Goal: Information Seeking & Learning: Check status

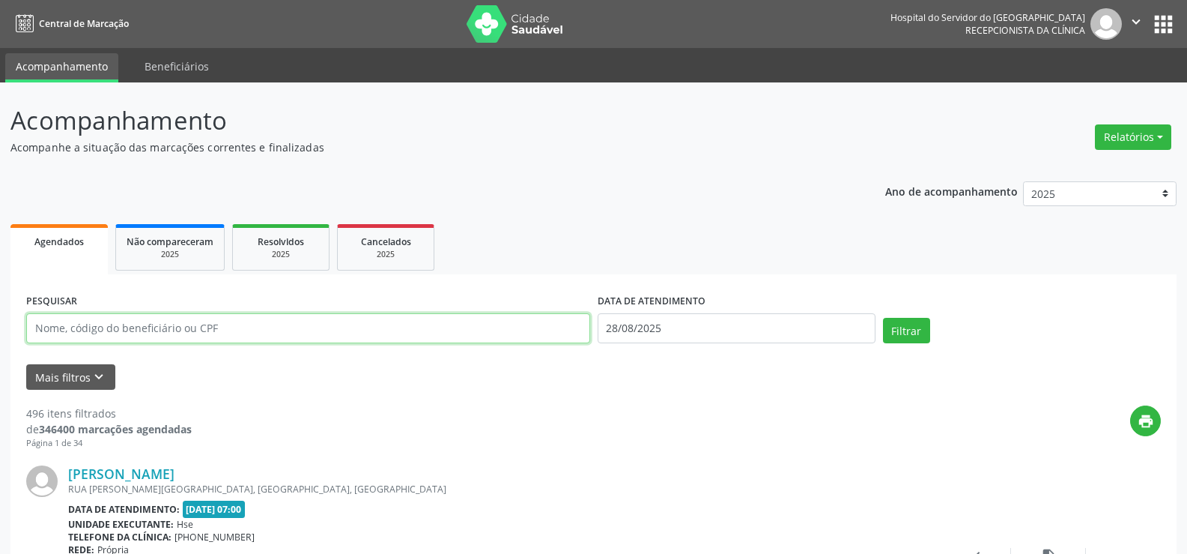
click at [314, 333] on input "text" at bounding box center [308, 328] width 564 height 30
click at [357, 258] on div "2025" at bounding box center [385, 254] width 75 height 11
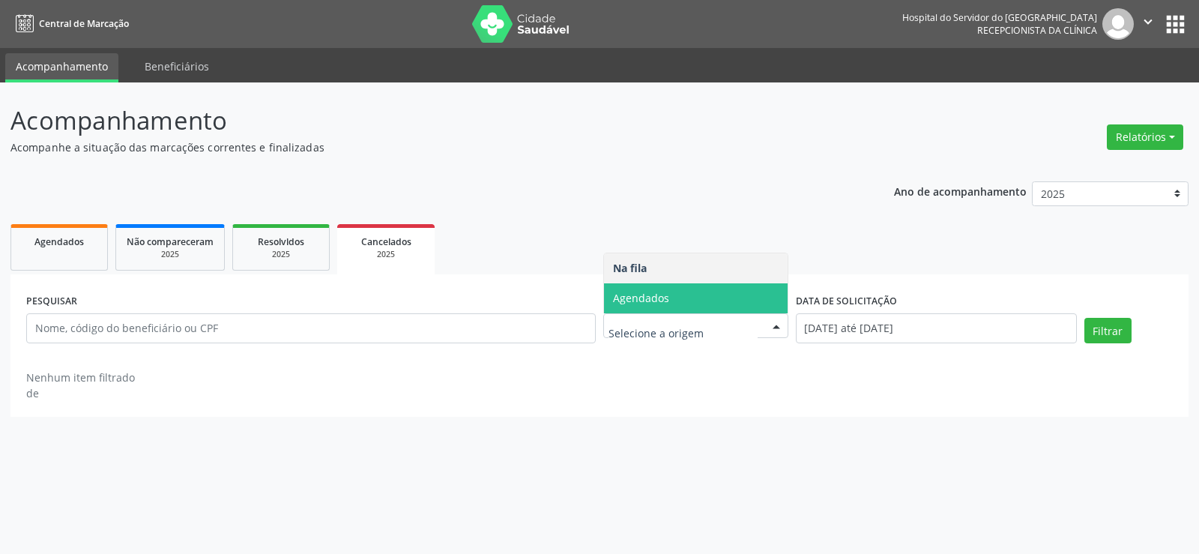
click at [707, 291] on span "Agendados" at bounding box center [696, 298] width 184 height 30
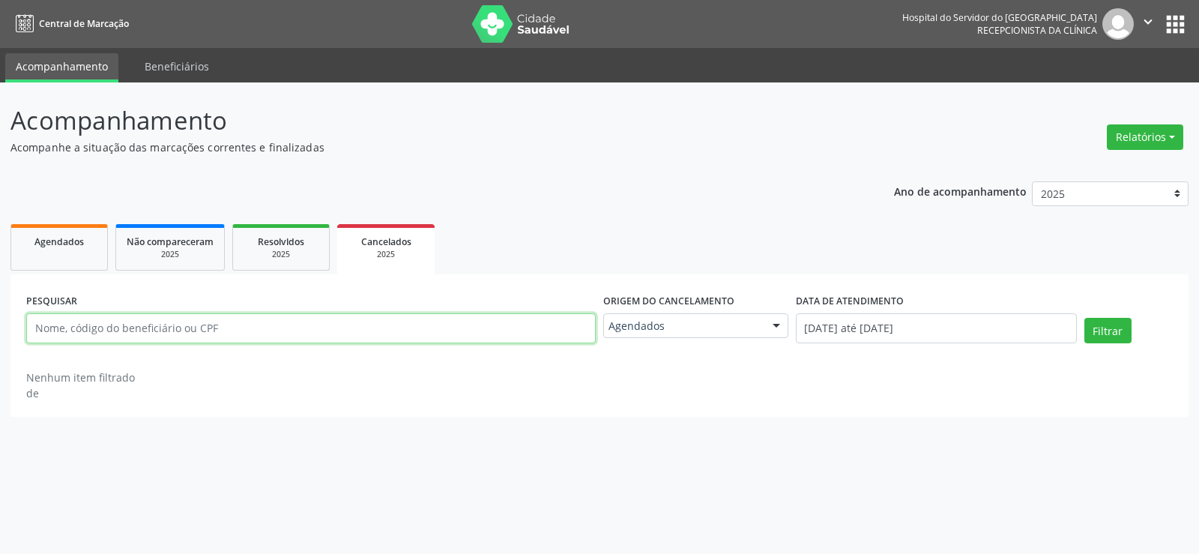
click at [224, 325] on input "text" at bounding box center [310, 328] width 569 height 30
paste input "[US_STATE][PERSON_NAME][DATE]"
click at [1084, 318] on button "Filtrar" at bounding box center [1107, 330] width 47 height 25
click at [339, 325] on input "[US_STATE][PERSON_NAME][DATE]" at bounding box center [310, 328] width 569 height 30
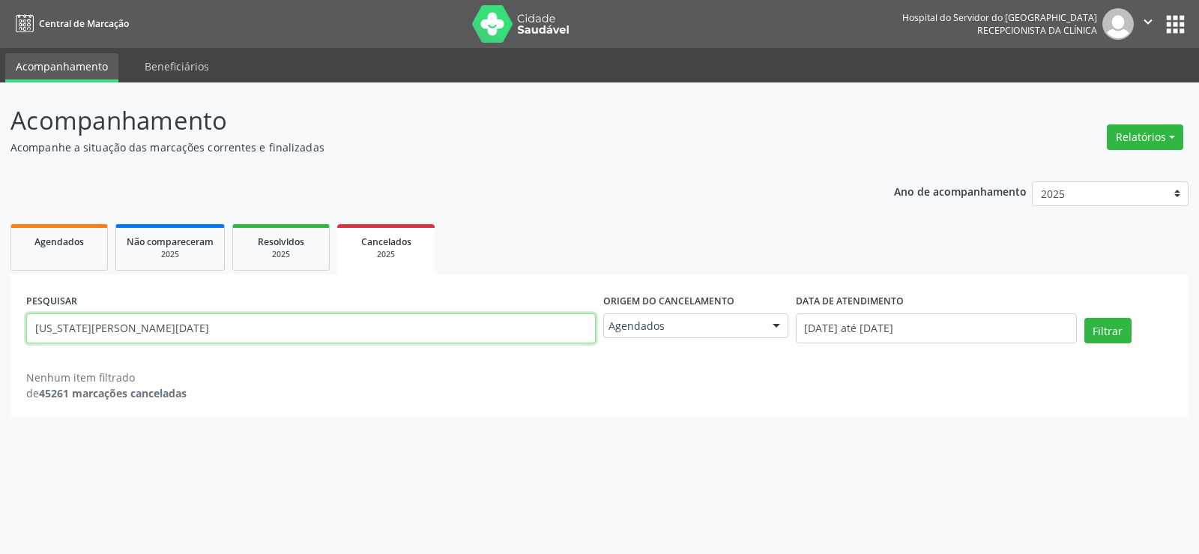
paste input "[PERSON_NAME]"
click at [339, 325] on input "[US_STATE][PERSON_NAME][DATE] [PERSON_NAME]" at bounding box center [310, 328] width 569 height 30
paste input "text"
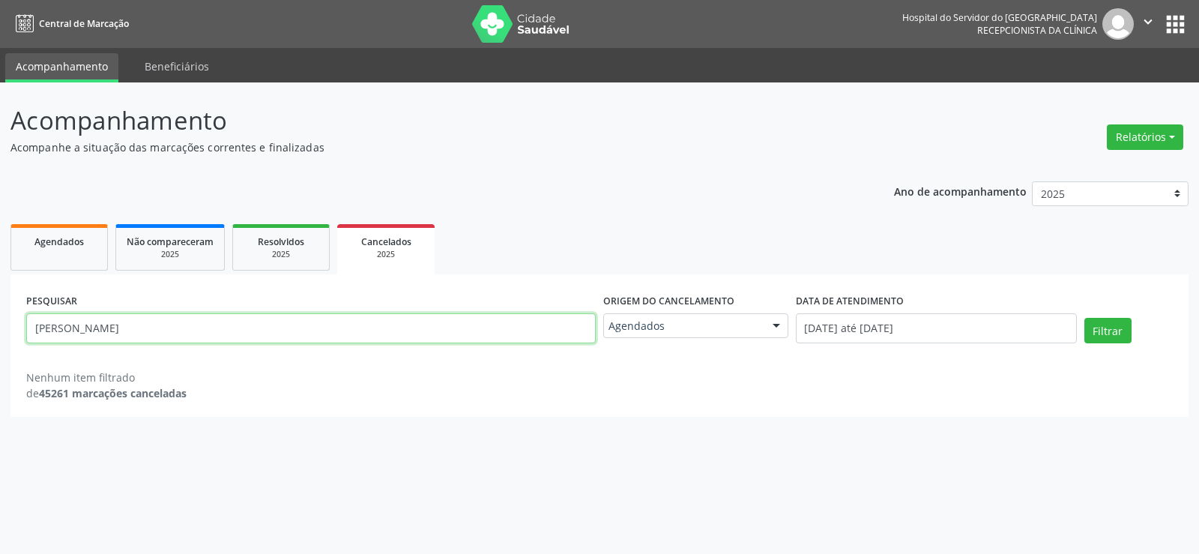
click at [1084, 318] on button "Filtrar" at bounding box center [1107, 330] width 47 height 25
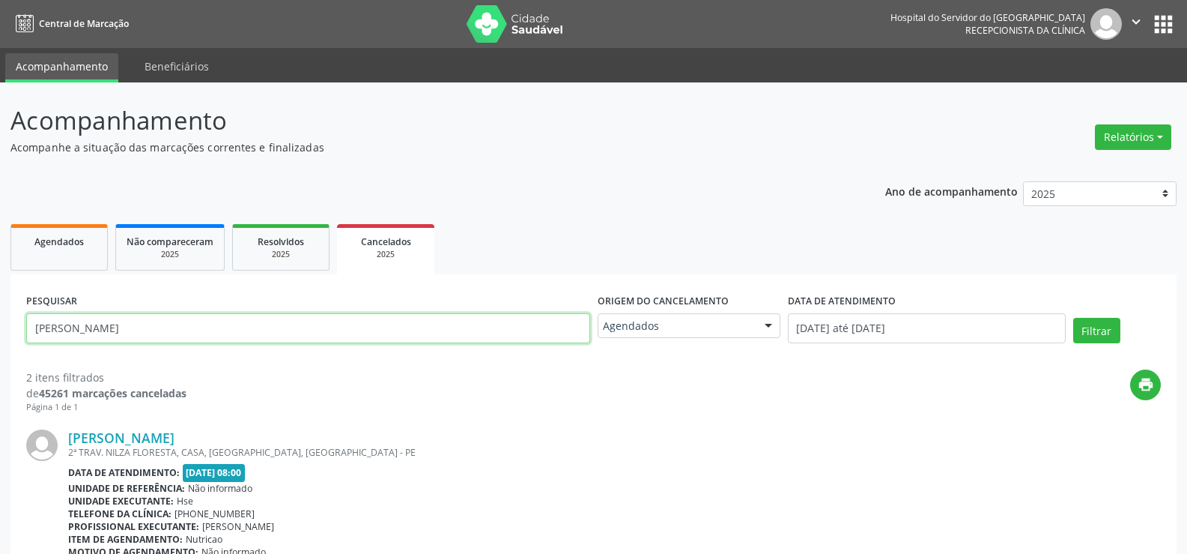
click at [247, 322] on input "[PERSON_NAME]" at bounding box center [308, 328] width 564 height 30
paste input "[PERSON_NAME]"
click at [1074, 318] on button "Filtrar" at bounding box center [1097, 330] width 47 height 25
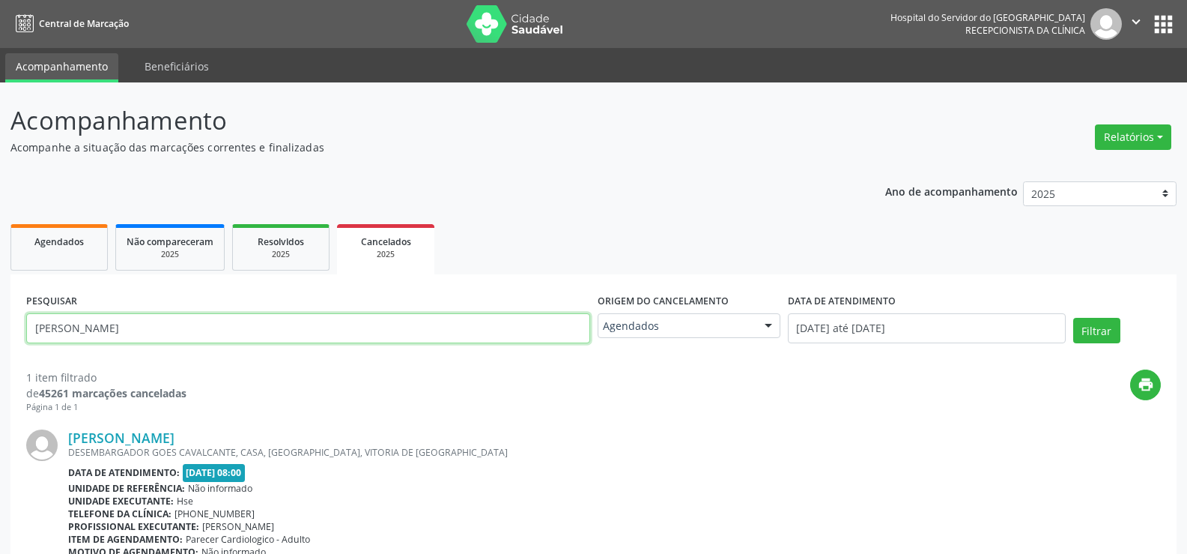
click at [377, 339] on input "[PERSON_NAME]" at bounding box center [308, 328] width 564 height 30
paste input "IRACY MARIA DOS [DEMOGRAPHIC_DATA]"
type input "[PERSON_NAME]"
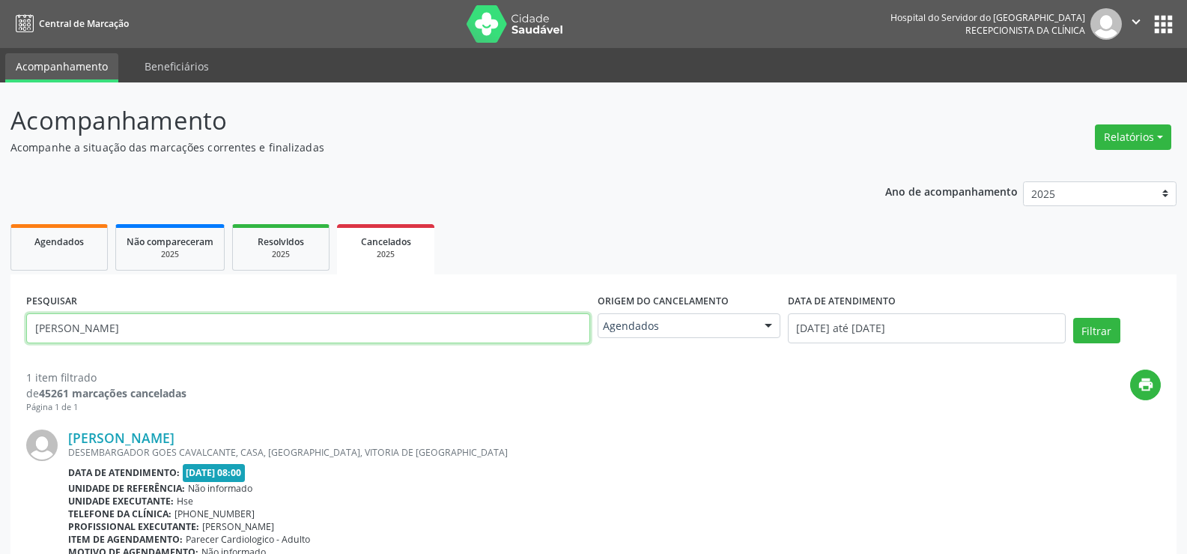
click at [1074, 318] on button "Filtrar" at bounding box center [1097, 330] width 47 height 25
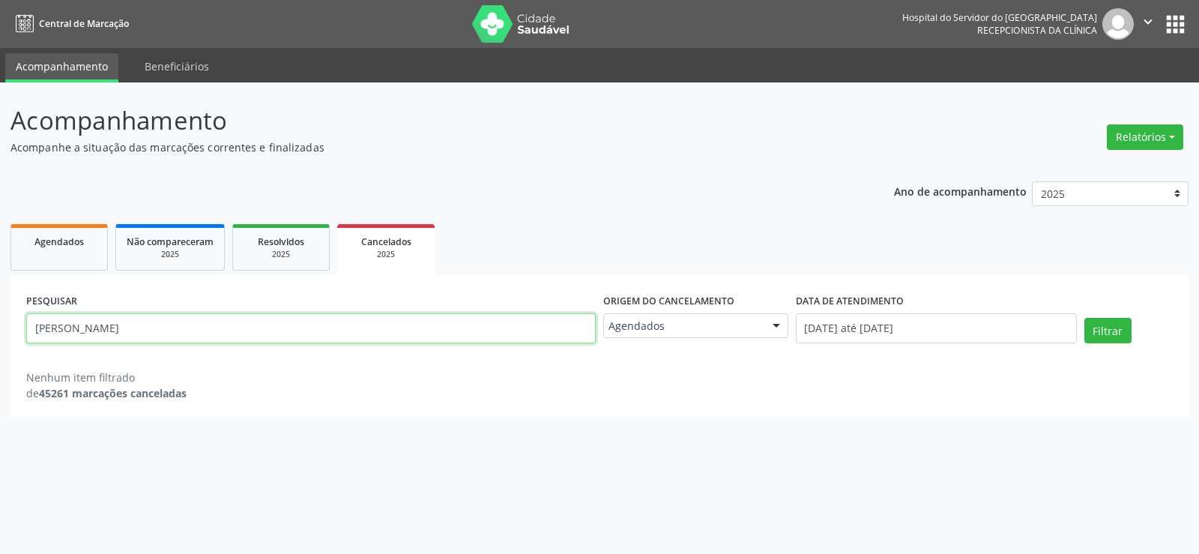
click at [315, 317] on input "[PERSON_NAME]" at bounding box center [310, 328] width 569 height 30
click at [1084, 318] on button "Filtrar" at bounding box center [1107, 330] width 47 height 25
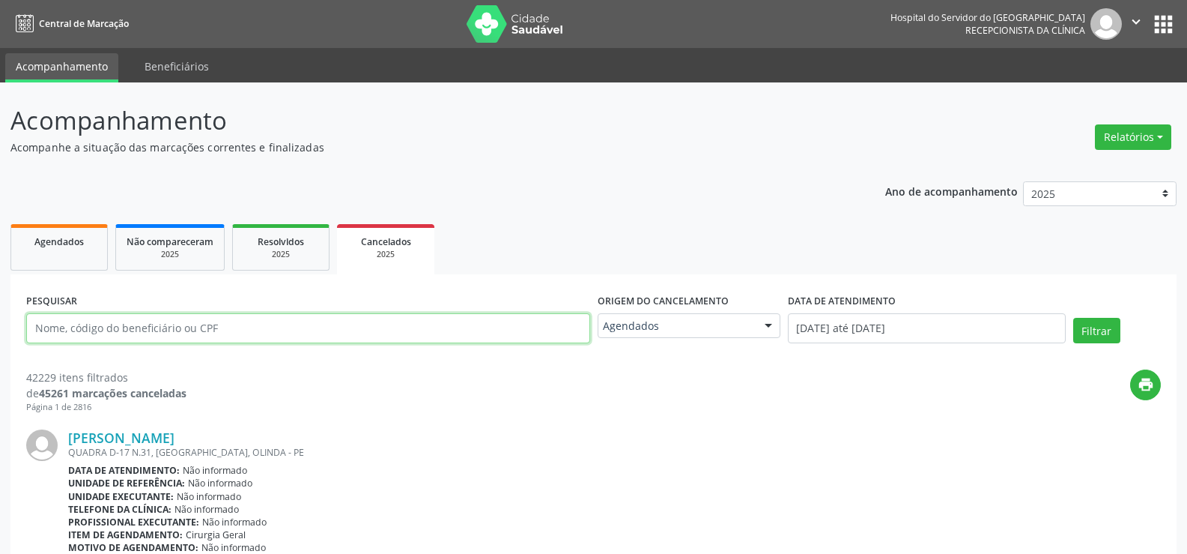
click at [292, 341] on input "text" at bounding box center [308, 328] width 564 height 30
paste input "[PERSON_NAME]"
click at [1074, 318] on button "Filtrar" at bounding box center [1097, 330] width 47 height 25
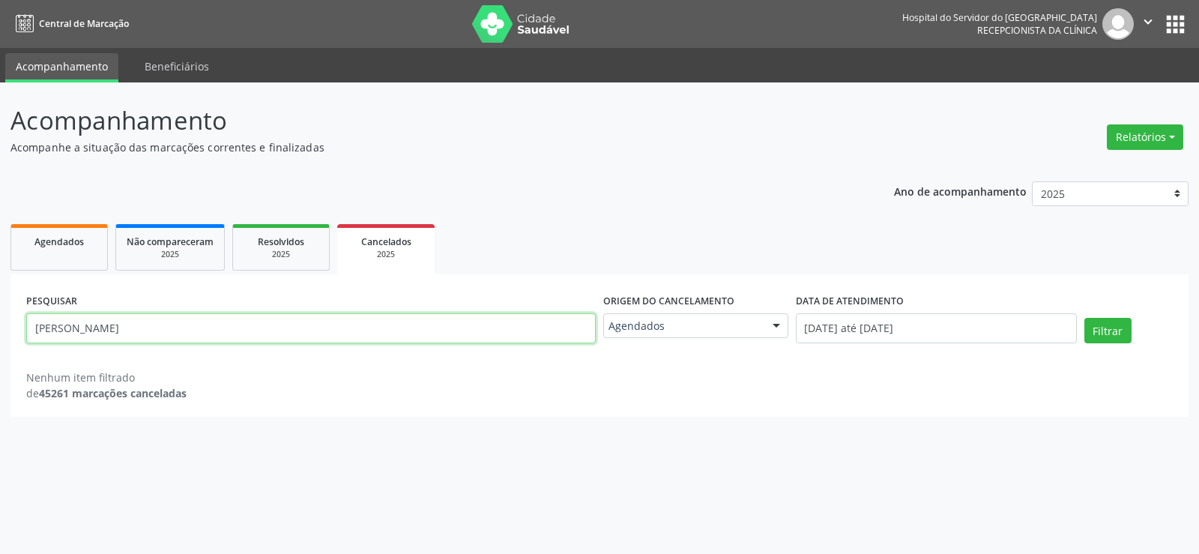
click at [283, 322] on input "[PERSON_NAME]" at bounding box center [310, 328] width 569 height 30
paste input "[PERSON_NAME]"
click at [1084, 318] on button "Filtrar" at bounding box center [1107, 330] width 47 height 25
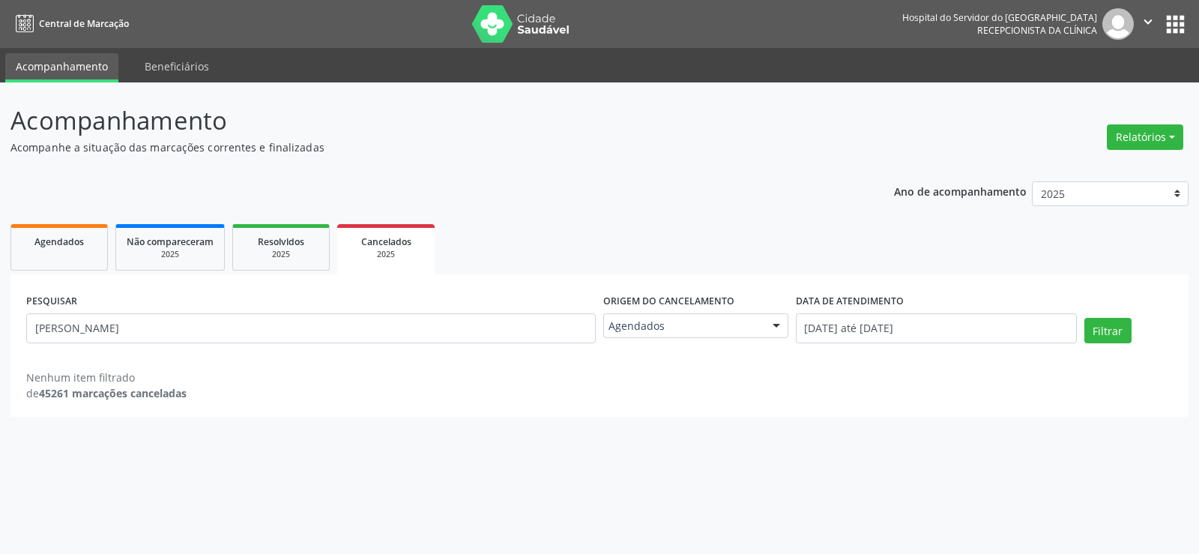
click at [318, 343] on div "PESQUISAR [PERSON_NAME]" at bounding box center [310, 322] width 577 height 64
click at [315, 341] on input "[PERSON_NAME]" at bounding box center [310, 328] width 569 height 30
paste input "26420643449"
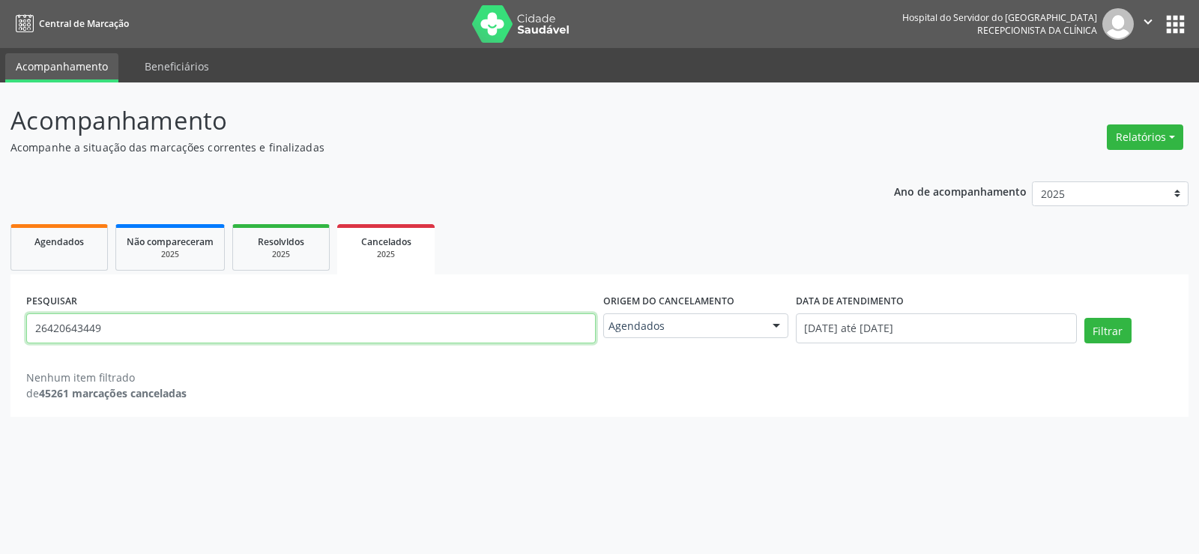
click at [1084, 318] on button "Filtrar" at bounding box center [1107, 330] width 47 height 25
click at [207, 336] on input "26420643449" at bounding box center [310, 328] width 569 height 30
paste input "[PERSON_NAME]"
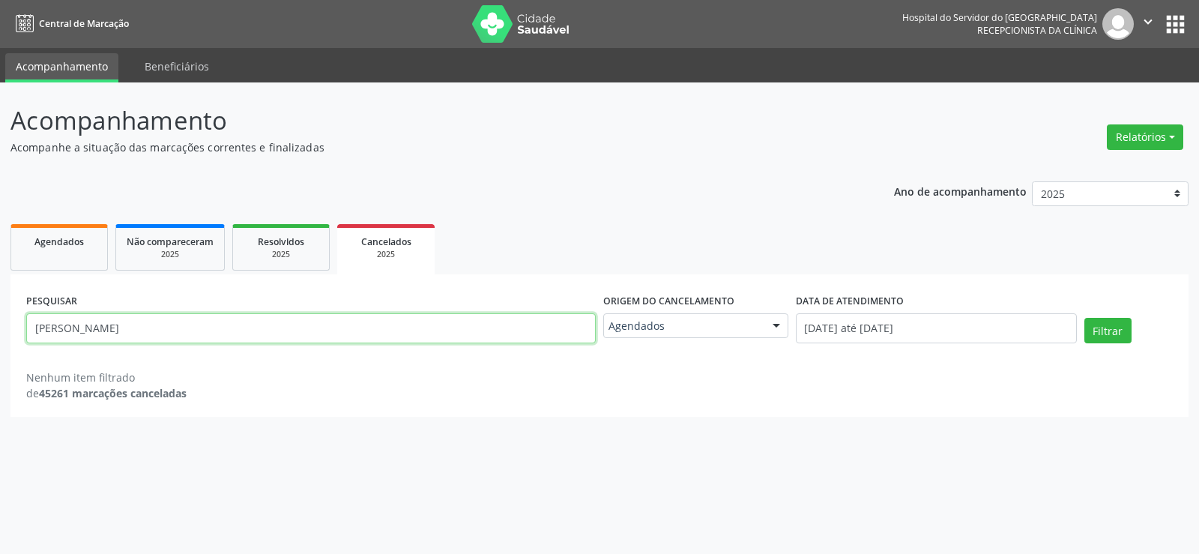
click at [1084, 318] on button "Filtrar" at bounding box center [1107, 330] width 47 height 25
click at [326, 336] on input "[PERSON_NAME]" at bounding box center [310, 328] width 569 height 30
paste input "[PERSON_NAME]"
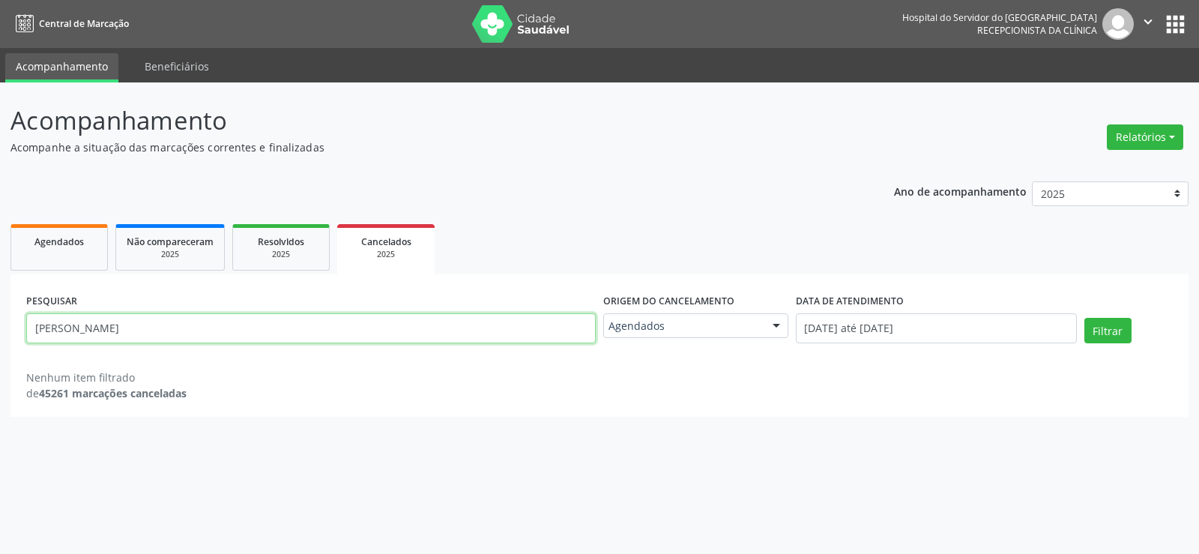
click at [1084, 318] on button "Filtrar" at bounding box center [1107, 330] width 47 height 25
click at [230, 330] on input "[PERSON_NAME]" at bounding box center [310, 328] width 569 height 30
paste input "[PERSON_NAME]"
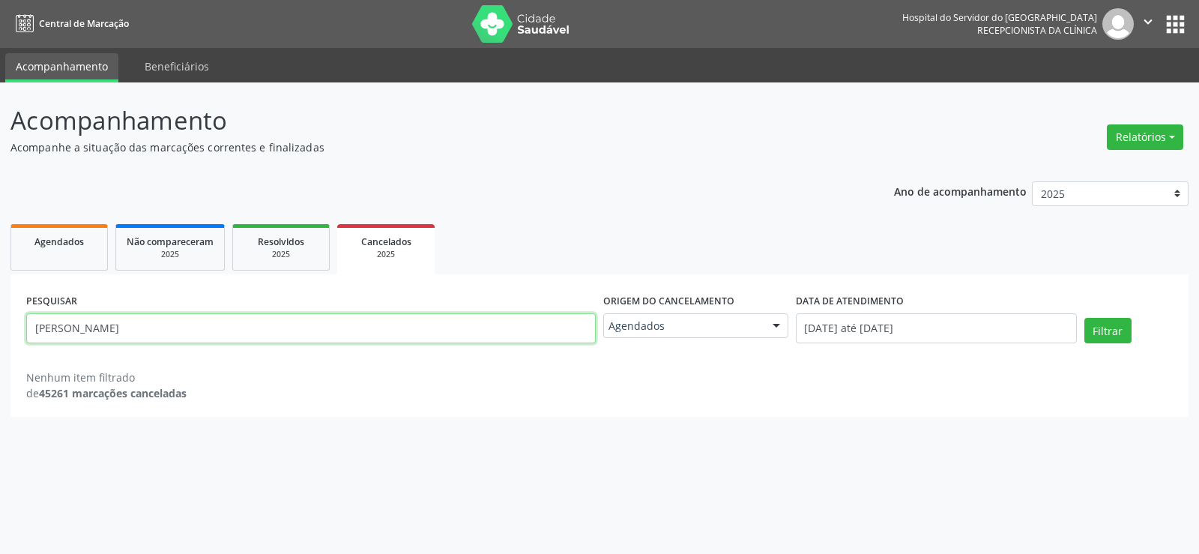
click at [1084, 318] on button "Filtrar" at bounding box center [1107, 330] width 47 height 25
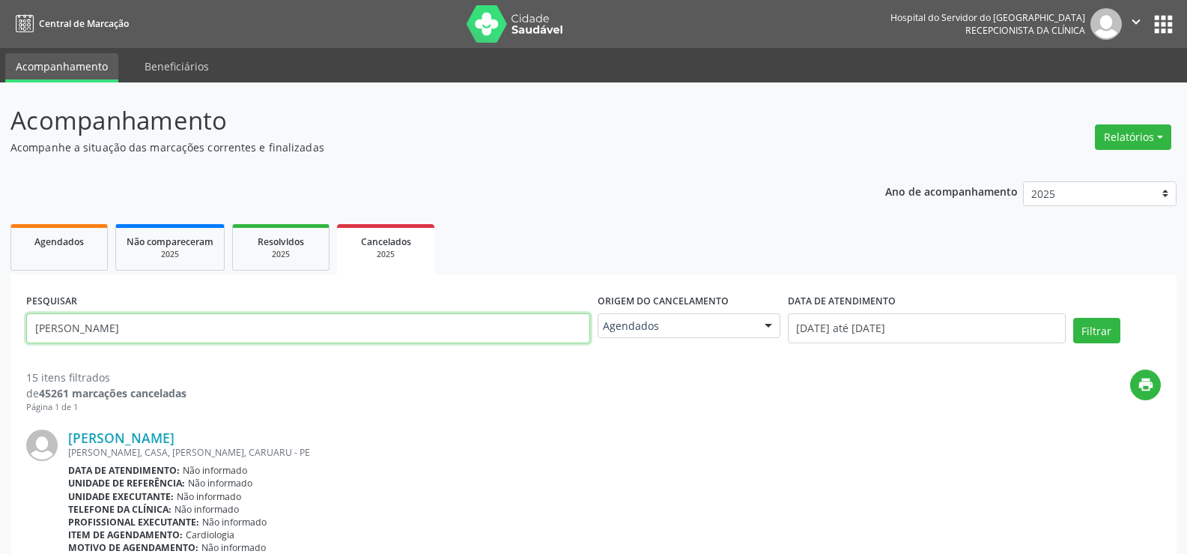
click at [249, 325] on input "[PERSON_NAME]" at bounding box center [308, 328] width 564 height 30
paste input "[PERSON_NAME]"
click at [1074, 318] on button "Filtrar" at bounding box center [1097, 330] width 47 height 25
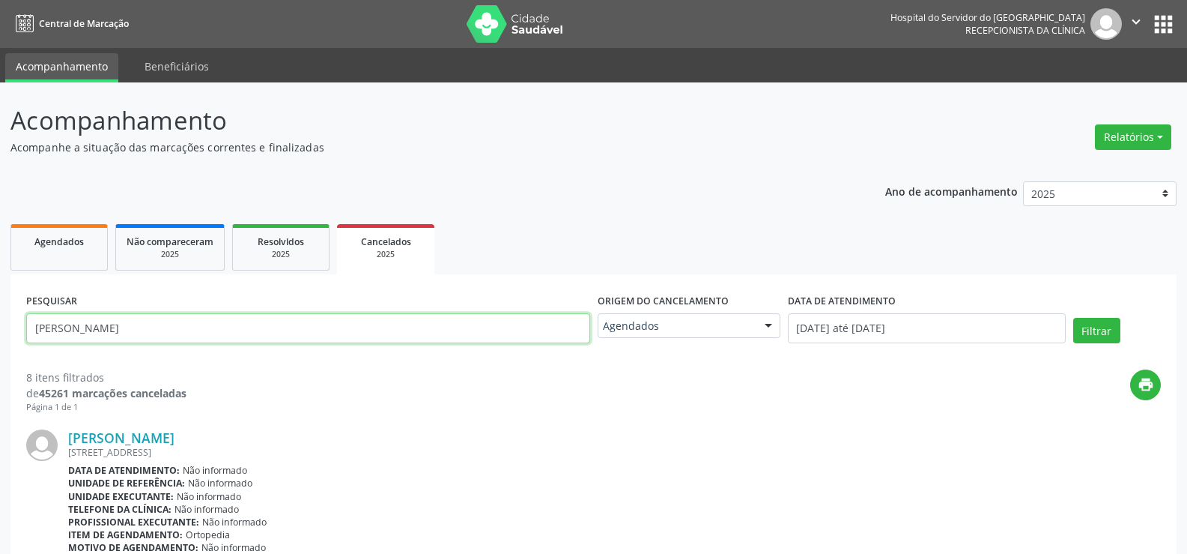
click at [393, 329] on input "[PERSON_NAME]" at bounding box center [308, 328] width 564 height 30
paste input "[PERSON_NAME] da Cost"
click at [1074, 318] on button "Filtrar" at bounding box center [1097, 330] width 47 height 25
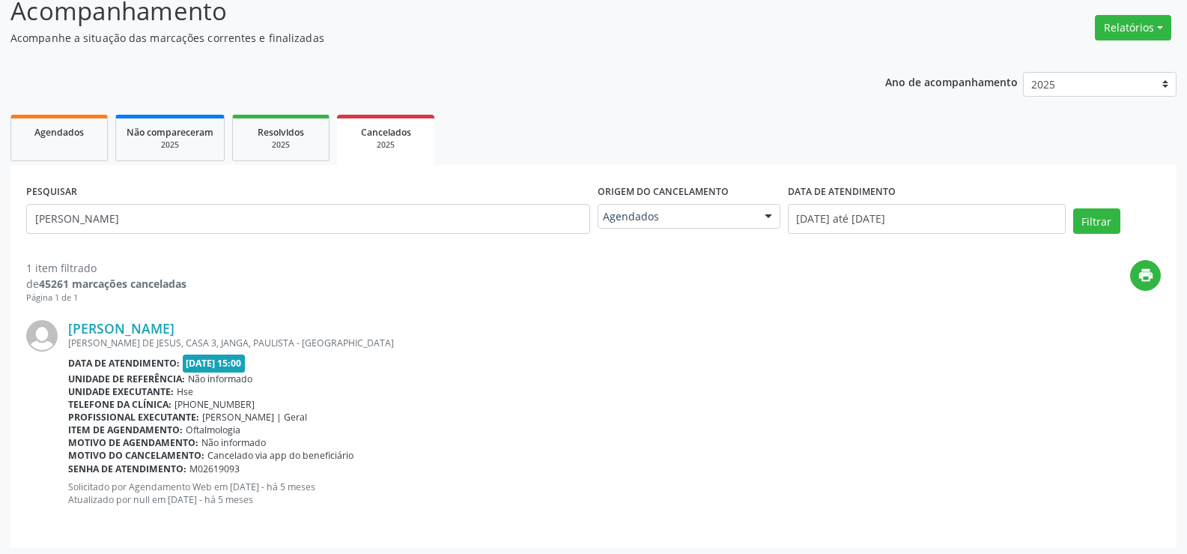
scroll to position [114, 0]
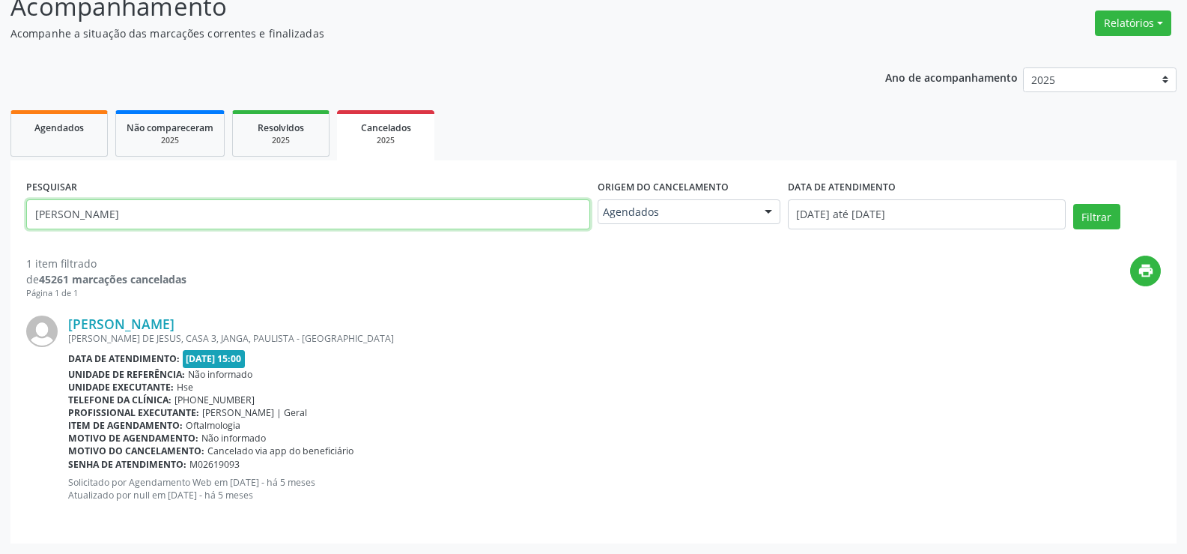
click at [288, 205] on input "[PERSON_NAME]" at bounding box center [308, 214] width 564 height 30
paste input "Rosimere [PERSON_NAME]"
click at [1074, 204] on button "Filtrar" at bounding box center [1097, 216] width 47 height 25
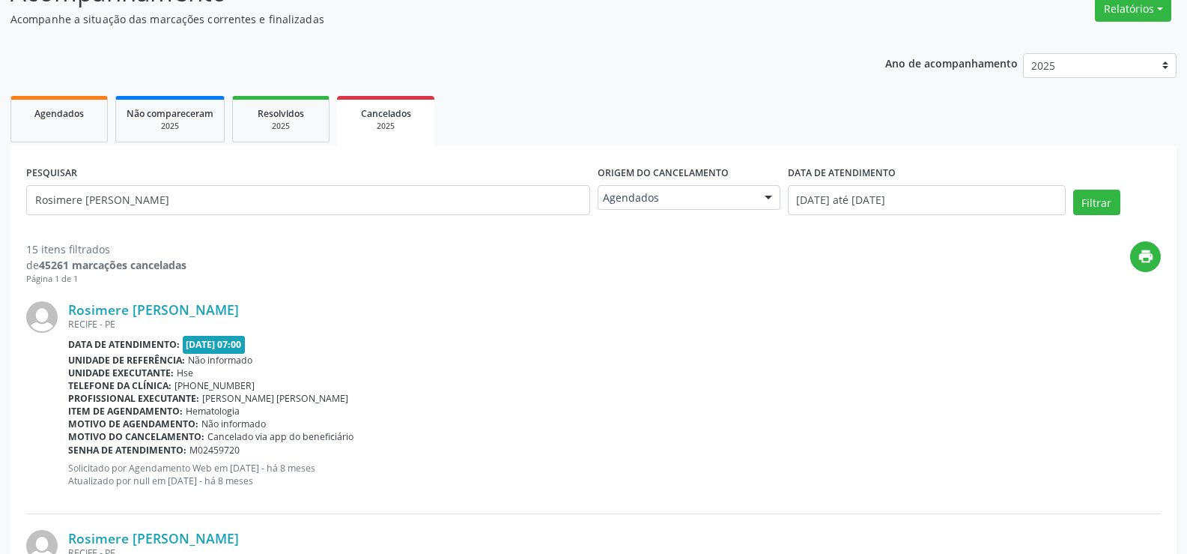
scroll to position [0, 0]
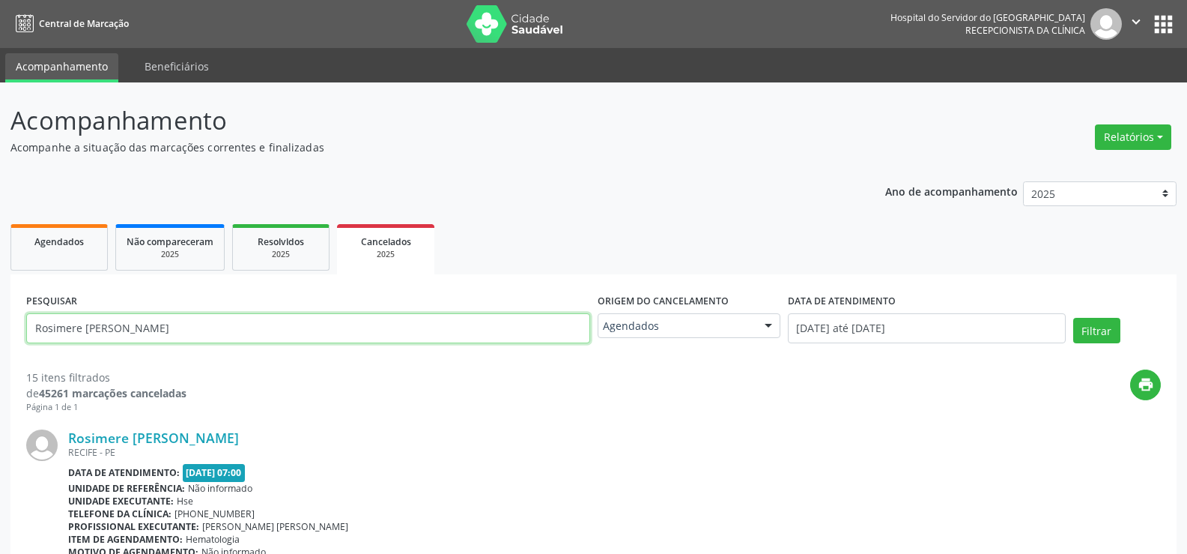
click at [291, 317] on input "Rosimere [PERSON_NAME]" at bounding box center [308, 328] width 564 height 30
paste input "[PERSON_NAME]"
click at [1074, 318] on button "Filtrar" at bounding box center [1097, 330] width 47 height 25
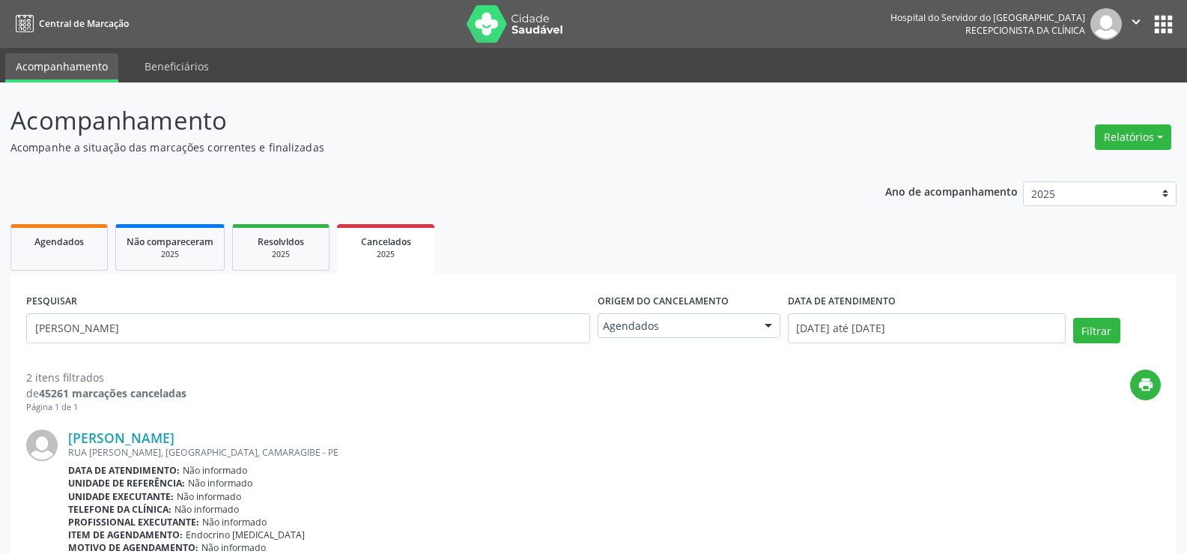
click at [261, 319] on input "[PERSON_NAME]" at bounding box center [308, 328] width 564 height 30
paste input "Maria Auxiliadora [PERSON_NAME]"
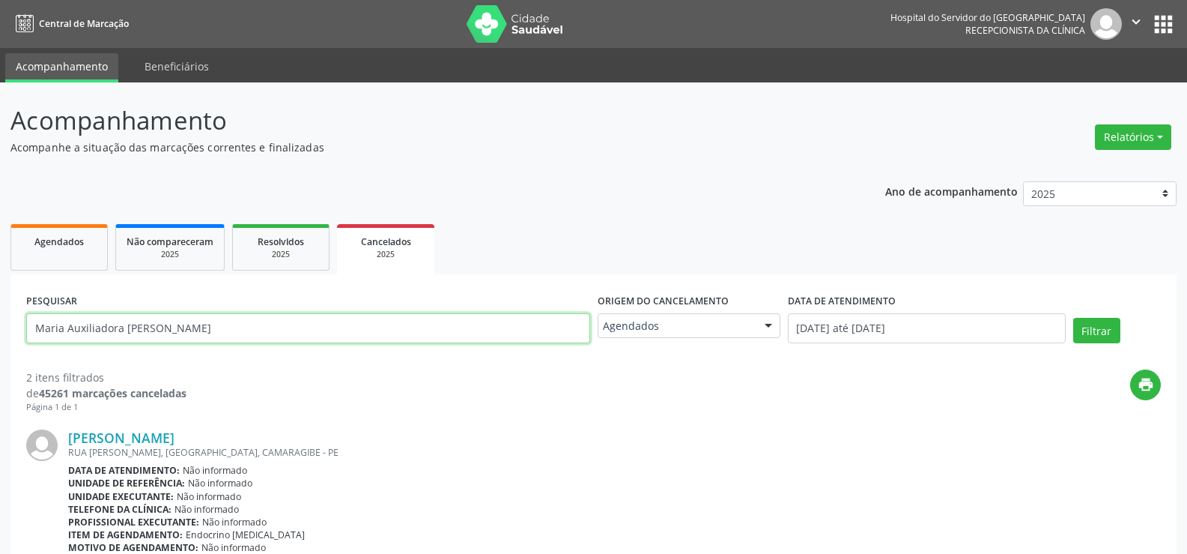
click at [1074, 318] on button "Filtrar" at bounding box center [1097, 330] width 47 height 25
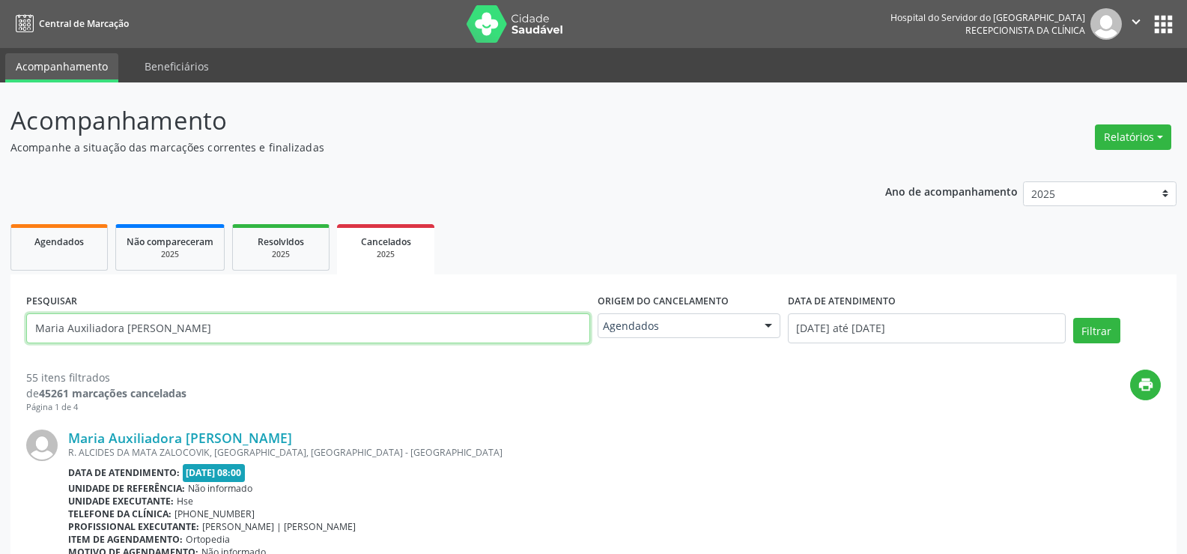
click at [264, 338] on input "Maria Auxiliadora [PERSON_NAME]" at bounding box center [308, 328] width 564 height 30
paste input "[PERSON_NAME]"
click at [1074, 318] on button "Filtrar" at bounding box center [1097, 330] width 47 height 25
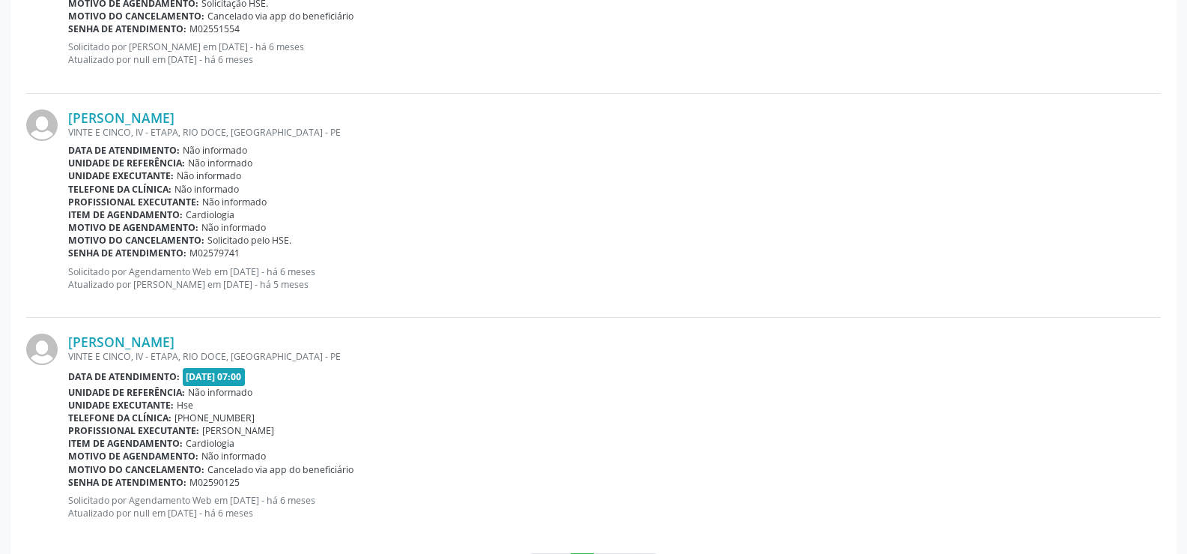
scroll to position [3342, 0]
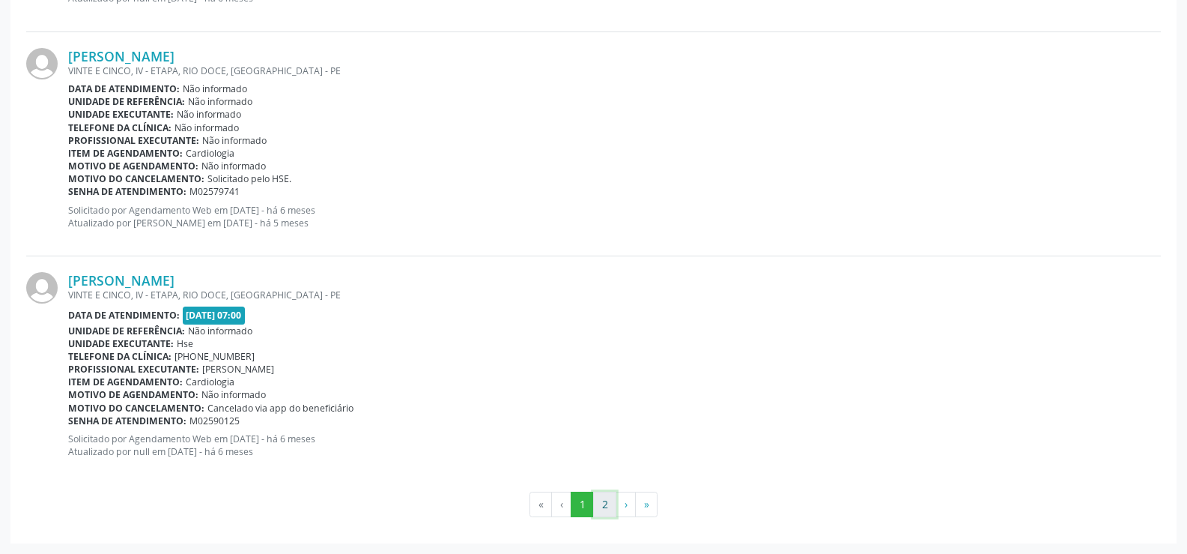
click at [605, 495] on button "2" at bounding box center [604, 503] width 23 height 25
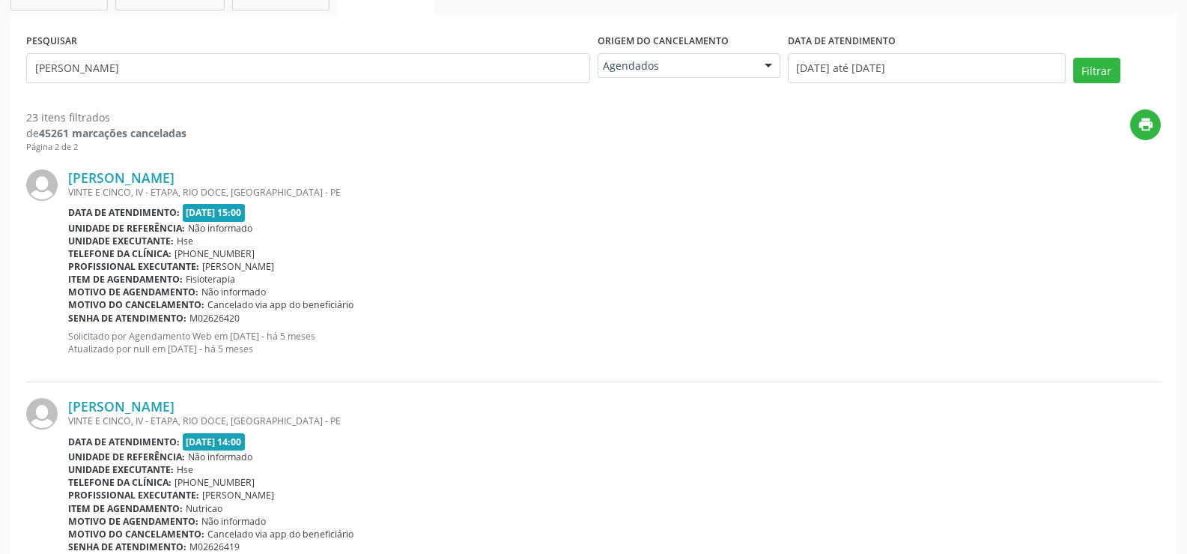
scroll to position [0, 0]
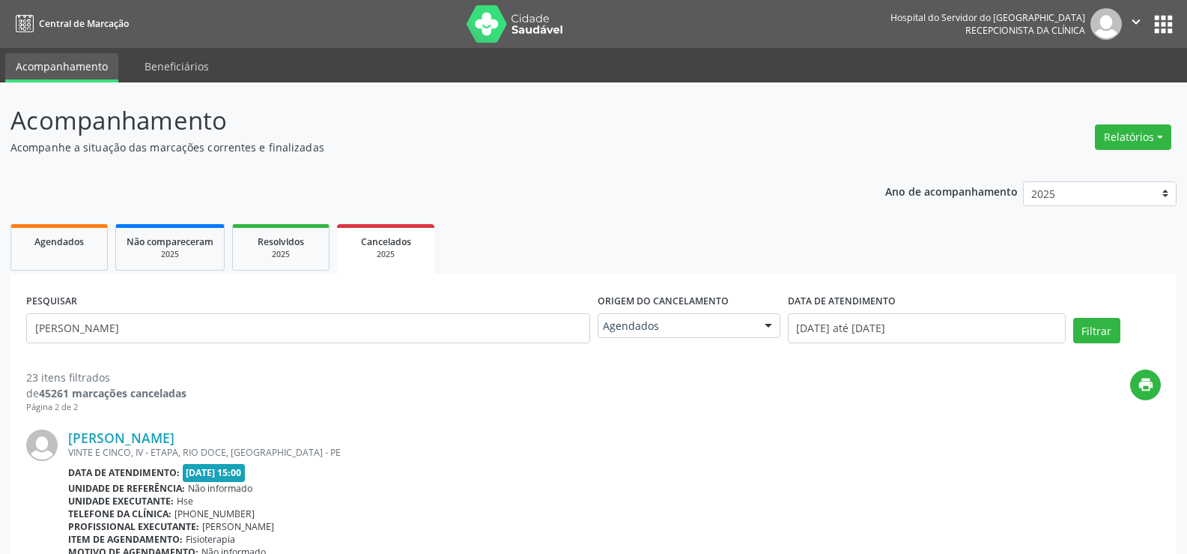
click at [318, 304] on div "PESQUISAR [PERSON_NAME]" at bounding box center [308, 322] width 572 height 64
click at [315, 330] on input "[PERSON_NAME]" at bounding box center [308, 328] width 564 height 30
paste input "[PERSON_NAME]"
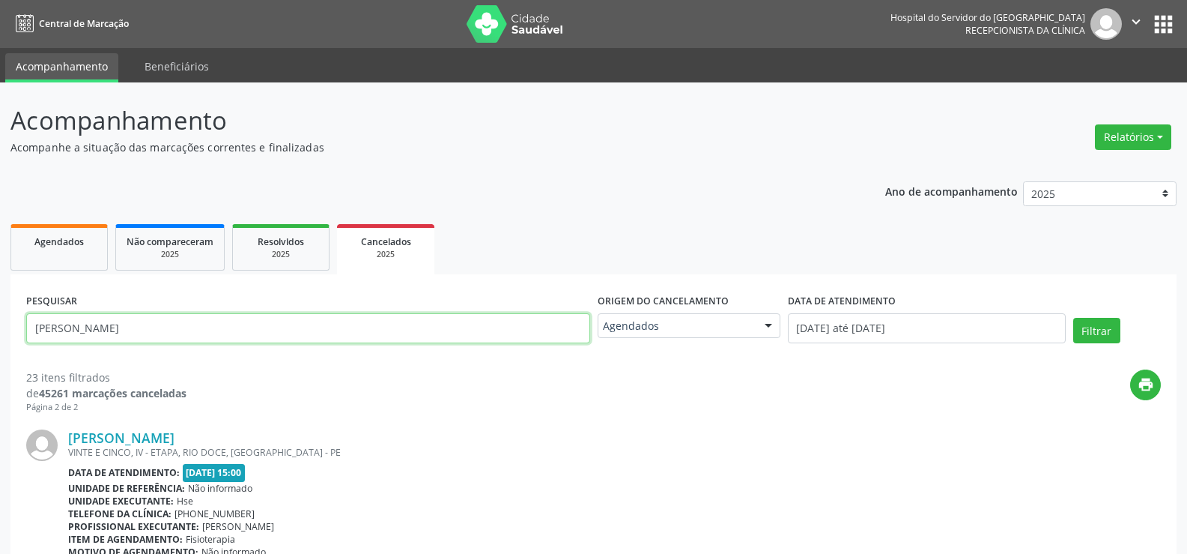
click at [1074, 318] on button "Filtrar" at bounding box center [1097, 330] width 47 height 25
click at [276, 324] on input "[PERSON_NAME]" at bounding box center [308, 328] width 564 height 30
paste input "ose [PERSON_NAME]"
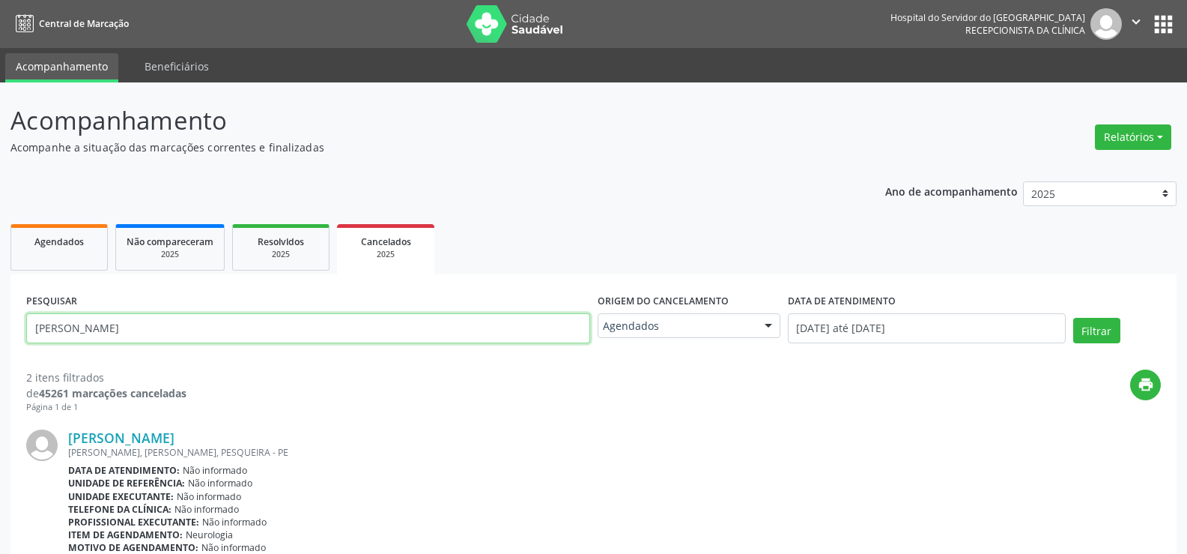
click at [1074, 318] on button "Filtrar" at bounding box center [1097, 330] width 47 height 25
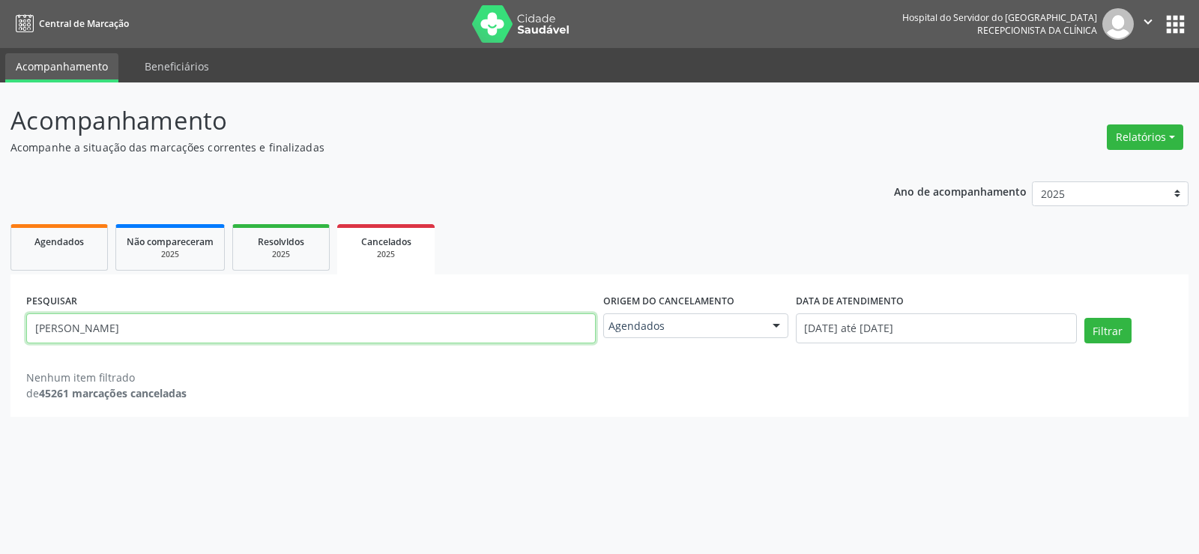
click at [343, 317] on input "[PERSON_NAME]" at bounding box center [310, 328] width 569 height 30
paste input "[PERSON_NAME]"
click at [1084, 318] on button "Filtrar" at bounding box center [1107, 330] width 47 height 25
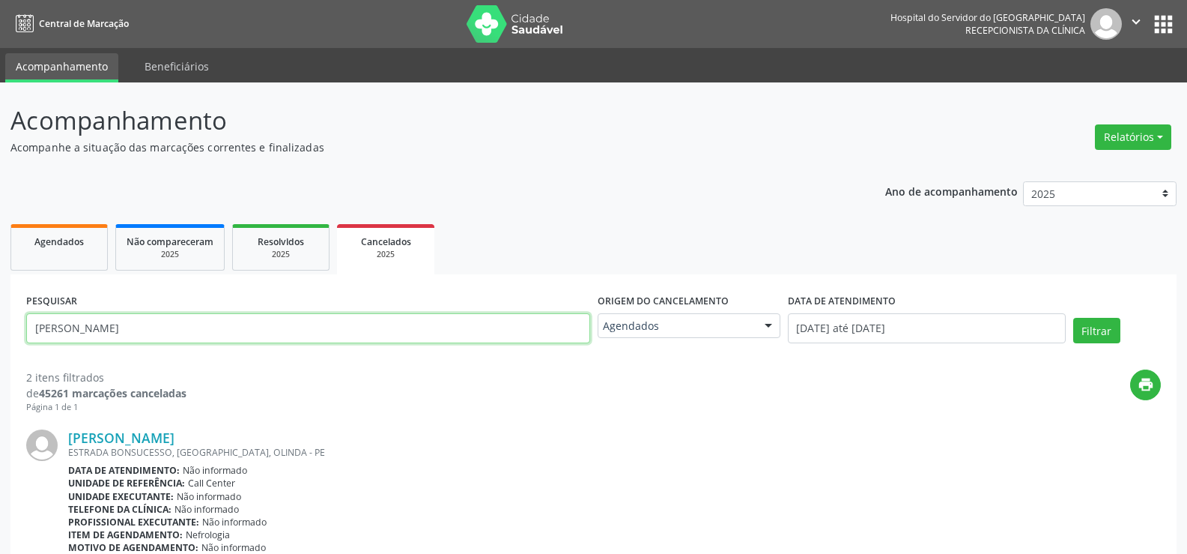
click at [347, 336] on input "[PERSON_NAME]" at bounding box center [308, 328] width 564 height 30
paste input "[PERSON_NAME]"
click at [1074, 318] on button "Filtrar" at bounding box center [1097, 330] width 47 height 25
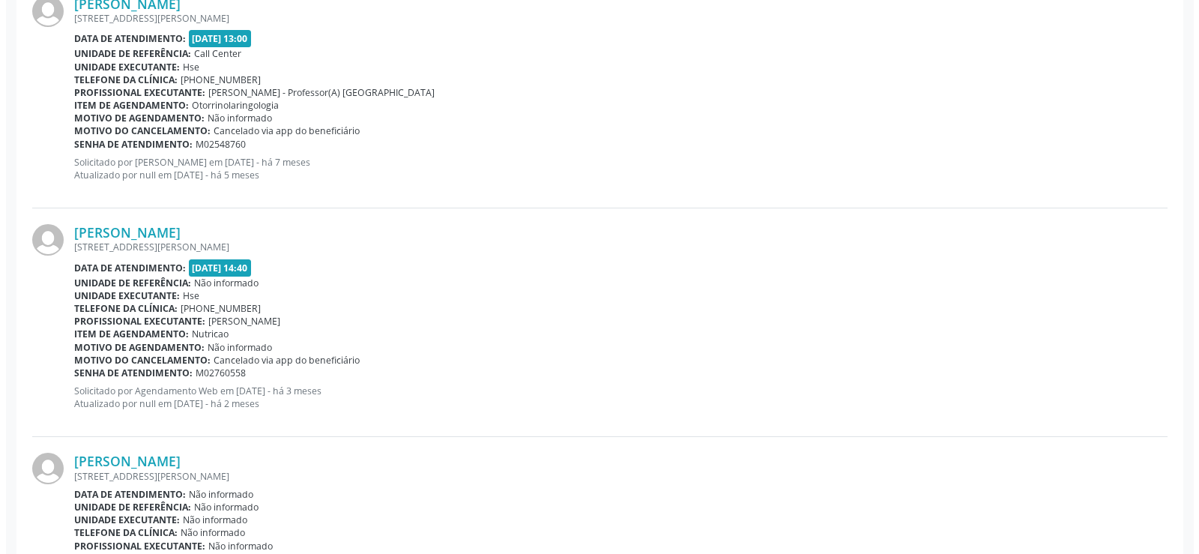
scroll to position [1935, 0]
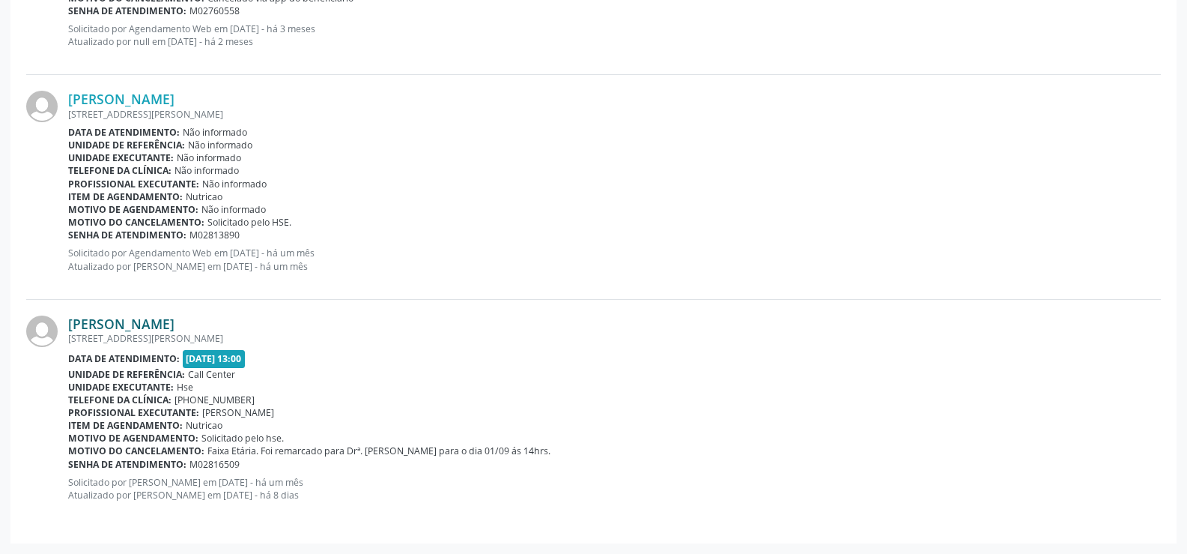
click at [175, 325] on link "[PERSON_NAME]" at bounding box center [121, 323] width 106 height 16
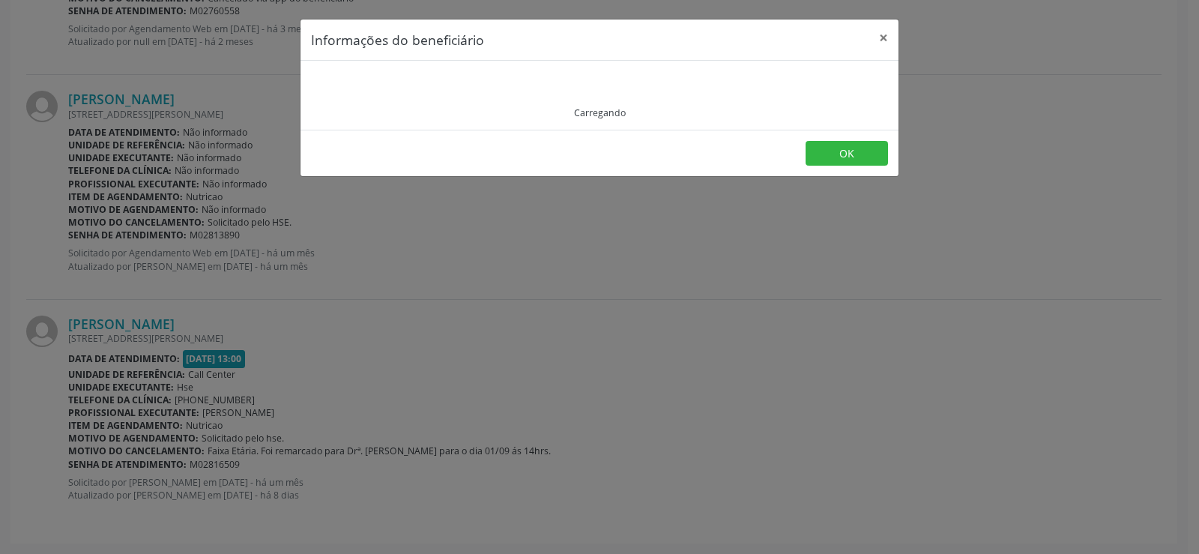
click at [461, 87] on div "Carregando" at bounding box center [599, 95] width 577 height 48
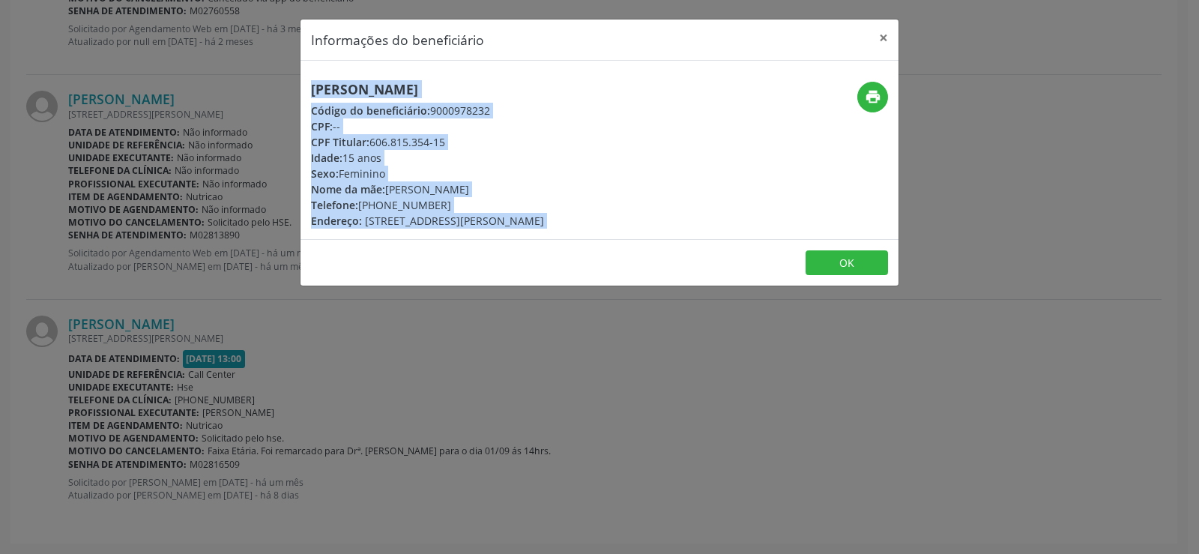
click at [473, 82] on h5 "[PERSON_NAME]" at bounding box center [427, 90] width 233 height 16
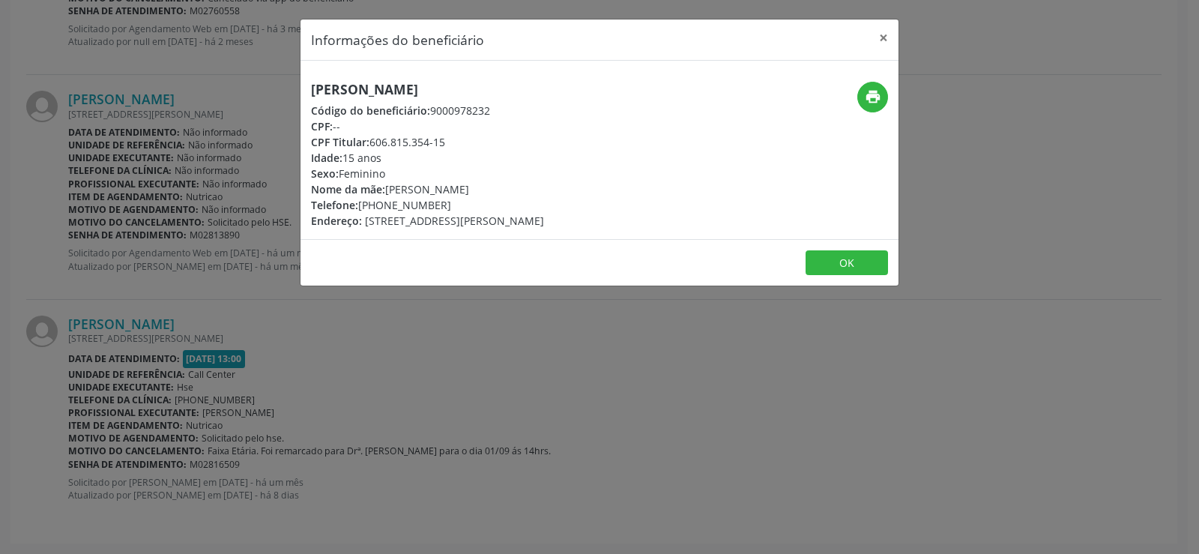
click at [473, 82] on h5 "[PERSON_NAME]" at bounding box center [427, 90] width 233 height 16
click at [255, 251] on div "Informações do beneficiário × [PERSON_NAME] Código do beneficiário: 9000978232 …" at bounding box center [599, 277] width 1199 height 554
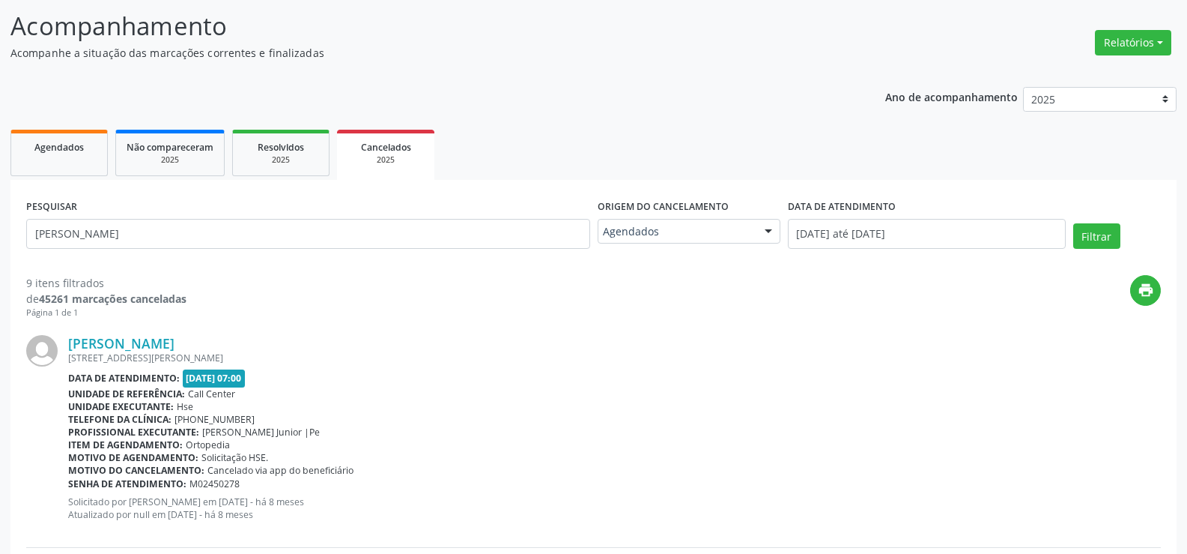
scroll to position [0, 0]
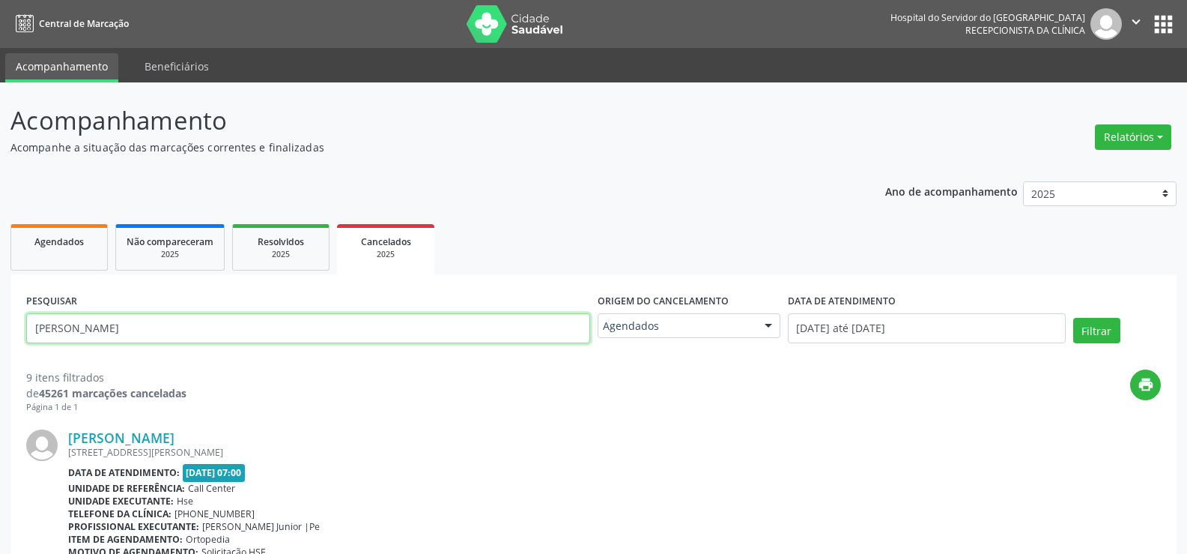
click at [212, 339] on input "[PERSON_NAME]" at bounding box center [308, 328] width 564 height 30
paste input "[PERSON_NAME] dos Sant"
click at [1074, 318] on button "Filtrar" at bounding box center [1097, 330] width 47 height 25
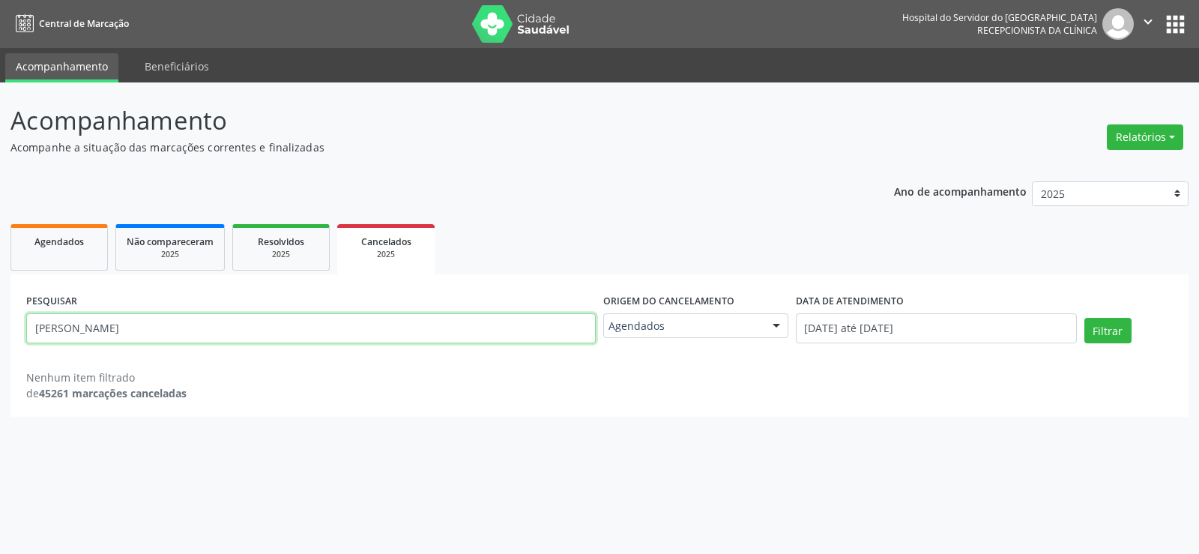
click at [416, 330] on input "[PERSON_NAME]" at bounding box center [310, 328] width 569 height 30
paste input "[PERSON_NAME]"
click at [1084, 318] on button "Filtrar" at bounding box center [1107, 330] width 47 height 25
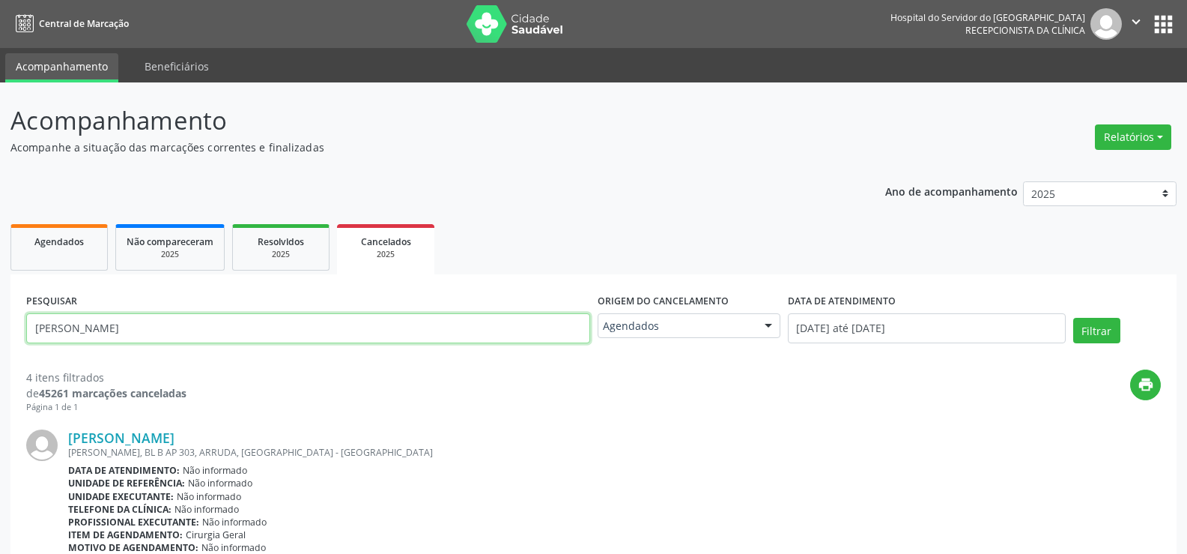
click at [409, 338] on input "[PERSON_NAME]" at bounding box center [308, 328] width 564 height 30
paste input "[PERSON_NAME] DE SOUS"
type input "[PERSON_NAME]"
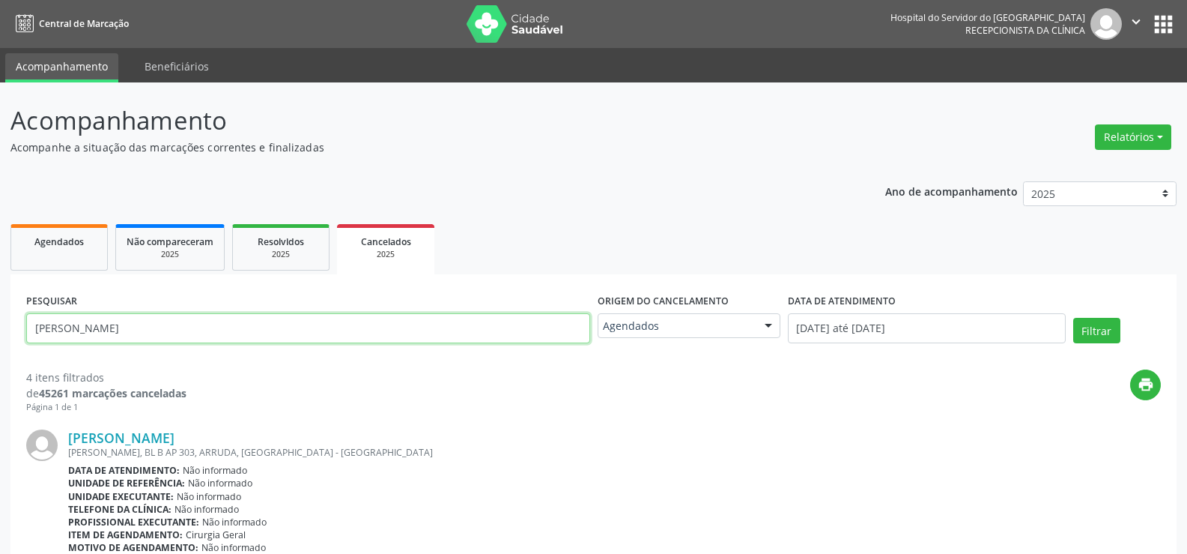
click at [1074, 318] on button "Filtrar" at bounding box center [1097, 330] width 47 height 25
click at [290, 241] on span "Resolvidos" at bounding box center [281, 241] width 46 height 13
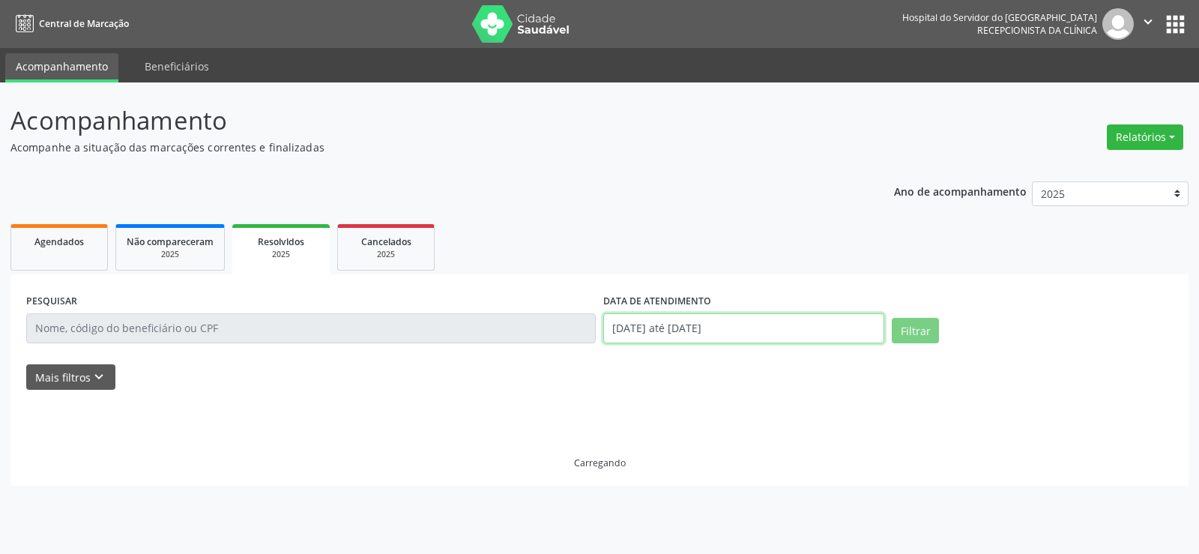
click at [675, 339] on input "[DATE] até [DATE]" at bounding box center [743, 328] width 281 height 30
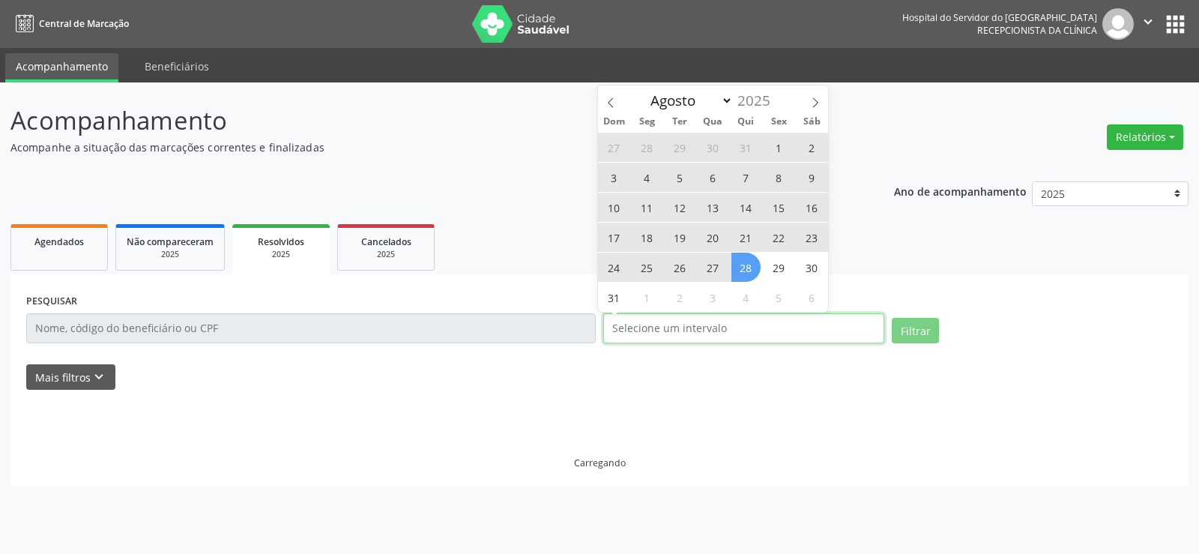
select select "0"
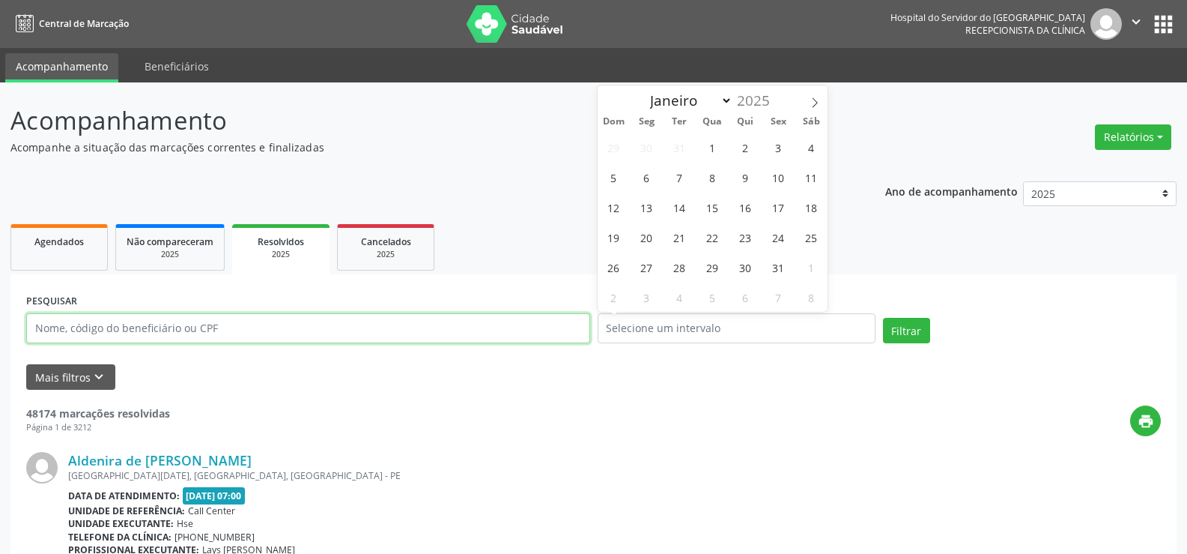
click at [296, 330] on input "text" at bounding box center [308, 328] width 564 height 30
paste input "[PERSON_NAME]"
type input "[PERSON_NAME]"
click at [883, 318] on button "Filtrar" at bounding box center [906, 330] width 47 height 25
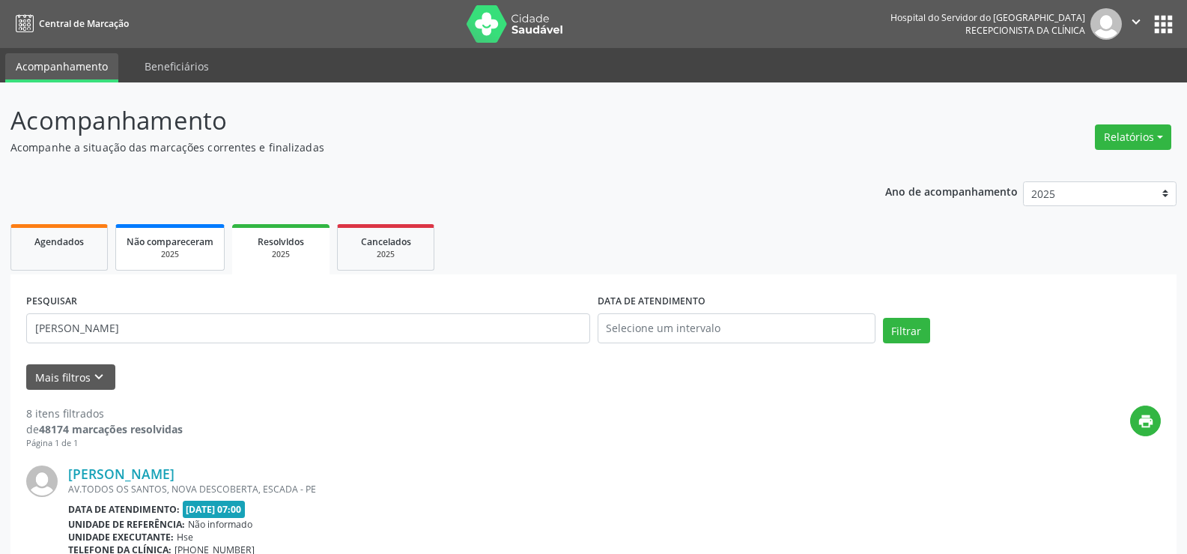
click at [183, 237] on span "Não compareceram" at bounding box center [170, 241] width 87 height 13
select select "7"
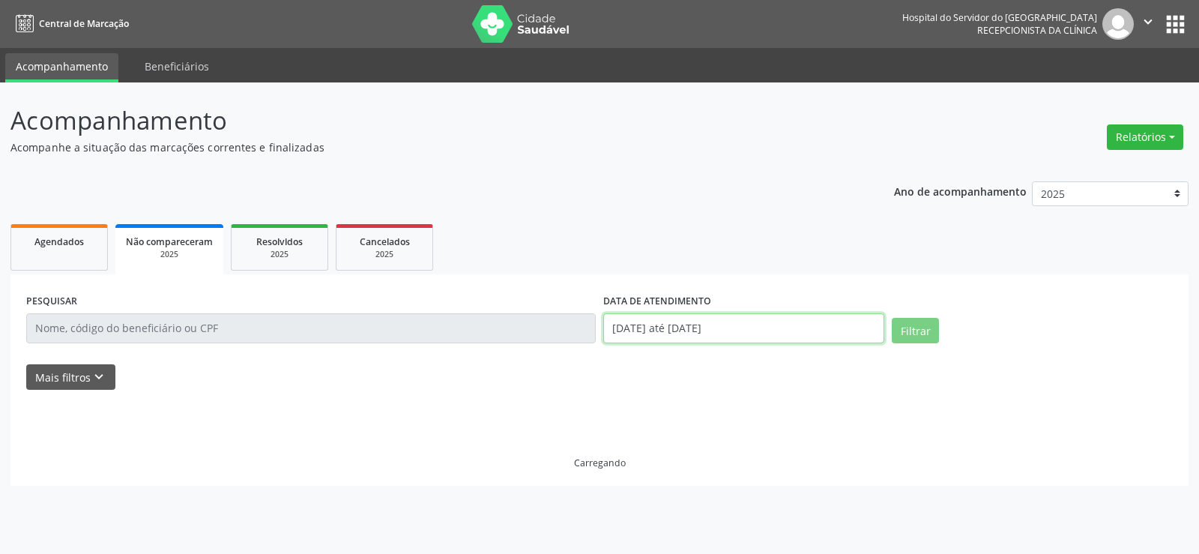
click at [666, 335] on input "[DATE] até [DATE]" at bounding box center [743, 328] width 281 height 30
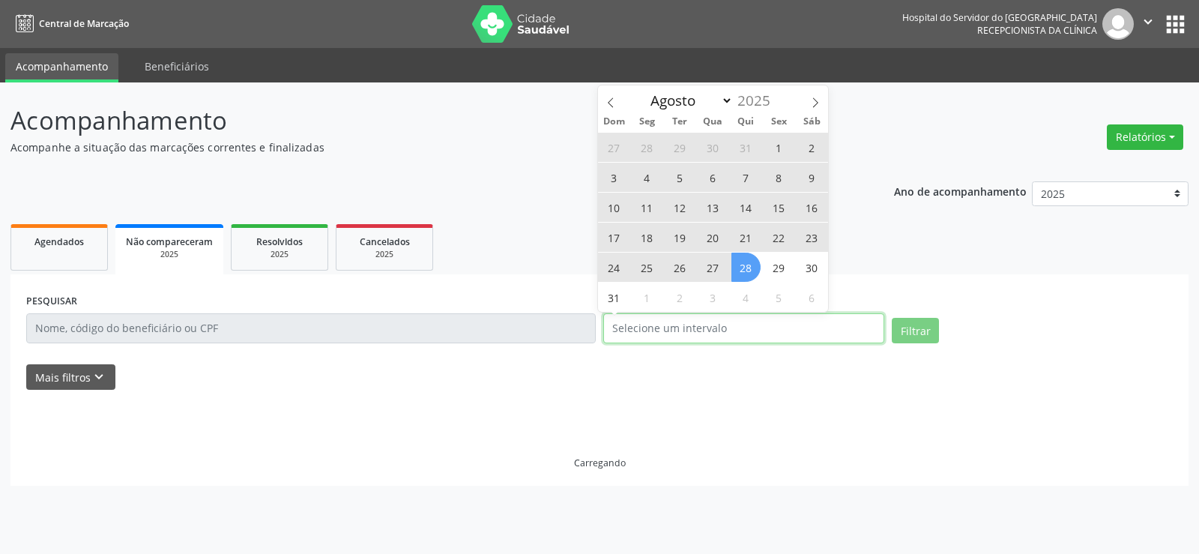
select select "0"
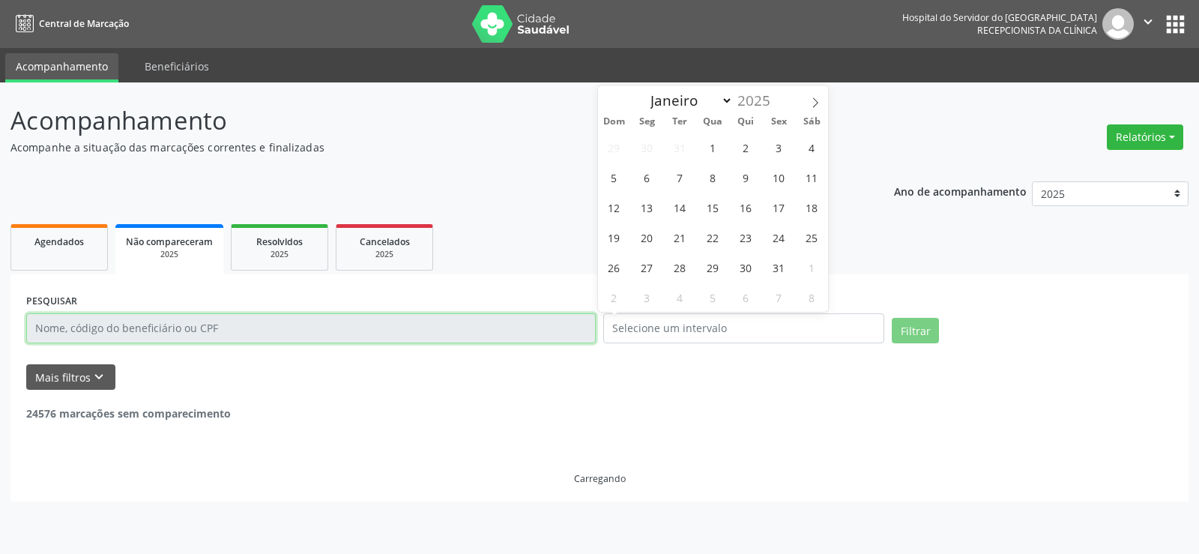
click at [341, 314] on input "text" at bounding box center [310, 328] width 569 height 30
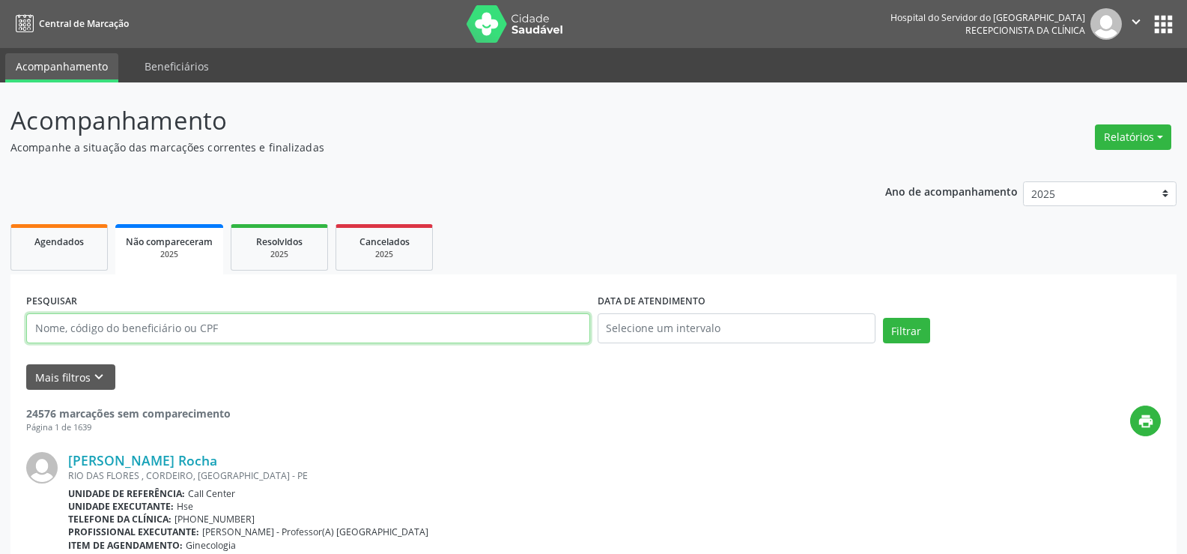
click at [341, 314] on input "text" at bounding box center [308, 328] width 564 height 30
paste input "[PERSON_NAME]"
type input "[PERSON_NAME]"
click at [883, 318] on button "Filtrar" at bounding box center [906, 330] width 47 height 25
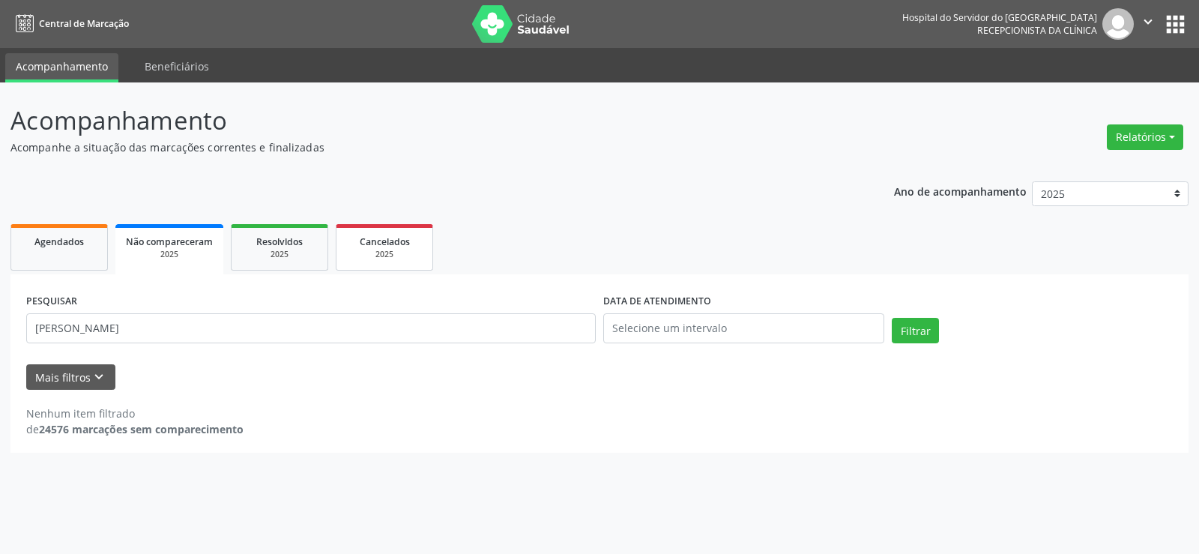
click at [367, 240] on span "Cancelados" at bounding box center [385, 241] width 50 height 13
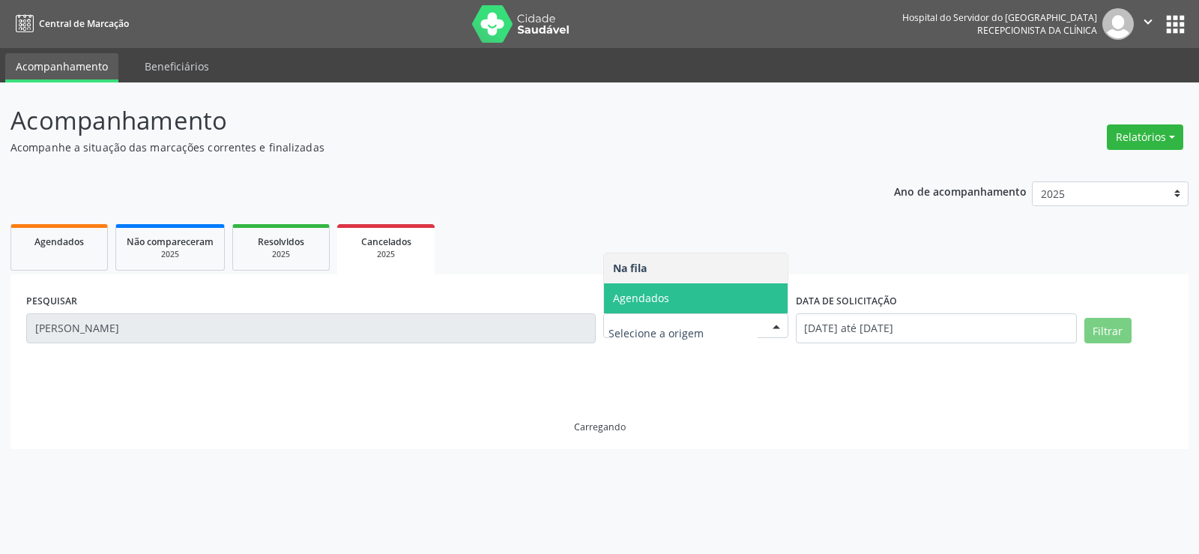
click at [679, 302] on span "Agendados" at bounding box center [696, 298] width 184 height 30
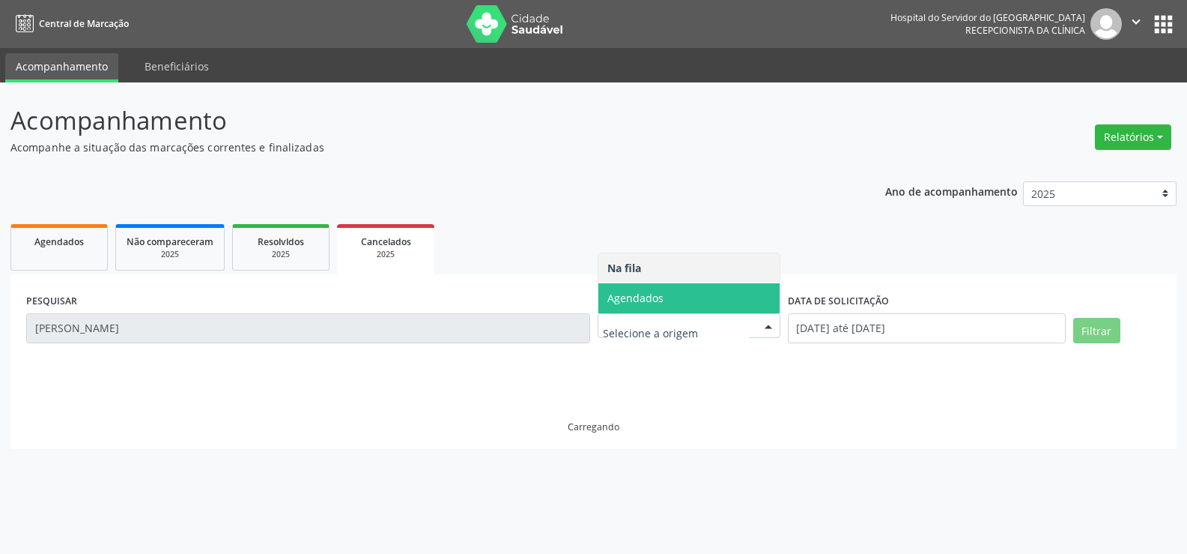
select select "7"
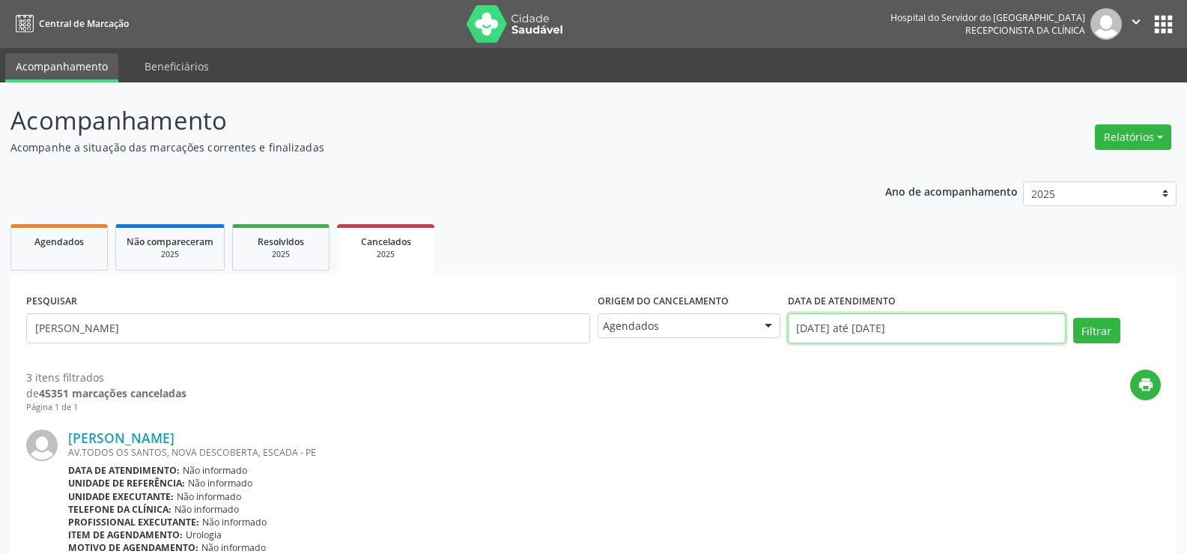
click at [805, 316] on input "[DATE] até [DATE]" at bounding box center [927, 328] width 278 height 30
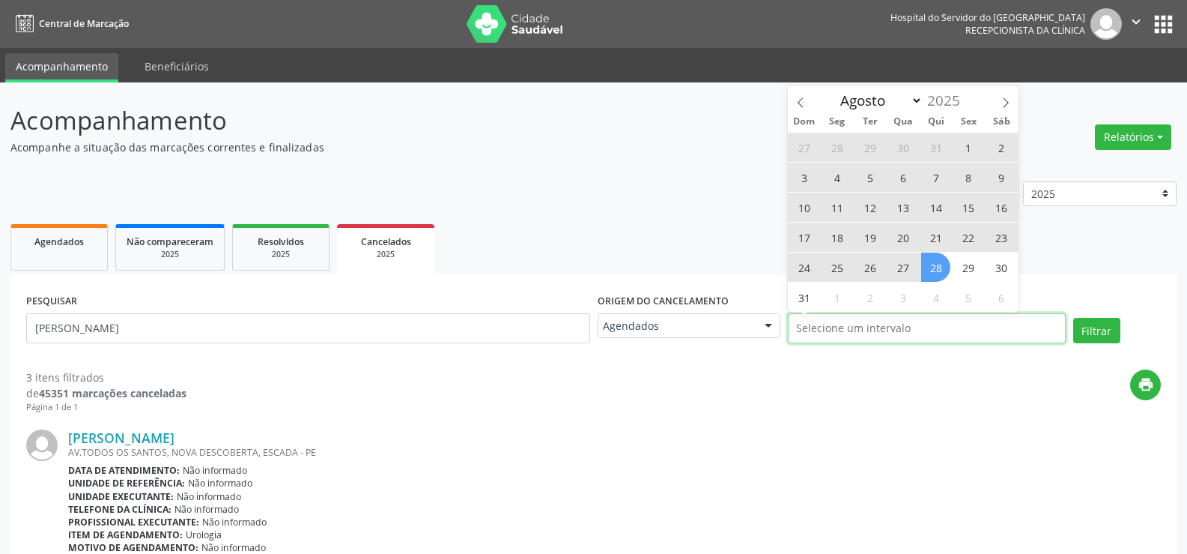
select select "0"
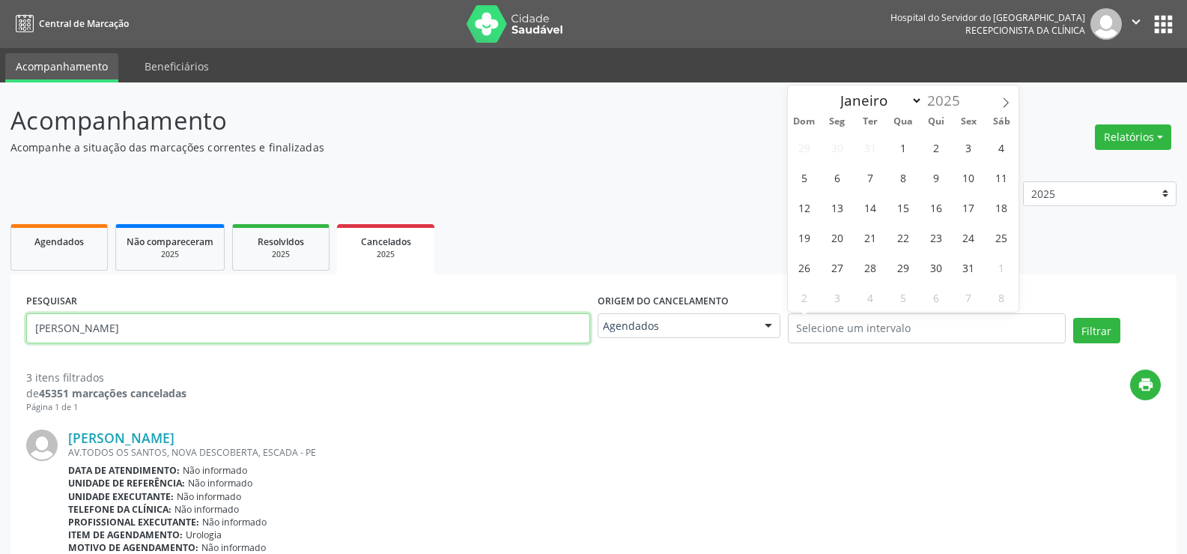
click at [266, 342] on input "[PERSON_NAME]" at bounding box center [308, 328] width 564 height 30
paste input "[PERSON_NAME] de [PERSON_NAME]"
click at [1074, 318] on button "Filtrar" at bounding box center [1097, 330] width 47 height 25
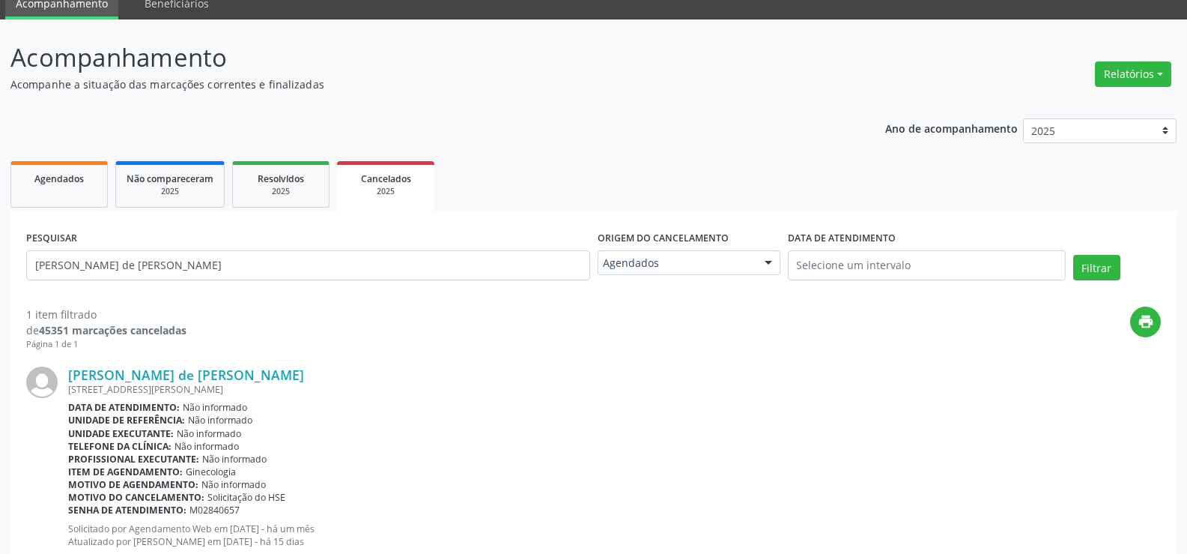
scroll to position [109, 0]
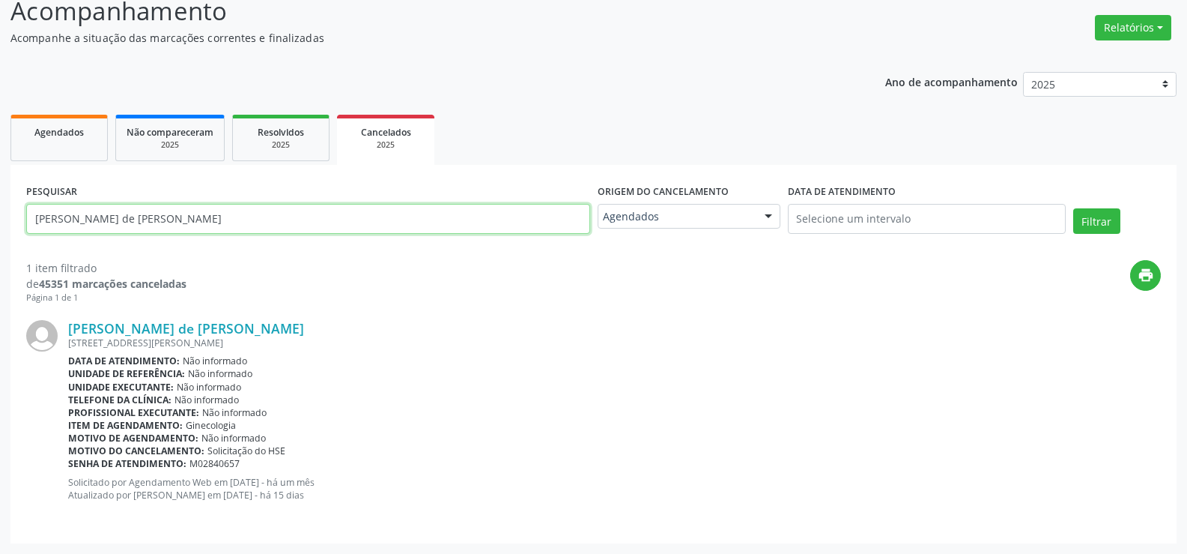
click at [269, 212] on input "[PERSON_NAME] de [PERSON_NAME]" at bounding box center [308, 219] width 564 height 30
paste input "[PERSON_NAME]"
click at [1074, 208] on button "Filtrar" at bounding box center [1097, 220] width 47 height 25
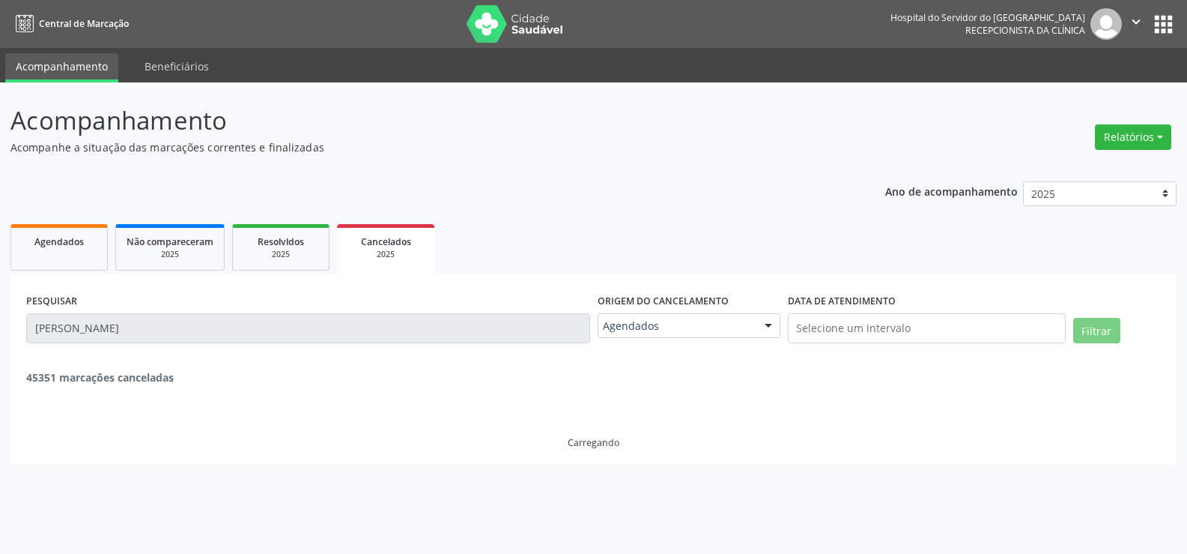
scroll to position [0, 0]
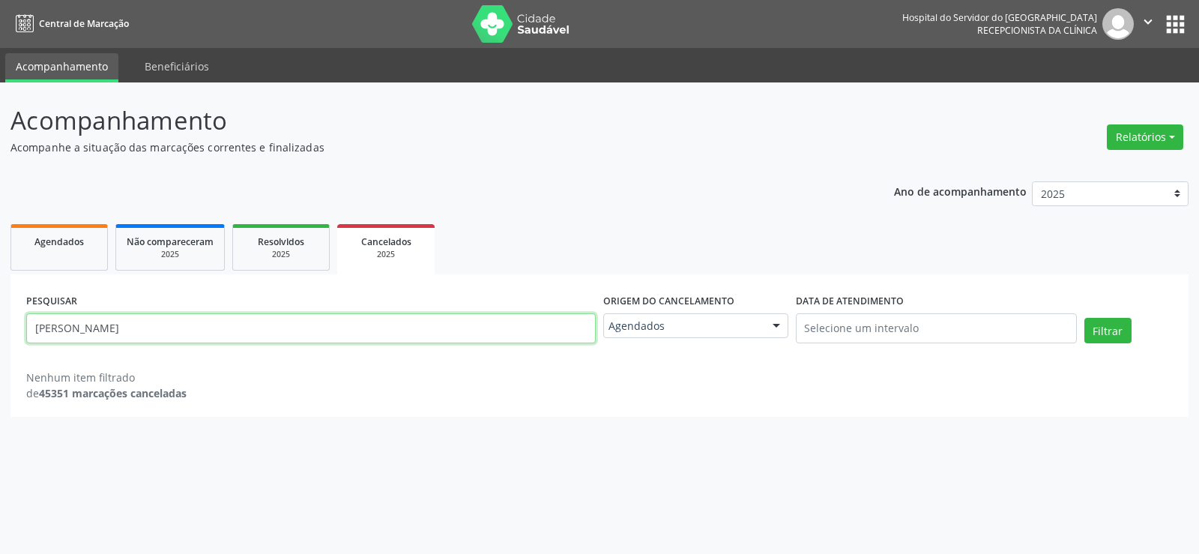
click at [265, 332] on input "[PERSON_NAME]" at bounding box center [310, 328] width 569 height 30
paste input "[PERSON_NAME]"
click at [1084, 318] on button "Filtrar" at bounding box center [1107, 330] width 47 height 25
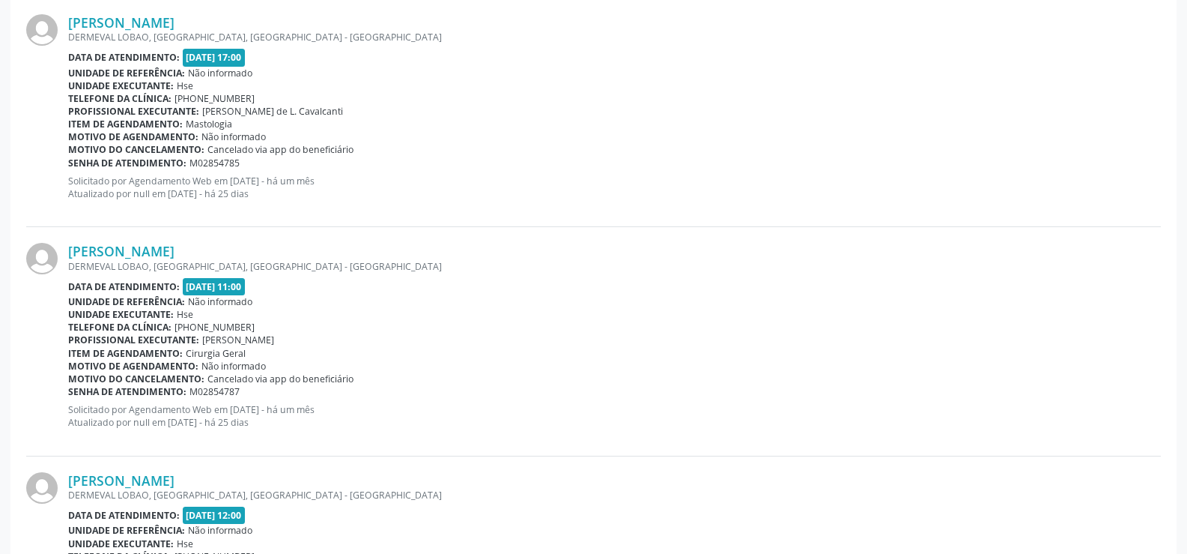
scroll to position [1716, 0]
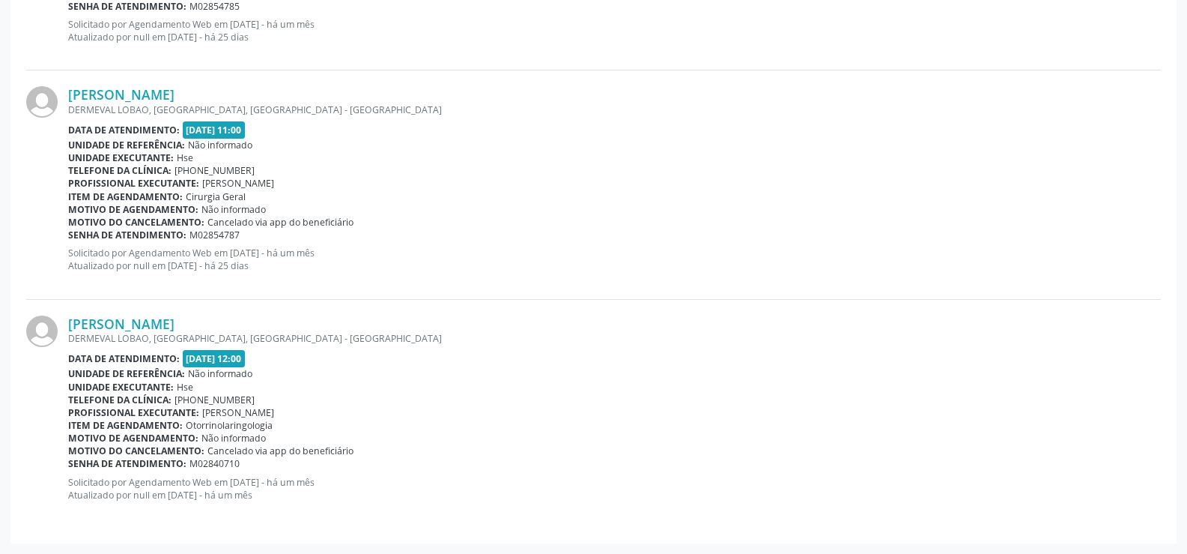
click at [377, 372] on div "Unidade de referência: Não informado" at bounding box center [614, 373] width 1093 height 13
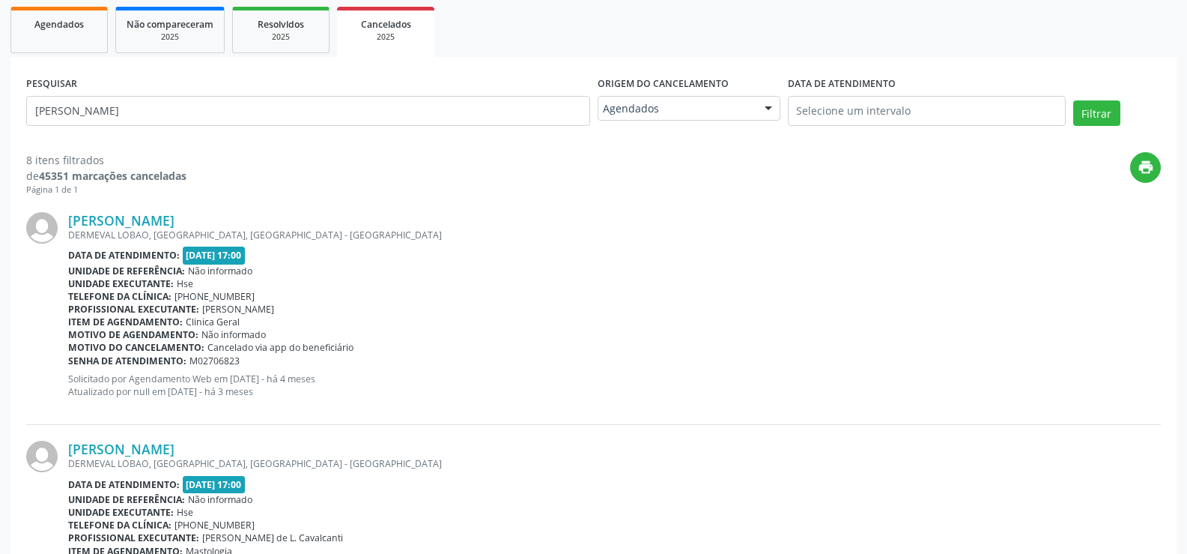
scroll to position [0, 0]
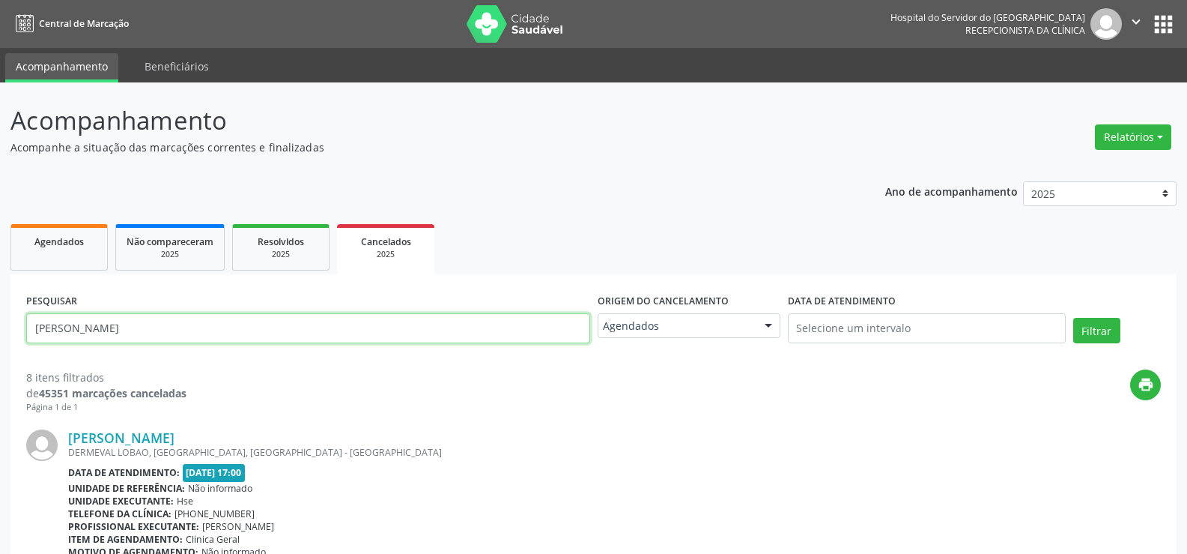
click at [249, 318] on input "[PERSON_NAME]" at bounding box center [308, 328] width 564 height 30
paste input "[PERSON_NAME]"
click at [1074, 318] on button "Filtrar" at bounding box center [1097, 330] width 47 height 25
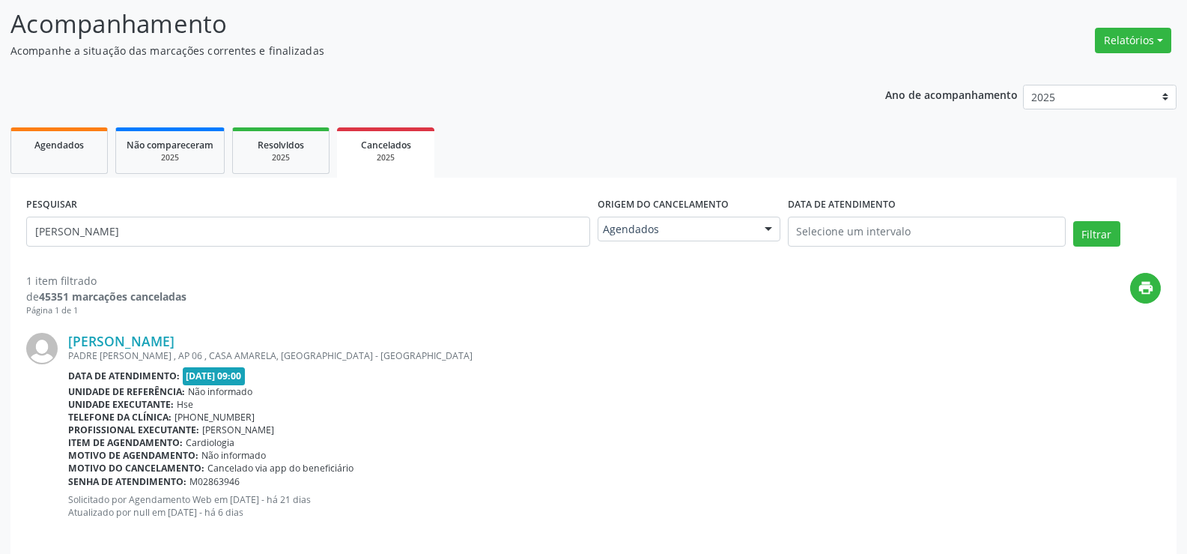
scroll to position [114, 0]
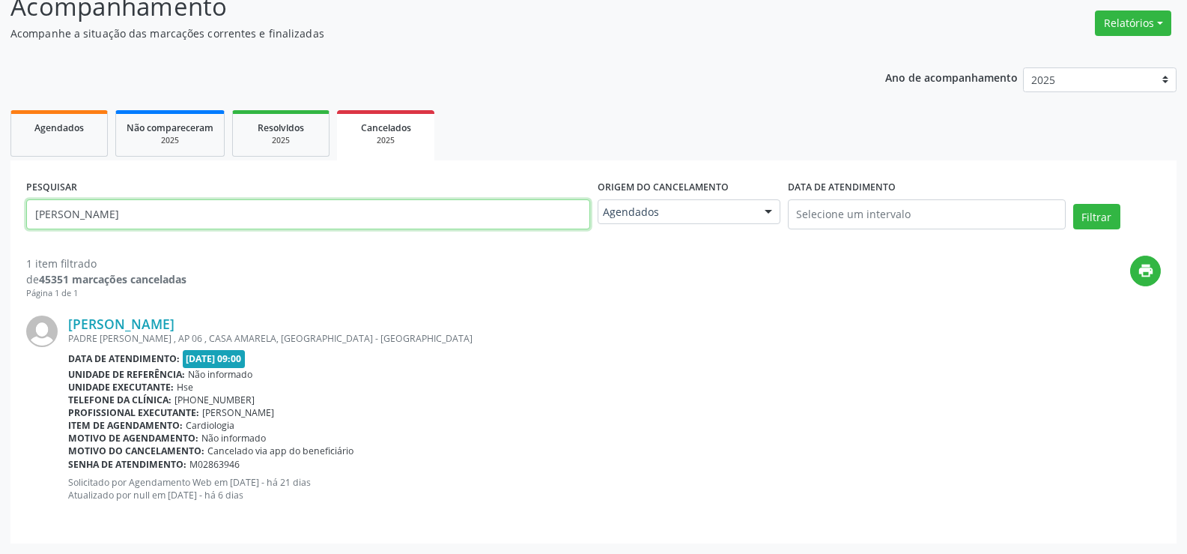
click at [408, 205] on input "[PERSON_NAME]" at bounding box center [308, 214] width 564 height 30
paste input "[PERSON_NAME]"
click at [1074, 204] on button "Filtrar" at bounding box center [1097, 216] width 47 height 25
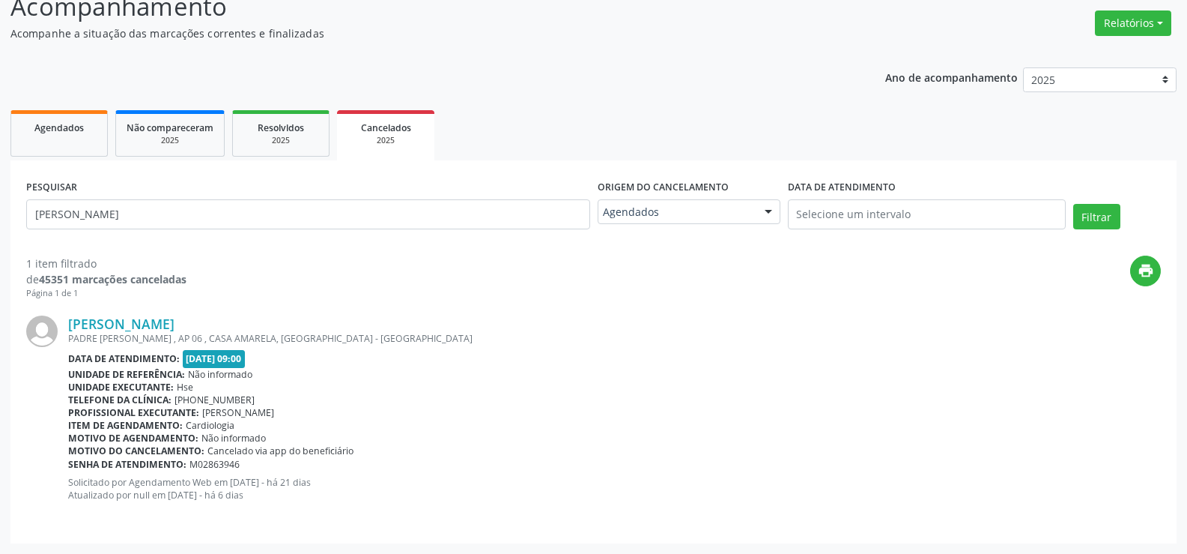
scroll to position [0, 0]
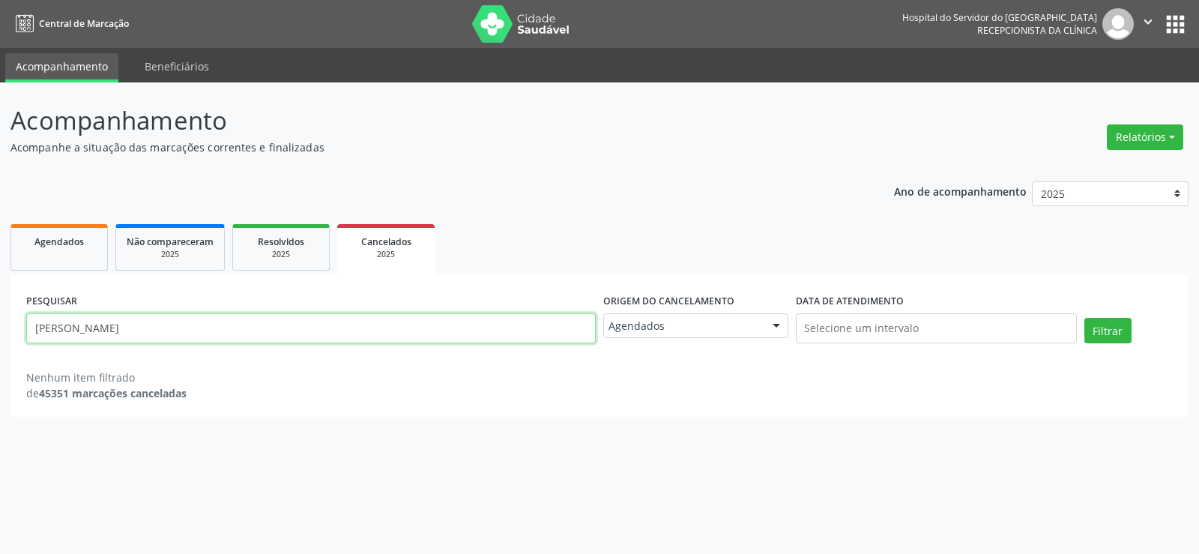
click at [303, 341] on input "[PERSON_NAME]" at bounding box center [310, 328] width 569 height 30
paste input "[PERSON_NAME] DA SILV"
click at [1084, 318] on button "Filtrar" at bounding box center [1107, 330] width 47 height 25
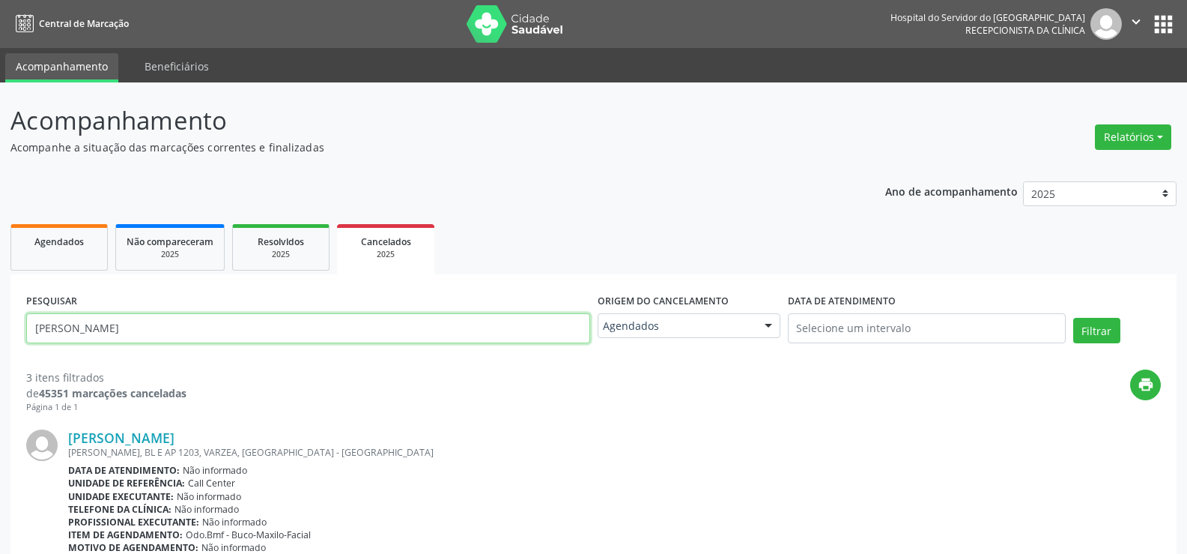
click at [337, 330] on input "[PERSON_NAME]" at bounding box center [308, 328] width 564 height 30
paste input "[PERSON_NAME]"
click at [1074, 318] on button "Filtrar" at bounding box center [1097, 330] width 47 height 25
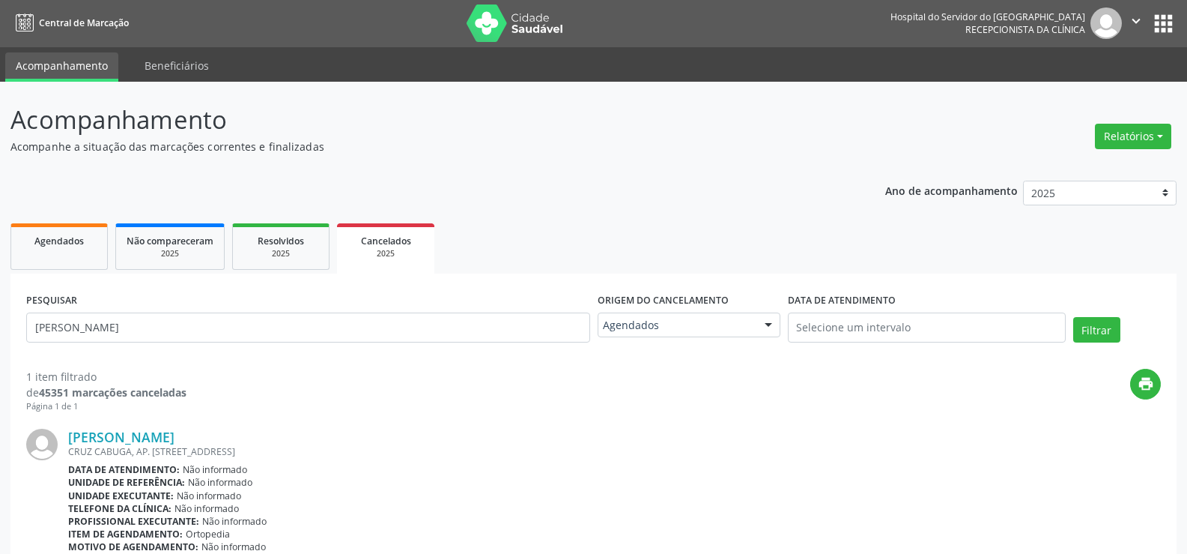
scroll to position [109, 0]
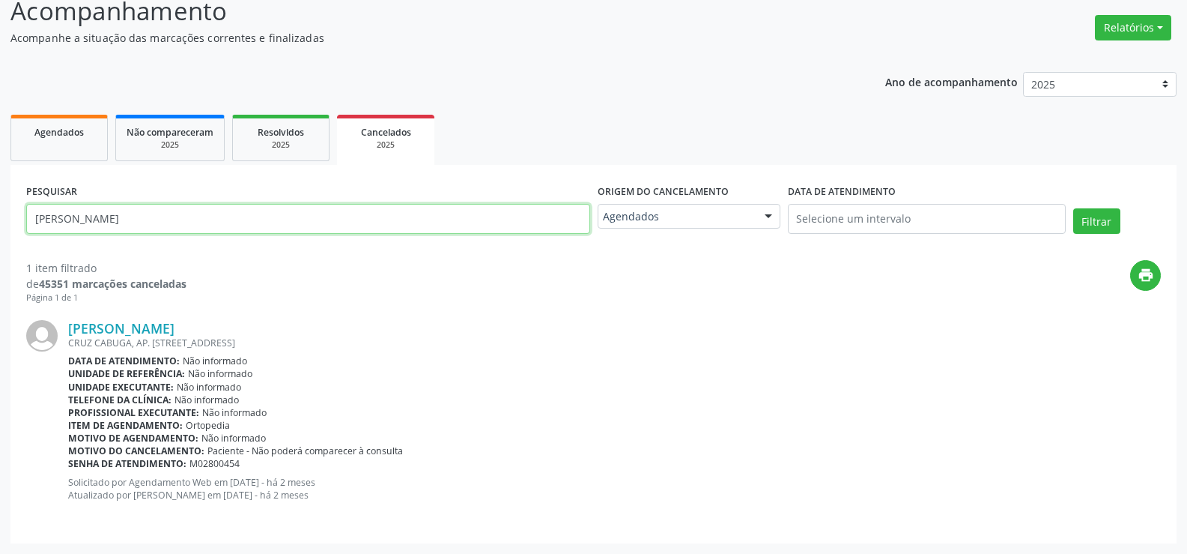
click at [293, 220] on input "[PERSON_NAME]" at bounding box center [308, 219] width 564 height 30
paste input "Jailson [PERSON_NAME]"
click at [1074, 208] on button "Filtrar" at bounding box center [1097, 220] width 47 height 25
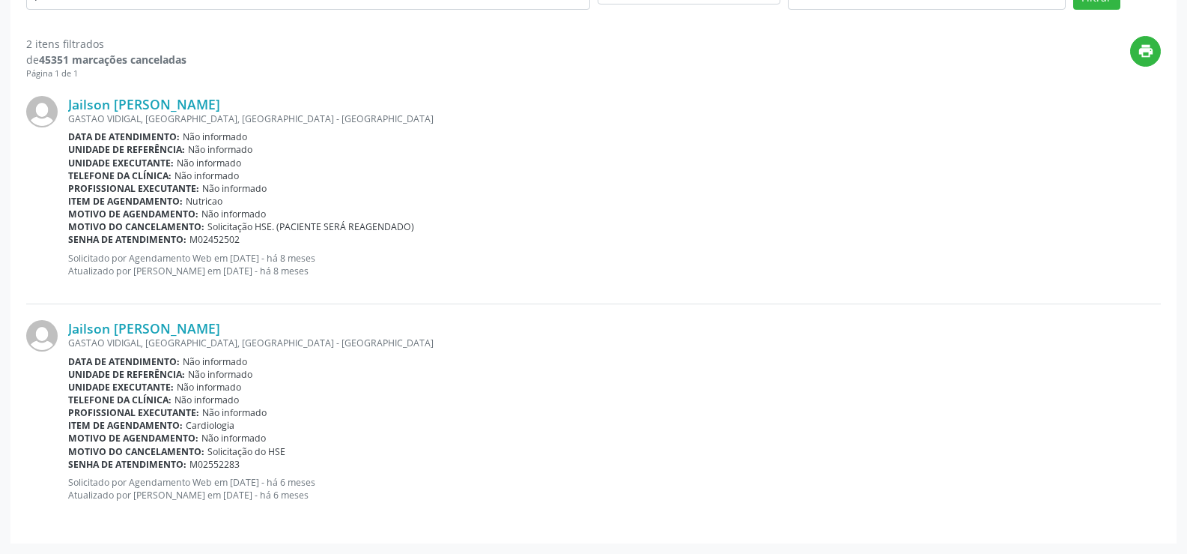
scroll to position [0, 0]
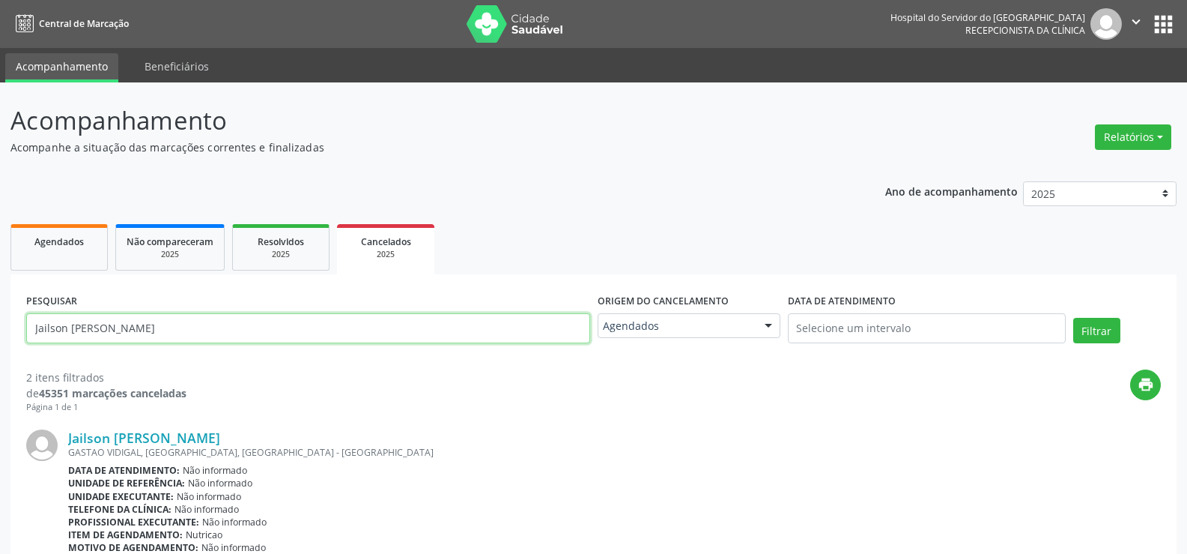
click at [264, 339] on input "Jailson [PERSON_NAME]" at bounding box center [308, 328] width 564 height 30
paste input "efferson Lins de Oliveir"
click at [1074, 318] on button "Filtrar" at bounding box center [1097, 330] width 47 height 25
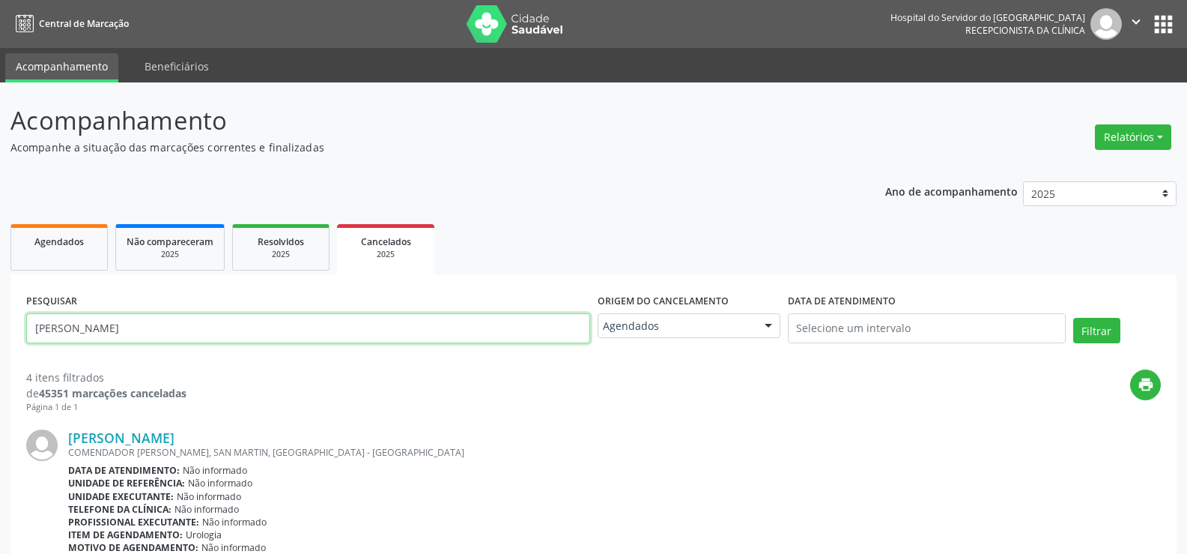
click at [244, 330] on input "[PERSON_NAME]" at bounding box center [308, 328] width 564 height 30
paste input "[PERSON_NAME]"
click at [1074, 318] on button "Filtrar" at bounding box center [1097, 330] width 47 height 25
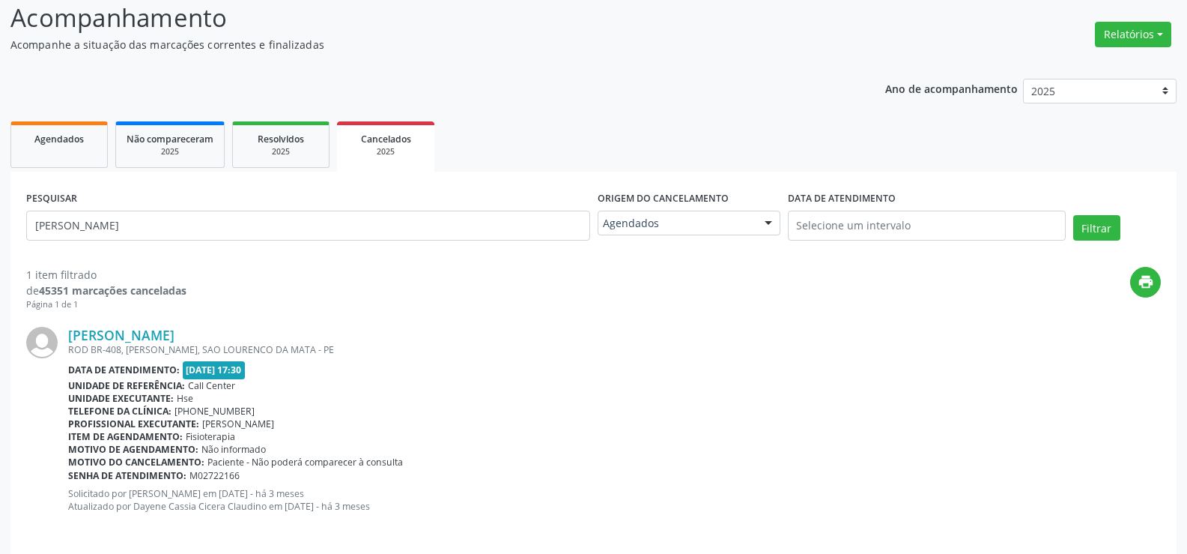
scroll to position [114, 0]
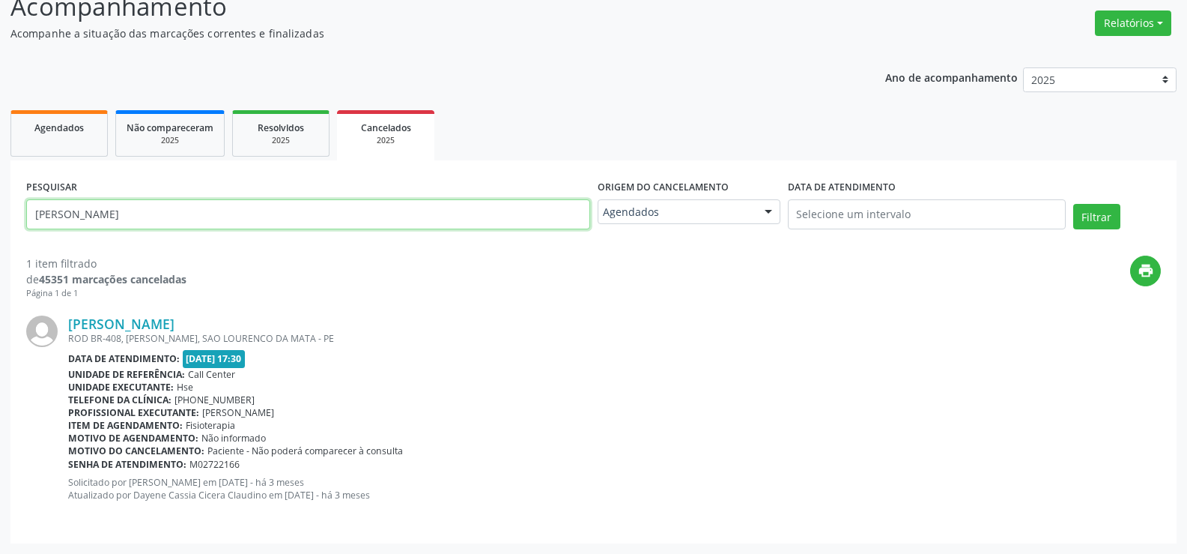
click at [285, 208] on input "[PERSON_NAME]" at bounding box center [308, 214] width 564 height 30
paste input "[PERSON_NAME]"
click at [1074, 204] on button "Filtrar" at bounding box center [1097, 216] width 47 height 25
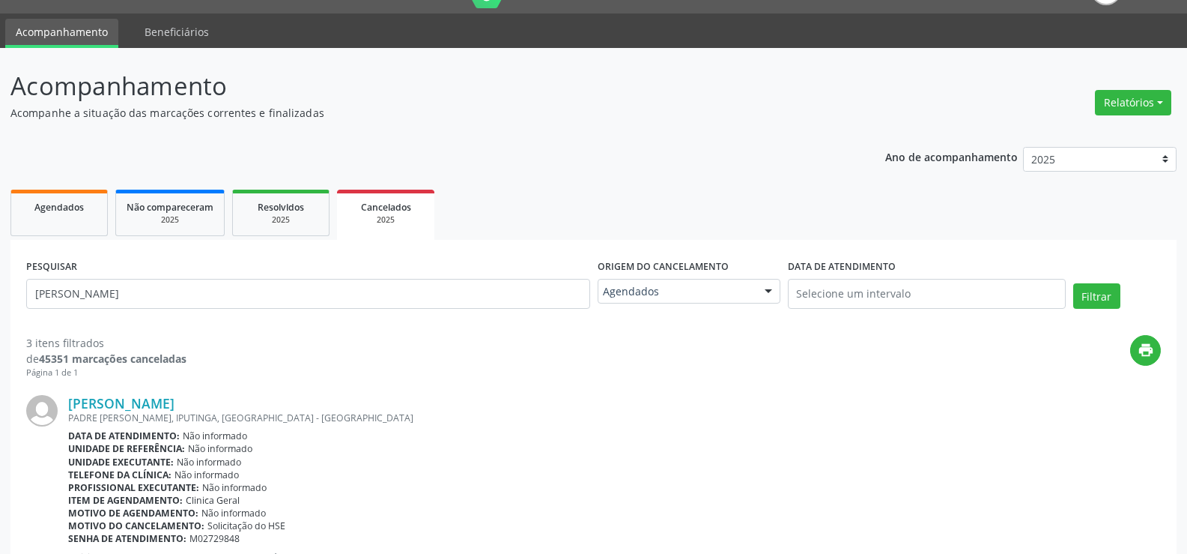
scroll to position [0, 0]
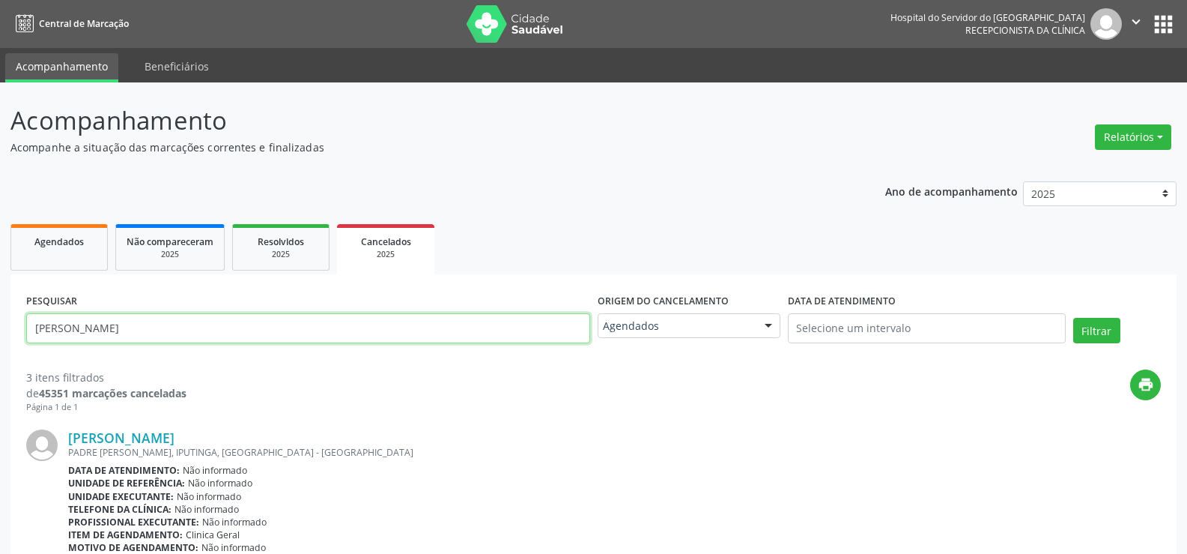
click at [279, 329] on input "[PERSON_NAME]" at bounding box center [308, 328] width 564 height 30
paste input "[PERSON_NAME][DATE]"
click at [1074, 318] on button "Filtrar" at bounding box center [1097, 330] width 47 height 25
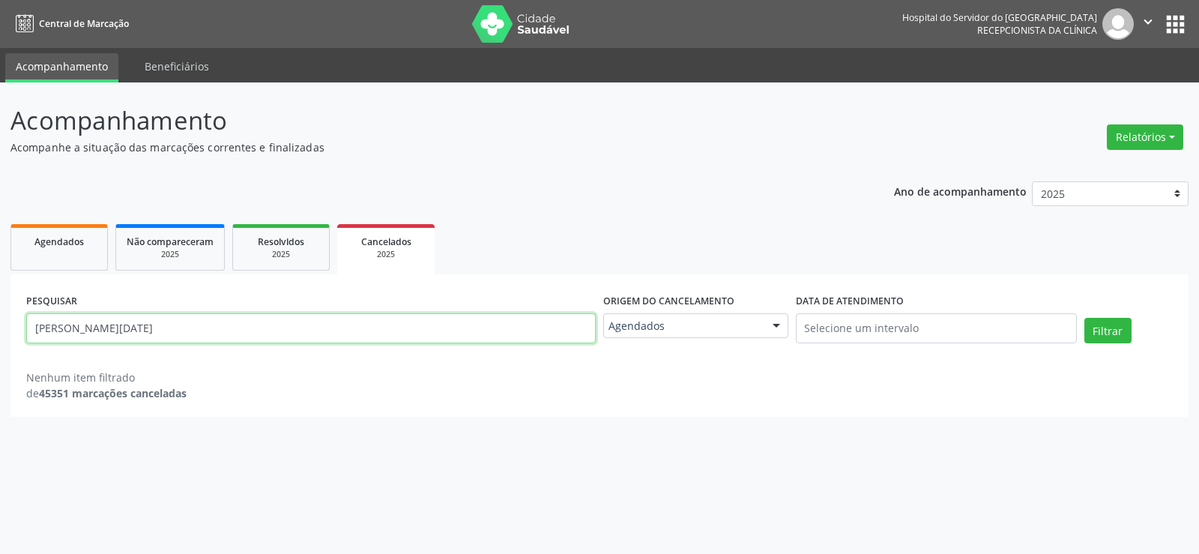
click at [276, 328] on input "[PERSON_NAME][DATE]" at bounding box center [310, 328] width 569 height 30
paste input "[PERSON_NAME]"
click at [1084, 318] on button "Filtrar" at bounding box center [1107, 330] width 47 height 25
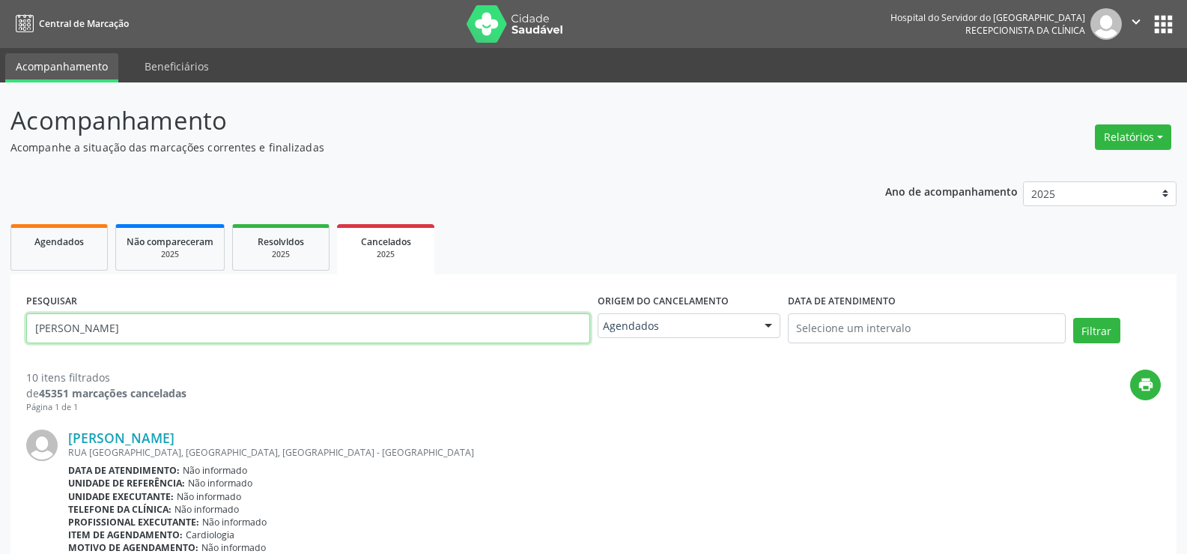
click at [288, 330] on input "[PERSON_NAME]" at bounding box center [308, 328] width 564 height 30
paste input "[PERSON_NAME]"
click at [1074, 318] on button "Filtrar" at bounding box center [1097, 330] width 47 height 25
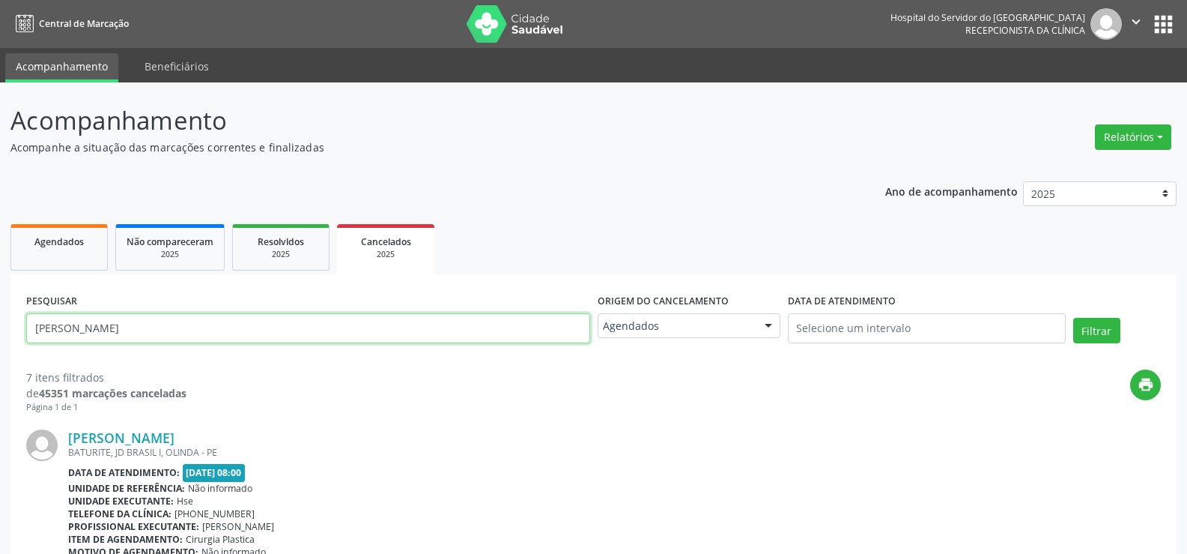
click at [333, 339] on input "[PERSON_NAME]" at bounding box center [308, 328] width 564 height 30
paste input "Valdete [PERSON_NAME]"
click at [1074, 318] on button "Filtrar" at bounding box center [1097, 330] width 47 height 25
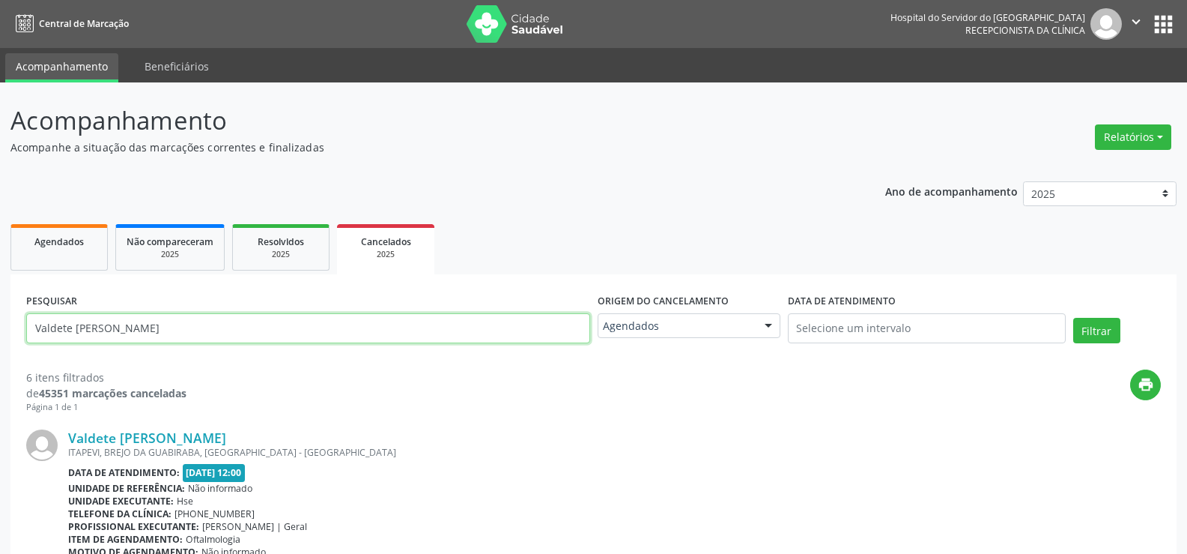
click at [357, 330] on input "Valdete [PERSON_NAME]" at bounding box center [308, 328] width 564 height 30
paste input "ir de [PERSON_NAME]"
click at [1074, 318] on button "Filtrar" at bounding box center [1097, 330] width 47 height 25
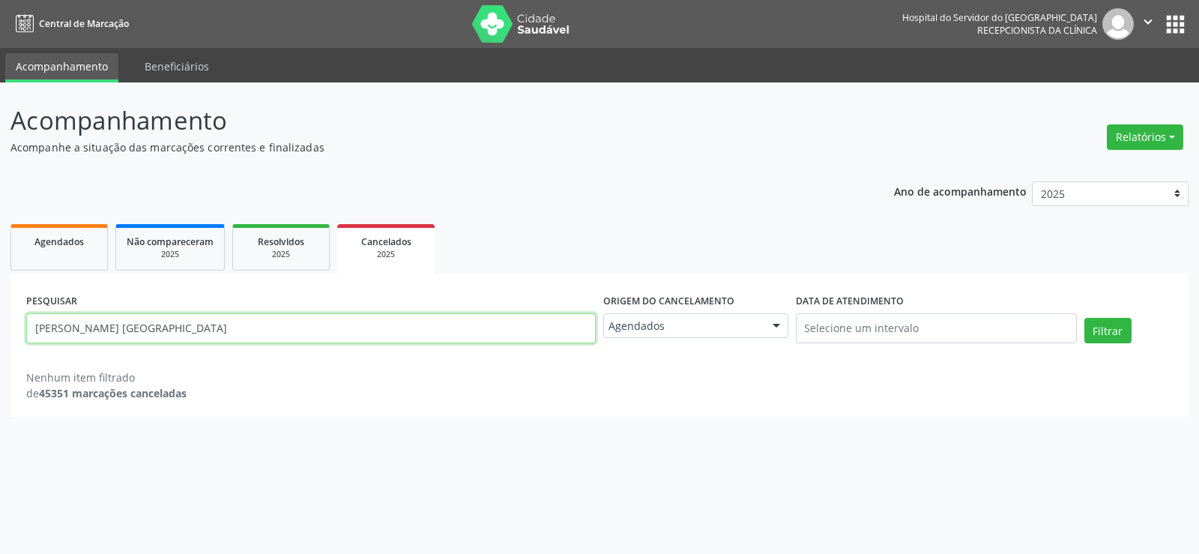
click at [377, 322] on input "[PERSON_NAME] [GEOGRAPHIC_DATA]" at bounding box center [310, 328] width 569 height 30
paste input "[PERSON_NAME]"
click at [1084, 318] on button "Filtrar" at bounding box center [1107, 330] width 47 height 25
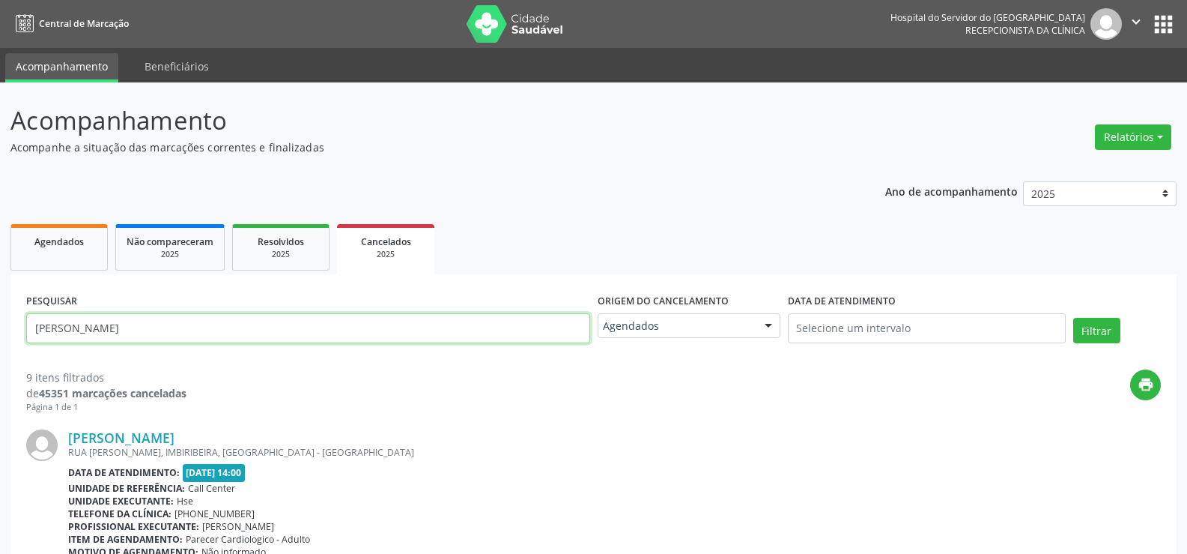
click at [338, 330] on input "[PERSON_NAME]" at bounding box center [308, 328] width 564 height 30
paste input "Edvanira Modesto de Franca"
click at [1074, 318] on button "Filtrar" at bounding box center [1097, 330] width 47 height 25
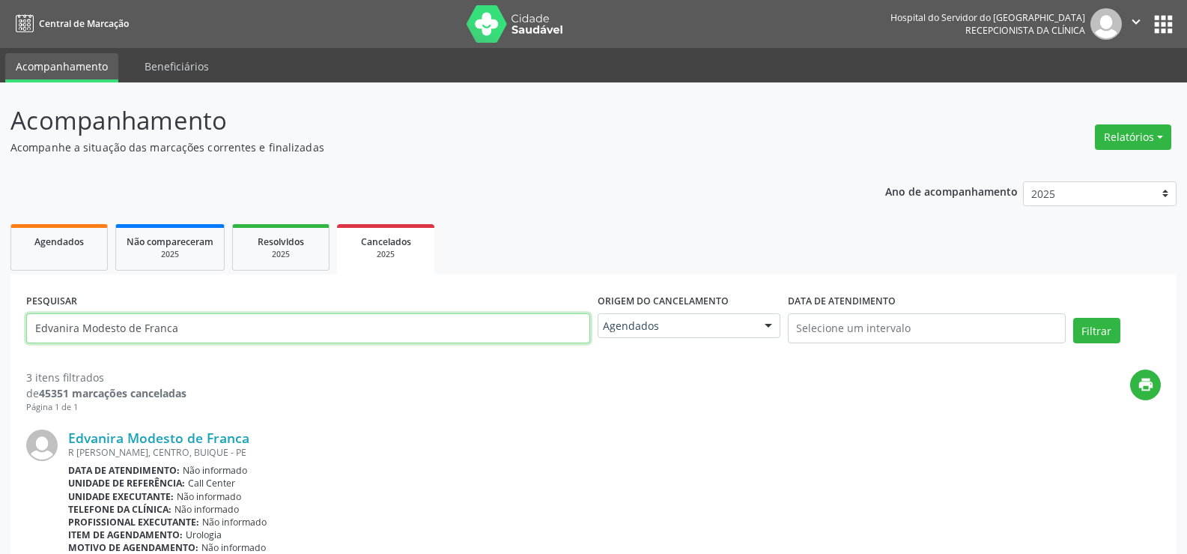
click at [323, 321] on input "Edvanira Modesto de Franca" at bounding box center [308, 328] width 564 height 30
paste input "[PERSON_NAME]"
click at [1074, 318] on button "Filtrar" at bounding box center [1097, 330] width 47 height 25
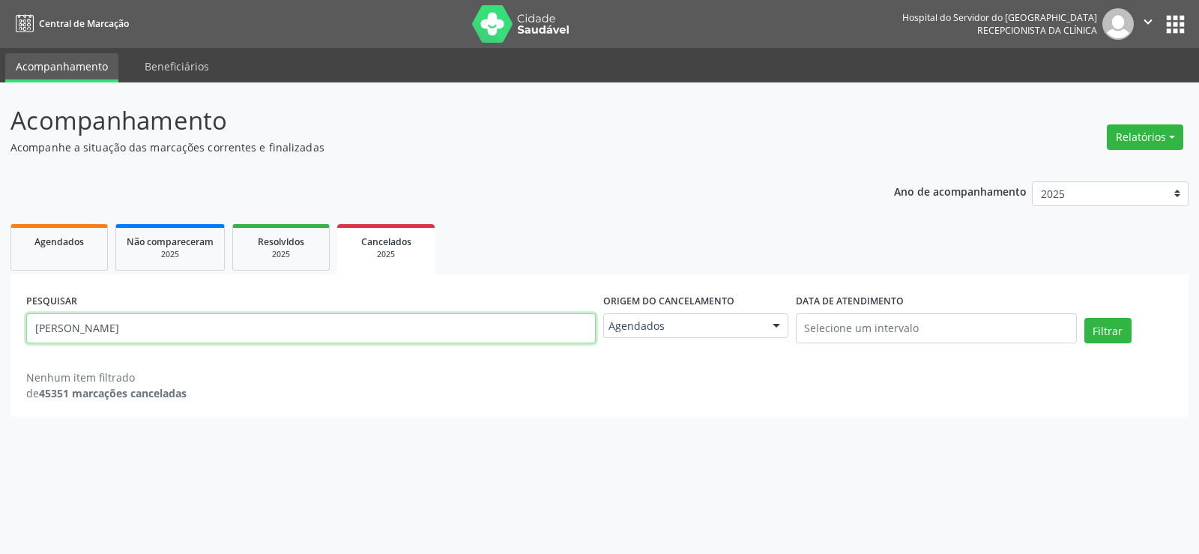
click at [296, 335] on input "[PERSON_NAME]" at bounding box center [310, 328] width 569 height 30
paste input "[PERSON_NAME]"
click at [1084, 318] on button "Filtrar" at bounding box center [1107, 330] width 47 height 25
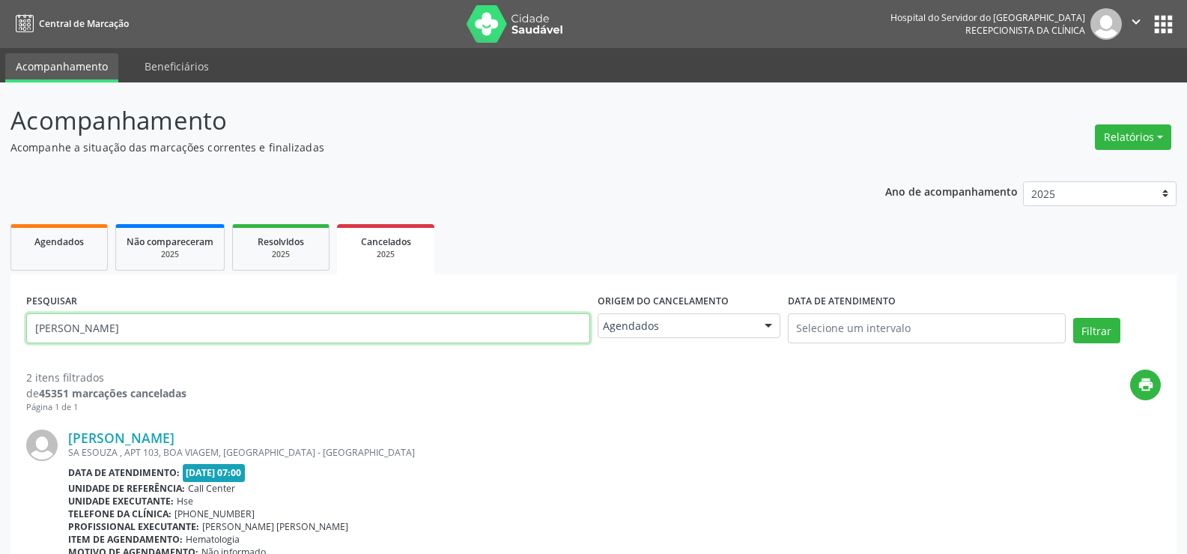
click at [311, 319] on input "[PERSON_NAME]" at bounding box center [308, 328] width 564 height 30
paste input "[PERSON_NAME]"
click at [1074, 318] on button "Filtrar" at bounding box center [1097, 330] width 47 height 25
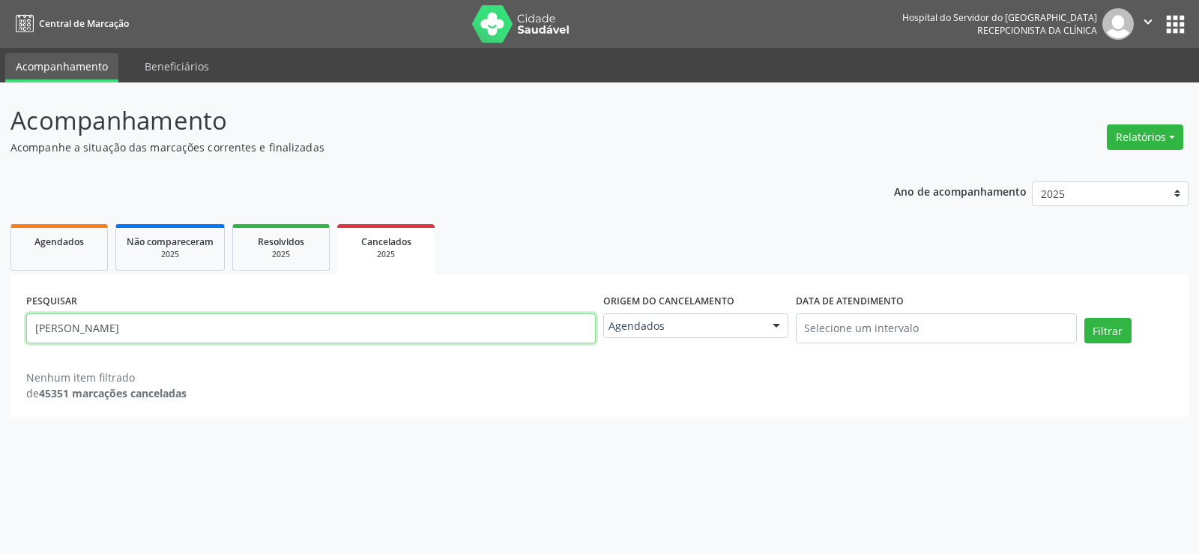
click at [354, 339] on input "[PERSON_NAME]" at bounding box center [310, 328] width 569 height 30
paste input "[PERSON_NAME] COST"
click at [1084, 318] on button "Filtrar" at bounding box center [1107, 330] width 47 height 25
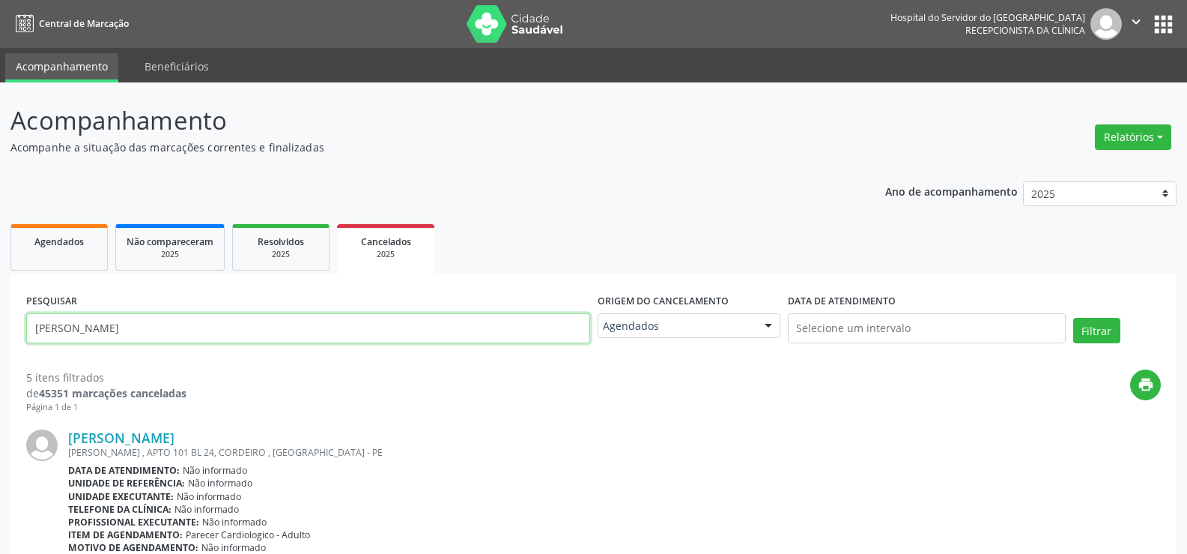
click at [336, 325] on input "[PERSON_NAME]" at bounding box center [308, 328] width 564 height 30
paste input "[PERSON_NAME]"
click at [1074, 318] on button "Filtrar" at bounding box center [1097, 330] width 47 height 25
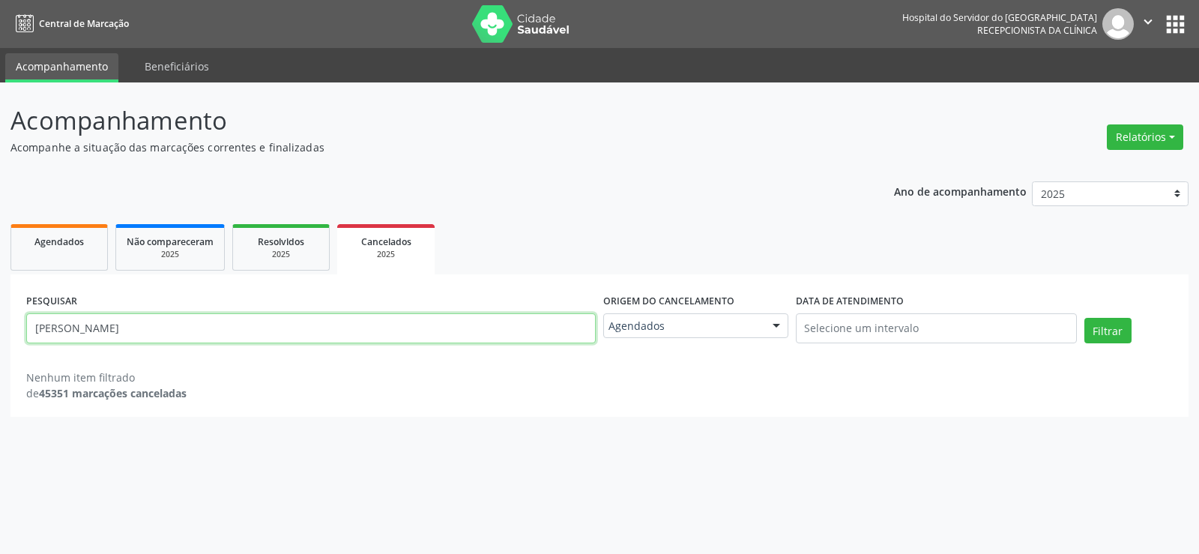
click at [236, 334] on input "[PERSON_NAME]" at bounding box center [310, 328] width 569 height 30
paste input "REINALDO CONTENTE PIMENTAL"
click at [1084, 318] on button "Filtrar" at bounding box center [1107, 330] width 47 height 25
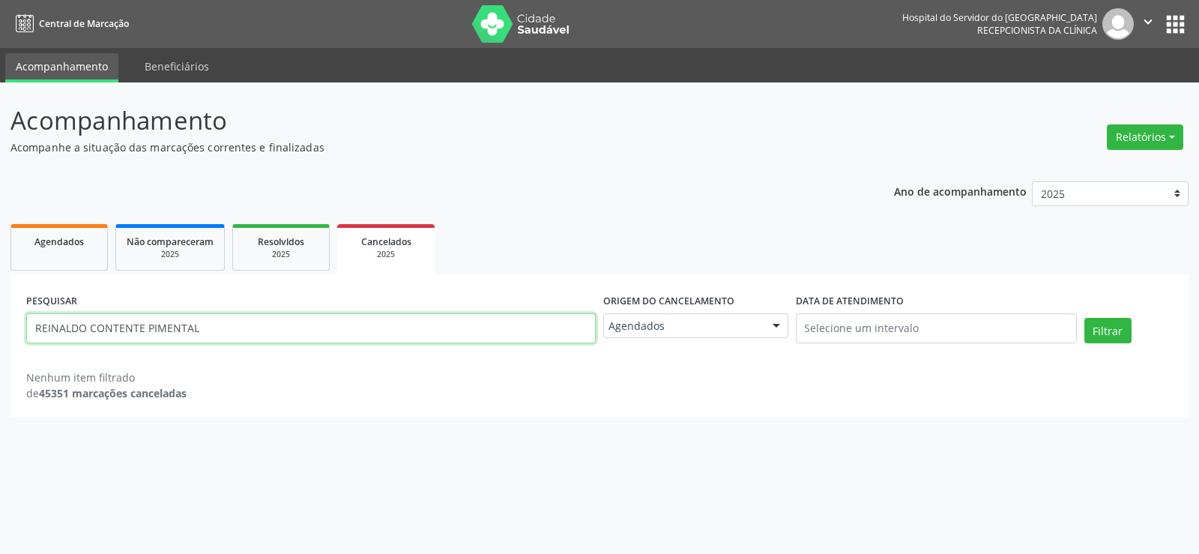
click at [331, 330] on input "REINALDO CONTENTE PIMENTAL" at bounding box center [310, 328] width 569 height 30
paste input "E"
click at [1084, 318] on button "Filtrar" at bounding box center [1107, 330] width 47 height 25
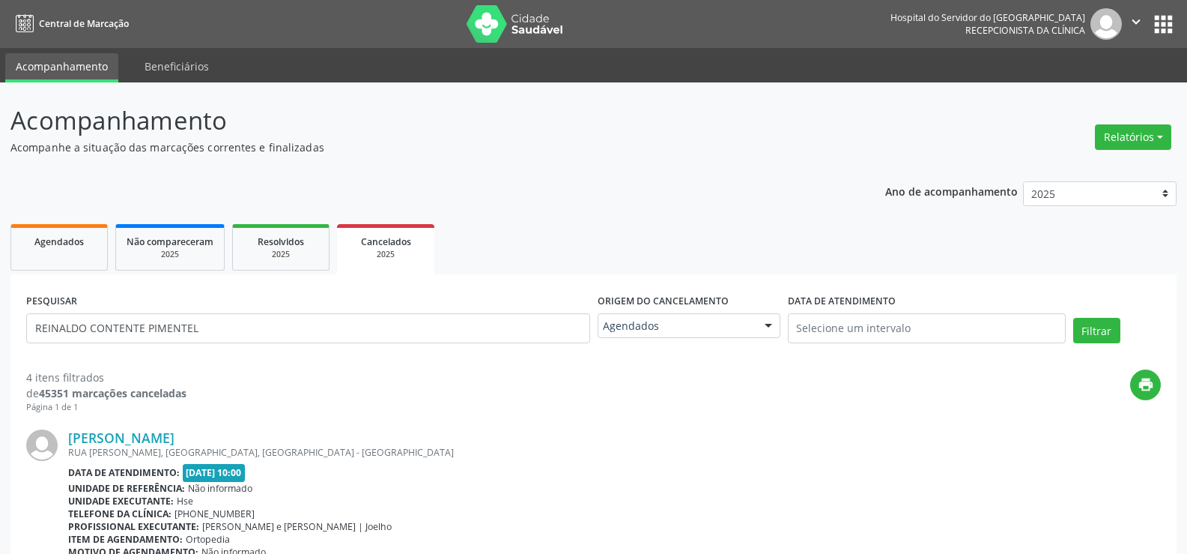
click at [321, 311] on div "PESQUISAR [PERSON_NAME]" at bounding box center [308, 322] width 572 height 64
click at [327, 328] on input "REINALDO CONTENTE PIMENTEL" at bounding box center [308, 328] width 564 height 30
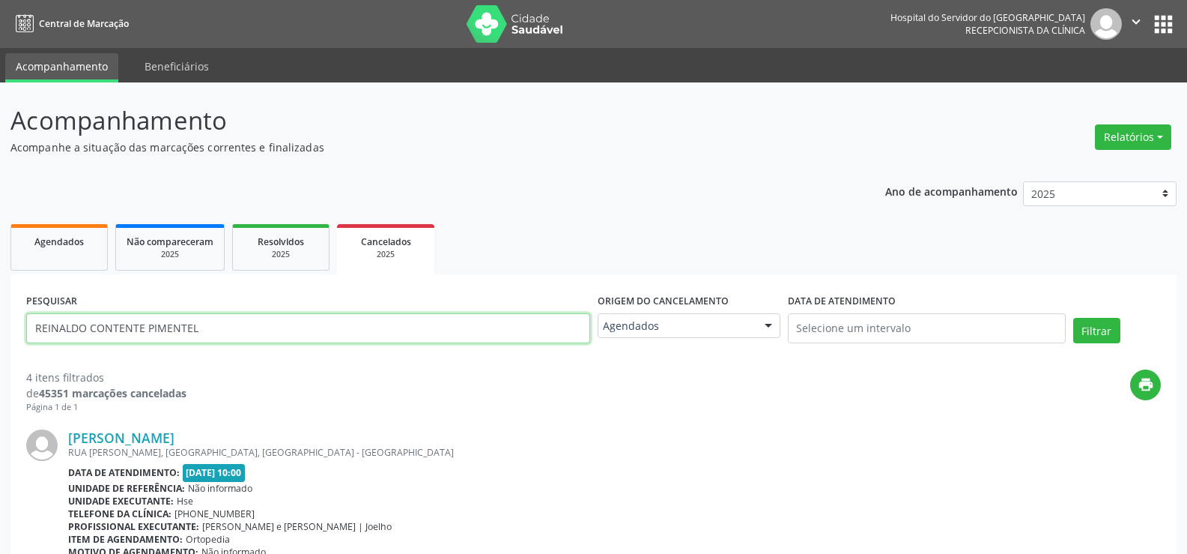
paste input "[PERSON_NAME]"
click at [1074, 318] on button "Filtrar" at bounding box center [1097, 330] width 47 height 25
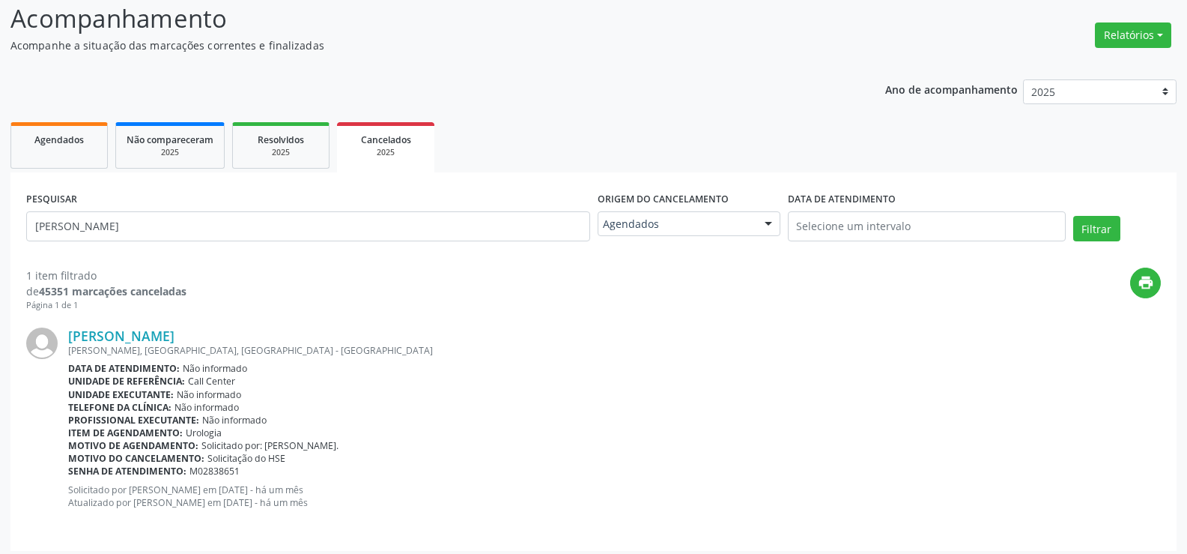
scroll to position [109, 0]
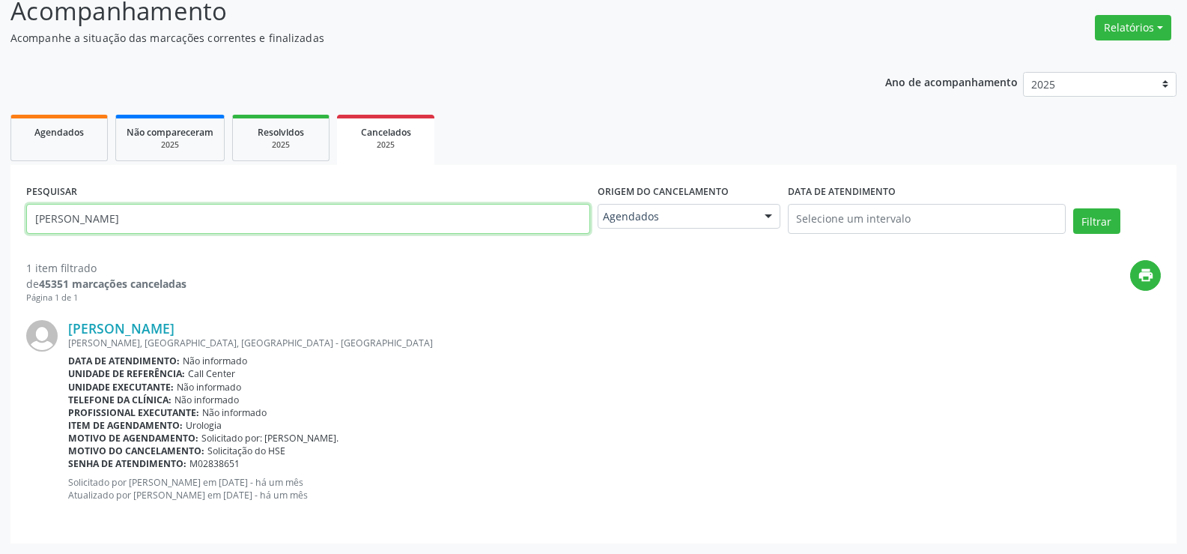
click at [402, 220] on input "[PERSON_NAME]" at bounding box center [308, 219] width 564 height 30
paste input "EIDE [PERSON_NAME]"
click at [1074, 208] on button "Filtrar" at bounding box center [1097, 220] width 47 height 25
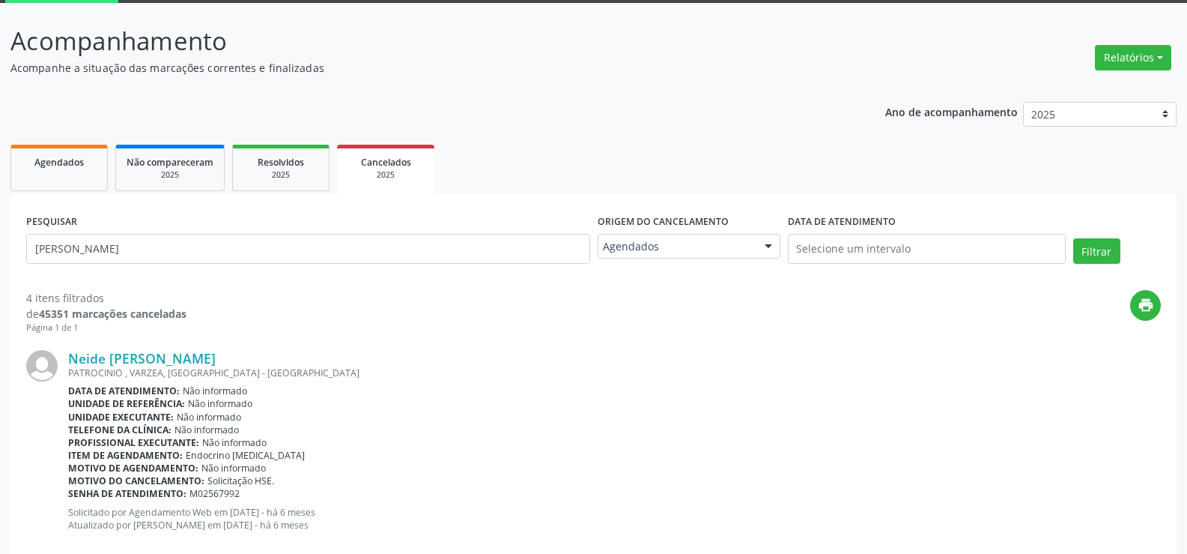
scroll to position [0, 0]
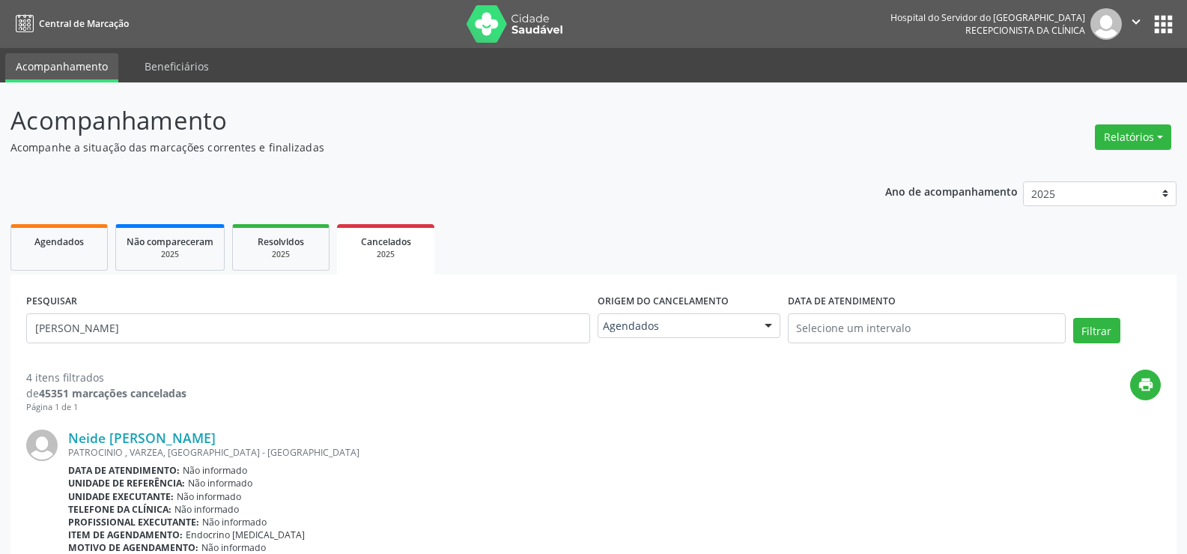
click at [202, 348] on div "PESQUISAR [PERSON_NAME]" at bounding box center [308, 322] width 572 height 64
click at [199, 327] on input "[PERSON_NAME]" at bounding box center [308, 328] width 564 height 30
paste input "[PERSON_NAME]"
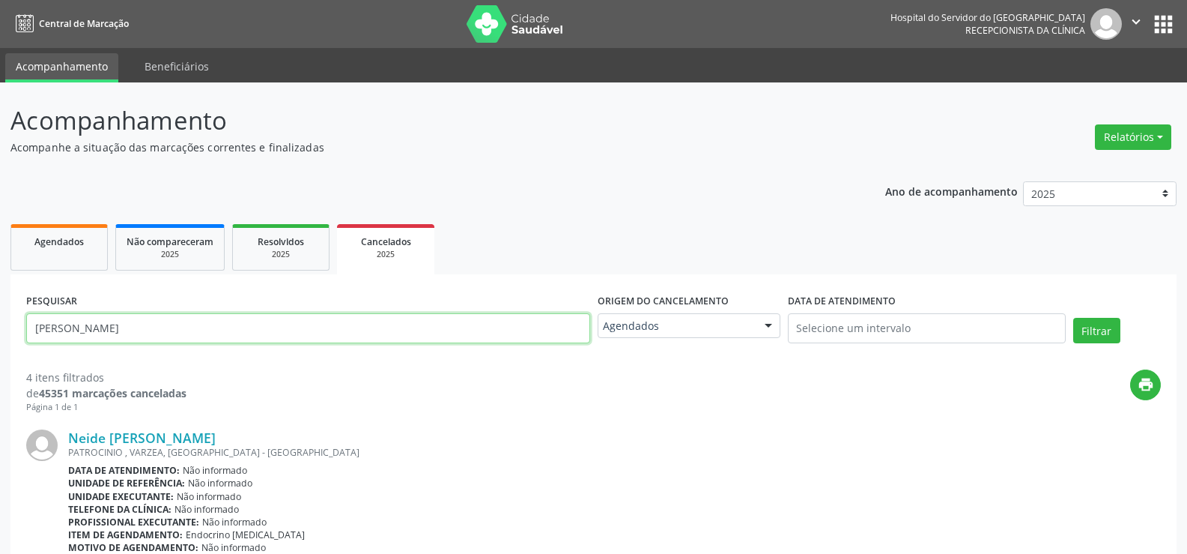
click at [1074, 318] on button "Filtrar" at bounding box center [1097, 330] width 47 height 25
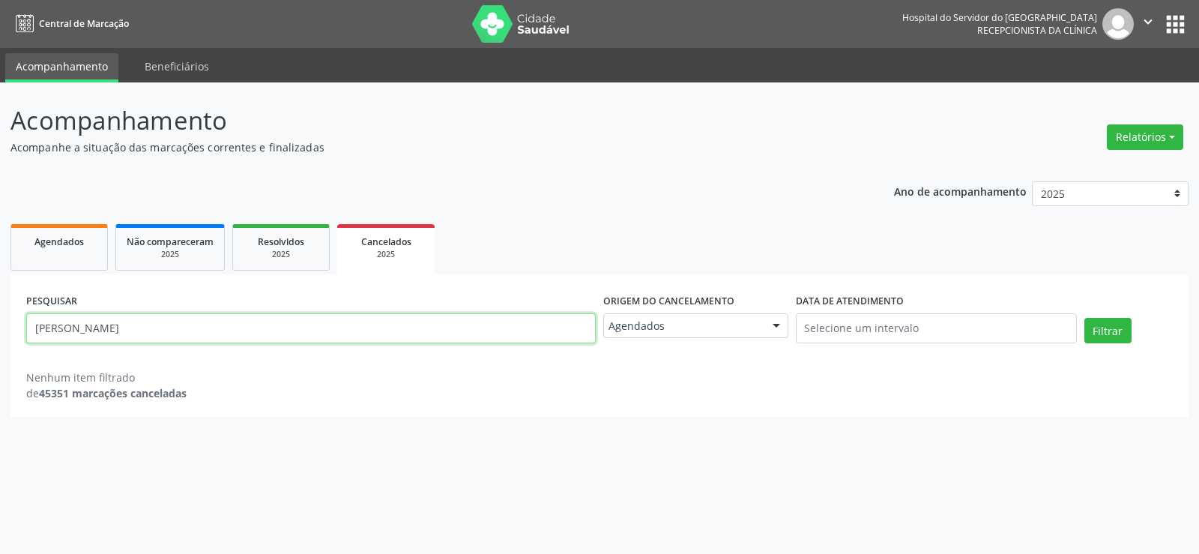
click at [324, 320] on input "[PERSON_NAME]" at bounding box center [310, 328] width 569 height 30
paste input "[PERSON_NAME]"
click at [1084, 318] on button "Filtrar" at bounding box center [1107, 330] width 47 height 25
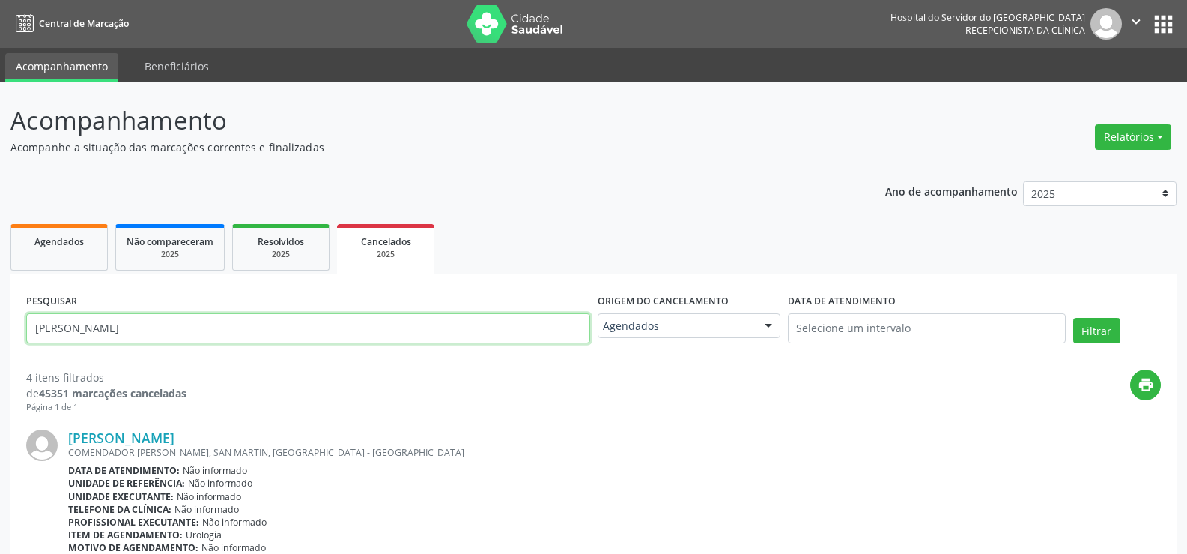
click at [309, 323] on input "[PERSON_NAME]" at bounding box center [308, 328] width 564 height 30
paste input "MARIA AUXILIADORA MODESTO SEDYCIAS"
click at [1074, 318] on button "Filtrar" at bounding box center [1097, 330] width 47 height 25
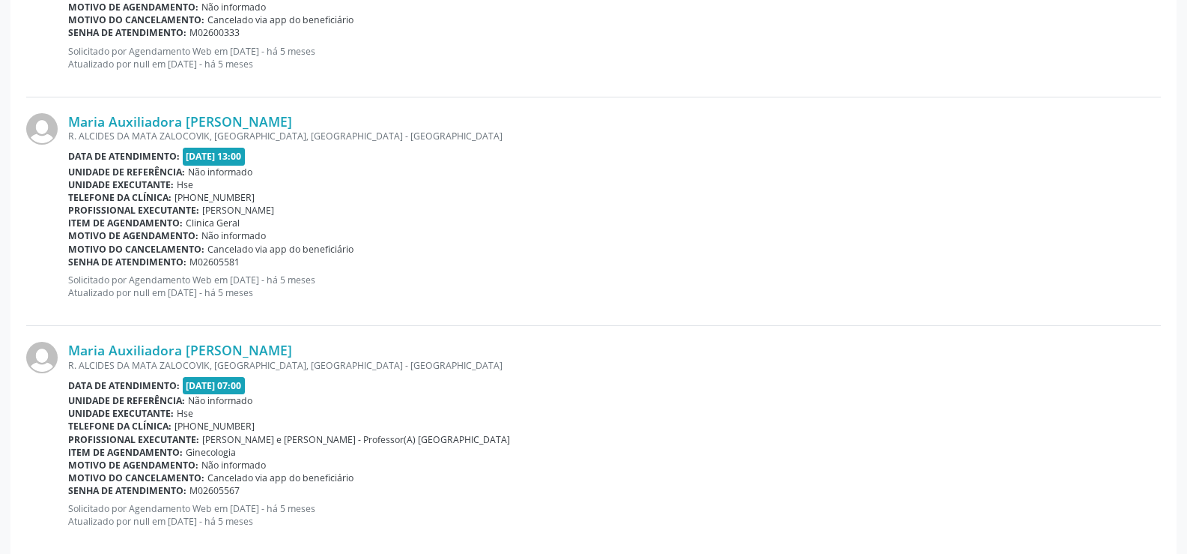
scroll to position [3356, 0]
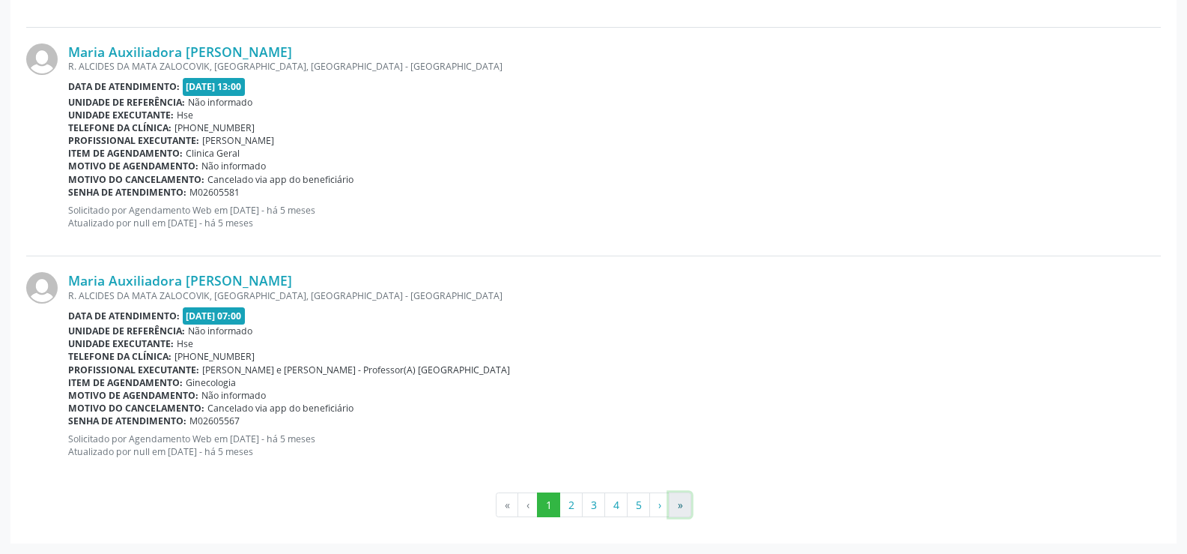
click at [682, 500] on button "»" at bounding box center [680, 504] width 22 height 25
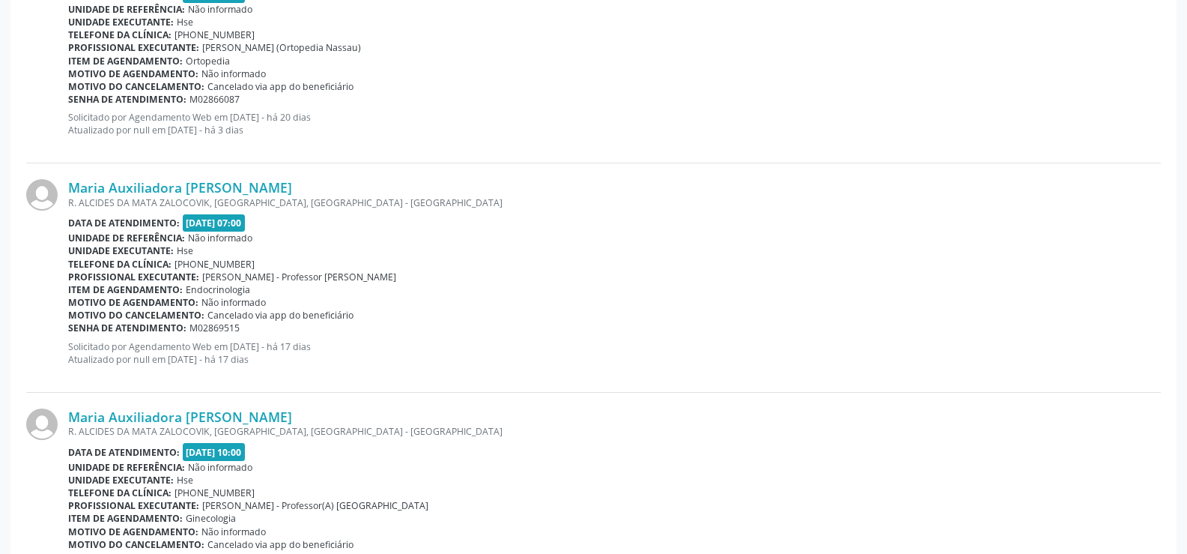
scroll to position [844, 0]
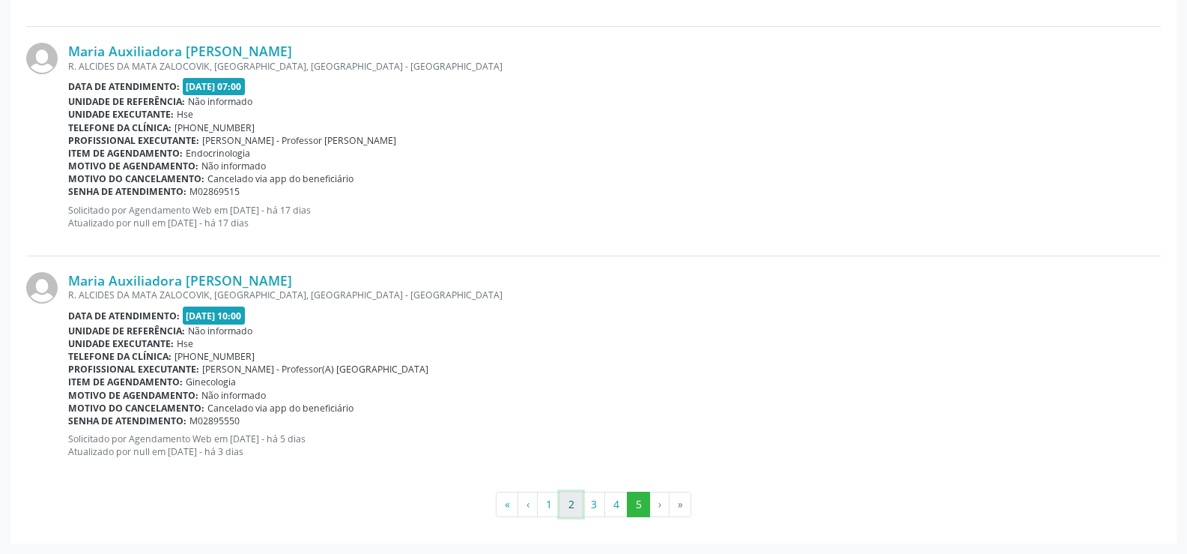
click at [571, 500] on button "2" at bounding box center [571, 503] width 23 height 25
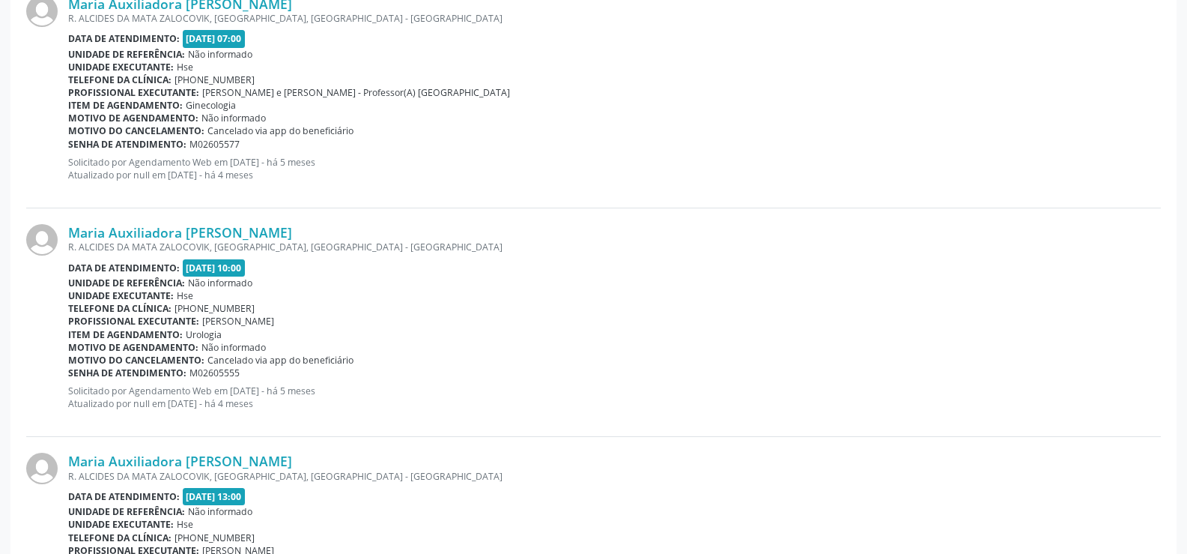
scroll to position [0, 0]
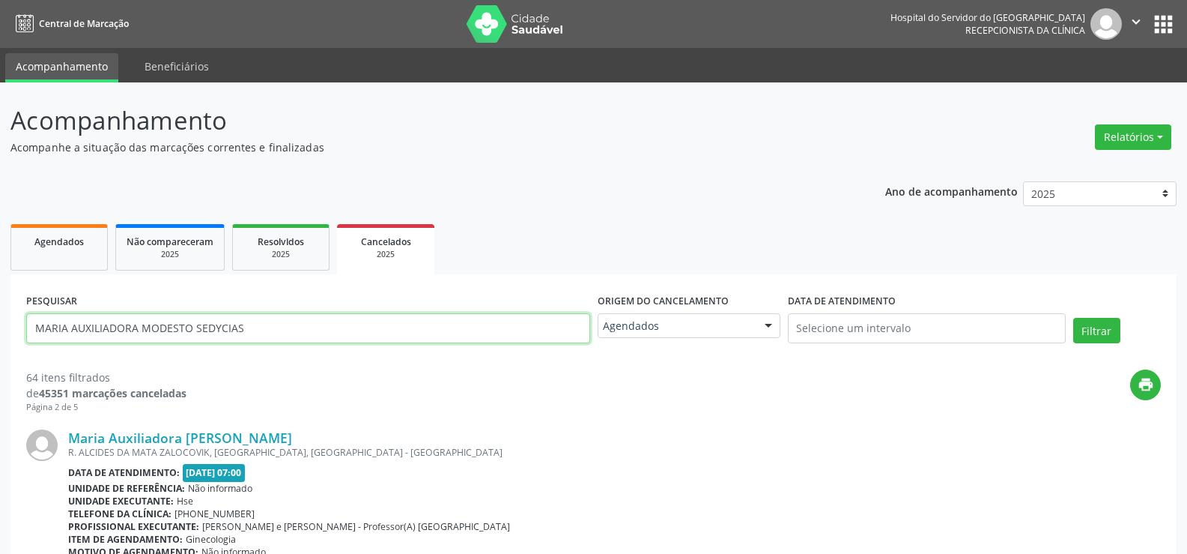
click at [343, 333] on input "MARIA AUXILIADORA MODESTO SEDYCIAS" at bounding box center [308, 328] width 564 height 30
paste input "[PERSON_NAME]"
click at [1074, 318] on button "Filtrar" at bounding box center [1097, 330] width 47 height 25
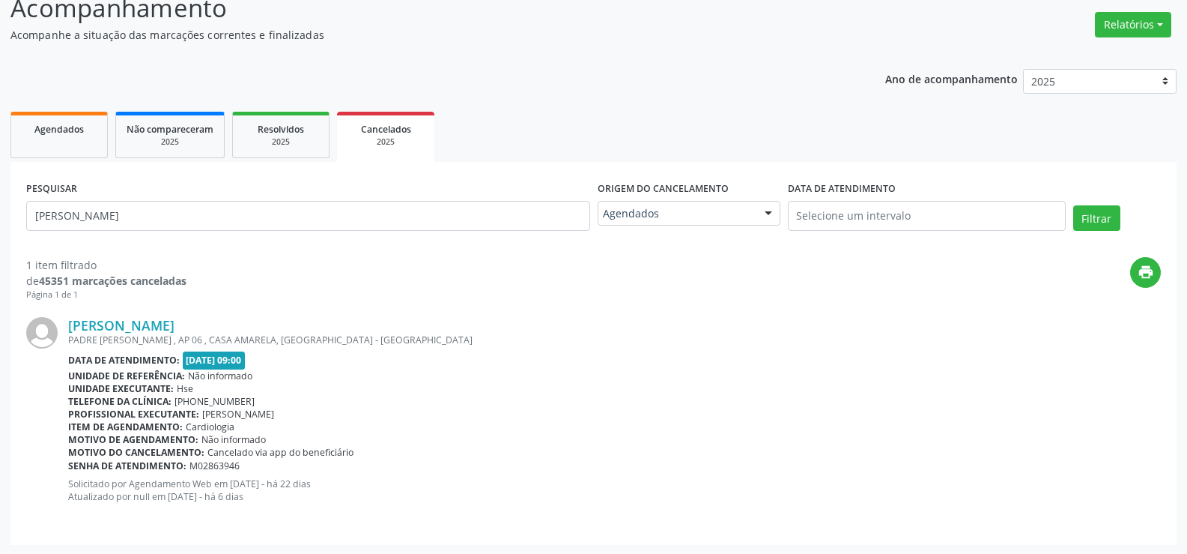
scroll to position [114, 0]
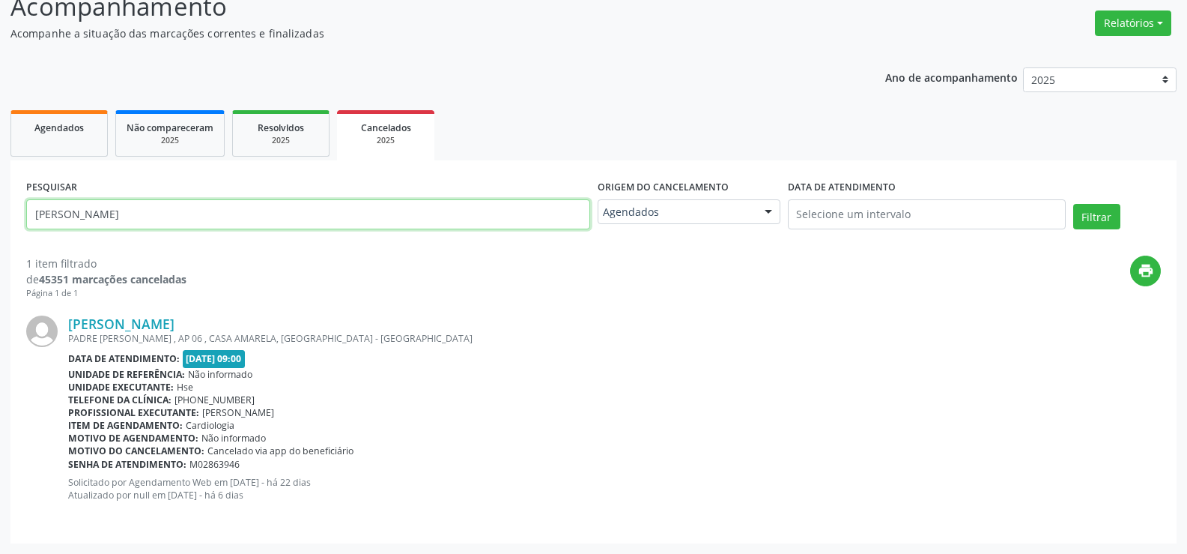
click at [285, 228] on input "[PERSON_NAME]" at bounding box center [308, 214] width 564 height 30
paste input "ERINALDA [PERSON_NAME]"
type input "ERINALDA [PERSON_NAME]"
click at [1074, 204] on button "Filtrar" at bounding box center [1097, 216] width 47 height 25
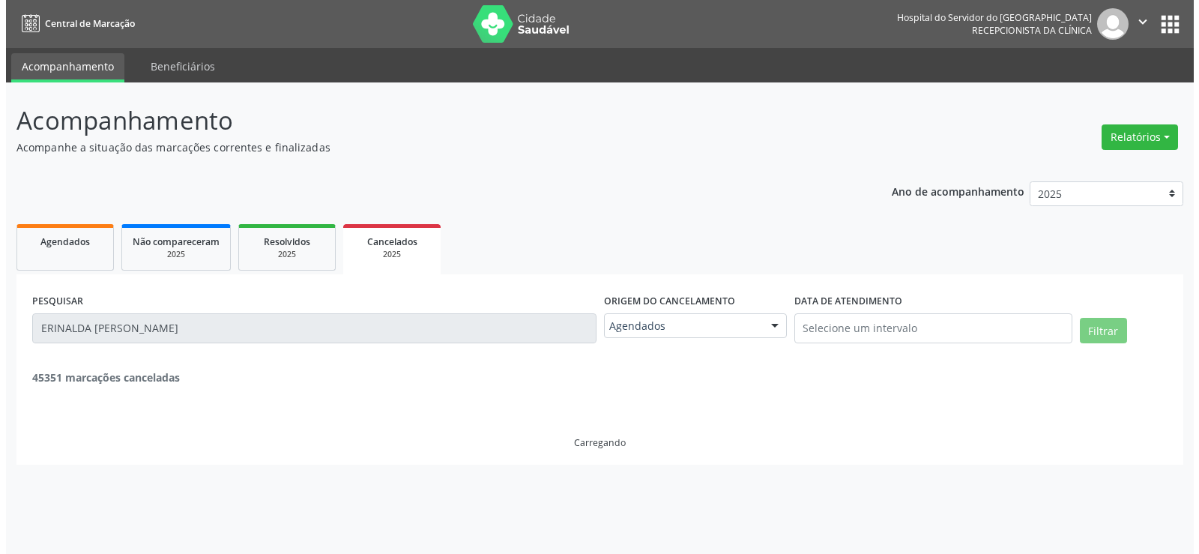
scroll to position [0, 0]
